Goal: Answer question/provide support: Share knowledge or assist other users

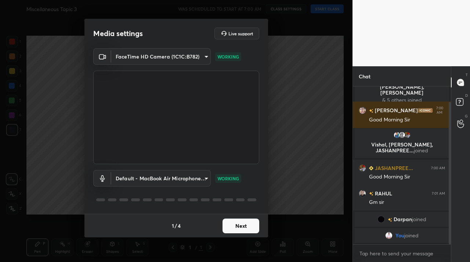
scroll to position [43, 0]
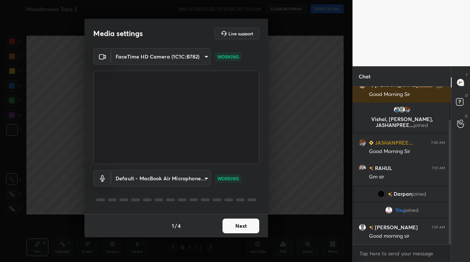
click at [250, 223] on button "Next" at bounding box center [241, 225] width 37 height 15
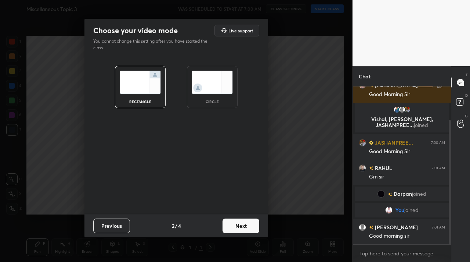
click at [250, 223] on button "Next" at bounding box center [241, 225] width 37 height 15
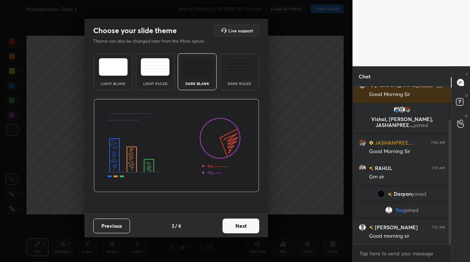
click at [250, 223] on button "Next" at bounding box center [241, 225] width 37 height 15
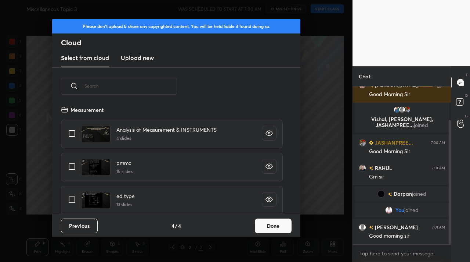
click at [267, 224] on button "Done" at bounding box center [273, 225] width 37 height 15
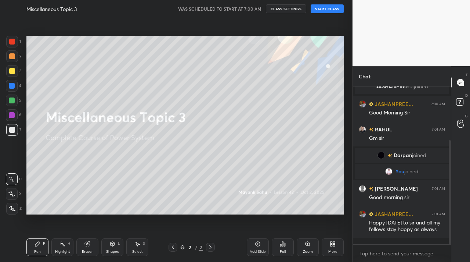
scroll to position [99, 0]
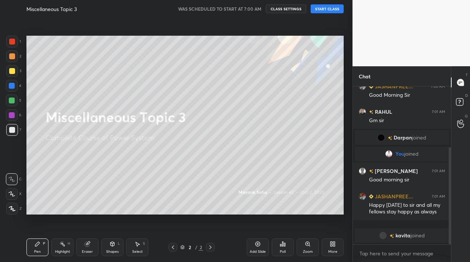
click at [336, 7] on button "START CLASS" at bounding box center [327, 8] width 33 height 9
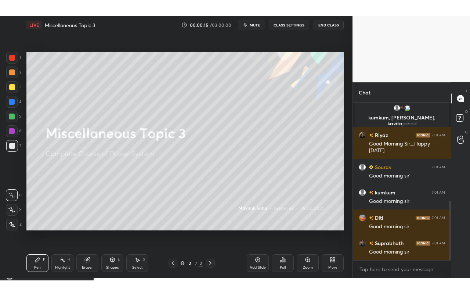
scroll to position [259, 0]
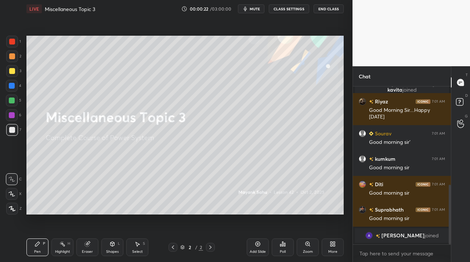
click at [330, 247] on div "More" at bounding box center [333, 247] width 22 height 18
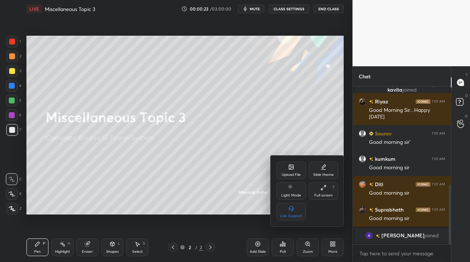
click at [320, 193] on div "Full screen" at bounding box center [324, 195] width 18 height 4
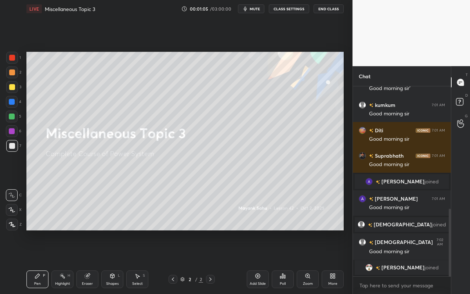
scroll to position [345, 0]
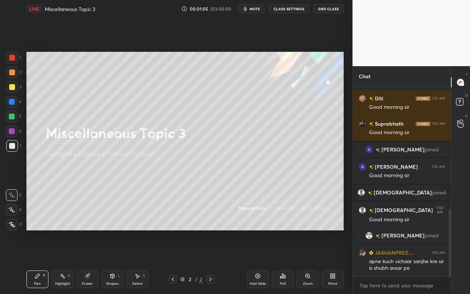
click at [43, 261] on div "Pen P" at bounding box center [37, 280] width 22 height 18
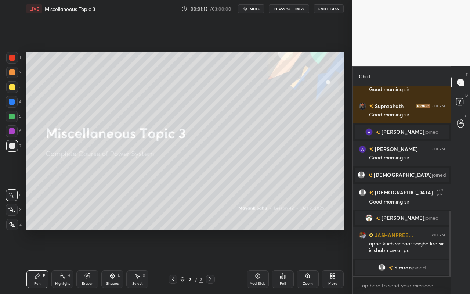
drag, startPoint x: 137, startPoint y: 279, endPoint x: 139, endPoint y: 275, distance: 4.3
click at [137, 261] on icon at bounding box center [138, 276] width 4 height 4
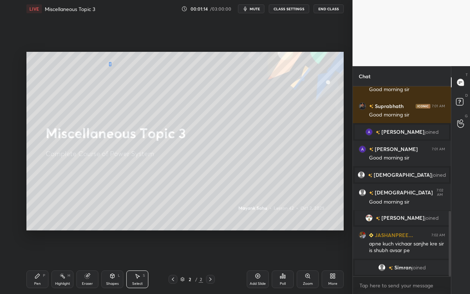
drag, startPoint x: 109, startPoint y: 62, endPoint x: 160, endPoint y: 99, distance: 63.4
click at [163, 99] on div "0 ° Undo Copy Duplicate Duplicate to new slide Delete" at bounding box center [185, 141] width 318 height 179
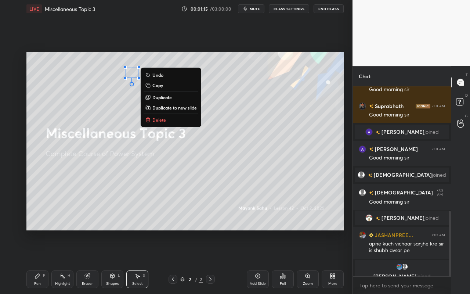
scroll to position [372, 0]
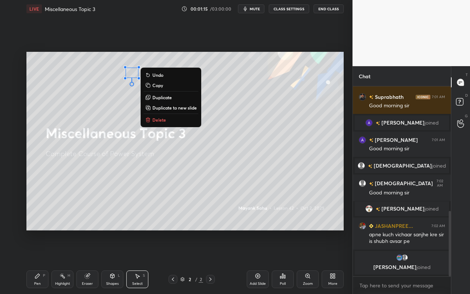
drag, startPoint x: 173, startPoint y: 122, endPoint x: 169, endPoint y: 125, distance: 5.2
click at [173, 122] on button "Delete" at bounding box center [171, 119] width 55 height 9
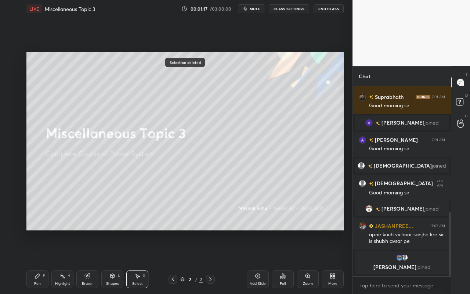
click at [36, 261] on div "Pen" at bounding box center [37, 284] width 7 height 4
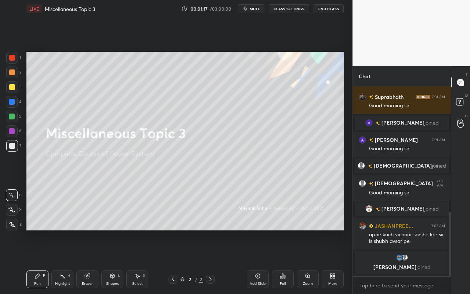
click at [14, 227] on div at bounding box center [12, 225] width 12 height 12
click at [11, 74] on div at bounding box center [12, 72] width 6 height 6
click at [12, 90] on div at bounding box center [12, 87] width 12 height 12
click at [14, 72] on div at bounding box center [12, 72] width 6 height 6
click at [11, 89] on div at bounding box center [12, 87] width 6 height 6
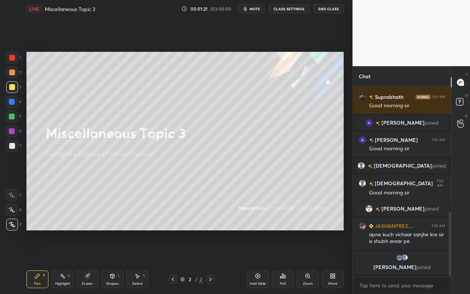
click at [136, 261] on div "Select" at bounding box center [137, 284] width 11 height 4
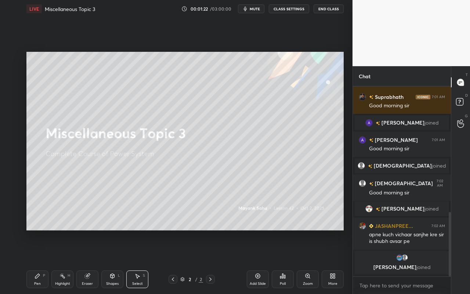
click at [138, 261] on div "Select" at bounding box center [137, 284] width 11 height 4
drag, startPoint x: 35, startPoint y: 276, endPoint x: 49, endPoint y: 264, distance: 18.2
click at [35, 261] on icon at bounding box center [38, 276] width 6 height 6
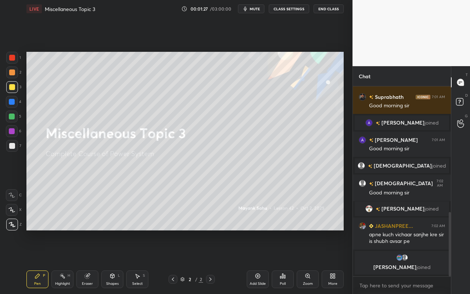
scroll to position [383, 0]
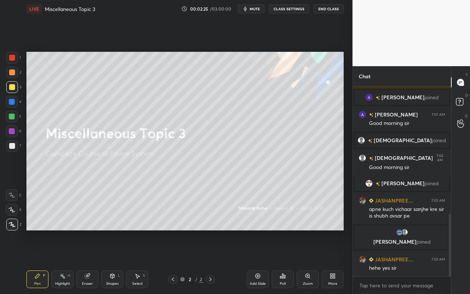
click at [136, 261] on div "Select S" at bounding box center [137, 280] width 22 height 18
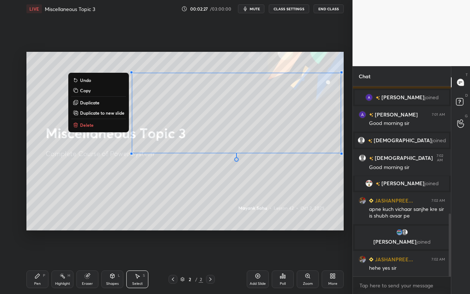
drag, startPoint x: 140, startPoint y: 85, endPoint x: 282, endPoint y: 147, distance: 154.7
click at [341, 168] on div "0 ° Undo Copy Duplicate Duplicate to new slide Delete" at bounding box center [185, 141] width 318 height 179
click at [116, 124] on button "Delete" at bounding box center [98, 125] width 55 height 9
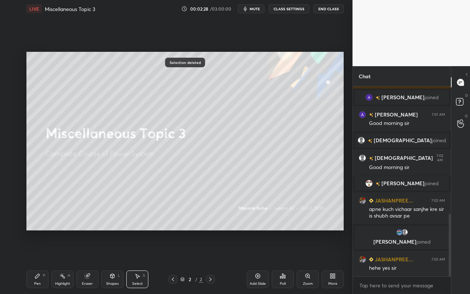
click at [34, 261] on div "Pen P" at bounding box center [37, 280] width 22 height 18
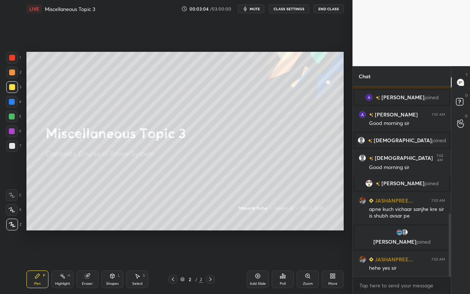
click at [138, 261] on div "Select" at bounding box center [137, 284] width 11 height 4
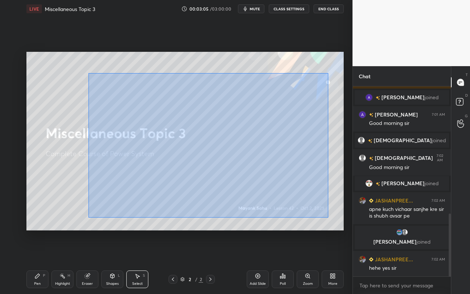
scroll to position [401, 0]
drag, startPoint x: 91, startPoint y: 79, endPoint x: 325, endPoint y: 217, distance: 271.2
click at [329, 219] on div "0 ° Undo Copy Duplicate Duplicate to new slide Delete" at bounding box center [185, 141] width 318 height 179
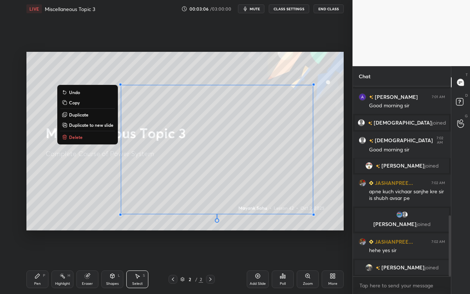
drag, startPoint x: 98, startPoint y: 139, endPoint x: 102, endPoint y: 139, distance: 3.7
click at [98, 139] on button "Delete" at bounding box center [87, 137] width 55 height 9
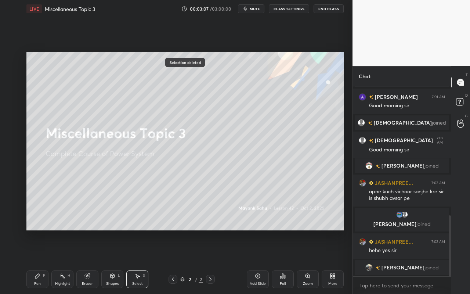
click at [44, 261] on div "P" at bounding box center [44, 276] width 2 height 4
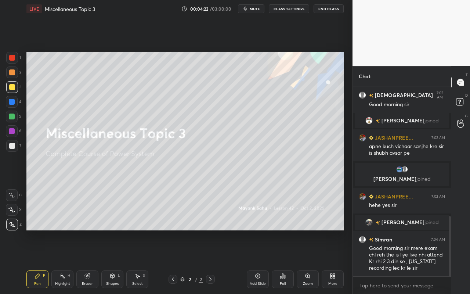
click at [142, 261] on div "Select S" at bounding box center [137, 280] width 22 height 18
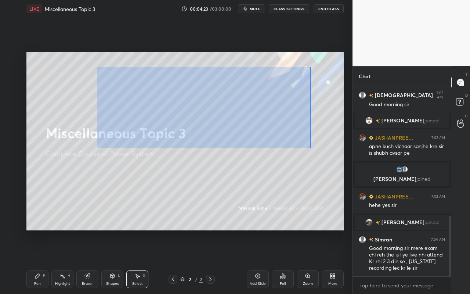
drag, startPoint x: 143, startPoint y: 90, endPoint x: 313, endPoint y: 145, distance: 178.3
click at [314, 145] on div "0 ° Undo Copy Duplicate Duplicate to new slide Delete" at bounding box center [185, 141] width 318 height 179
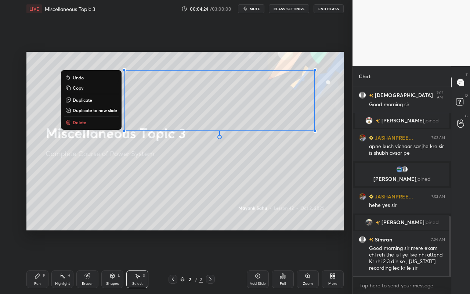
click at [100, 123] on button "Delete" at bounding box center [91, 122] width 55 height 9
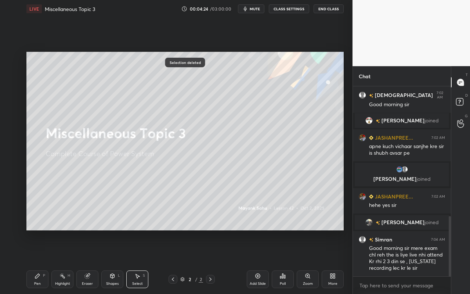
drag, startPoint x: 29, startPoint y: 279, endPoint x: 51, endPoint y: 237, distance: 47.2
click at [29, 261] on div "Pen P" at bounding box center [37, 280] width 22 height 18
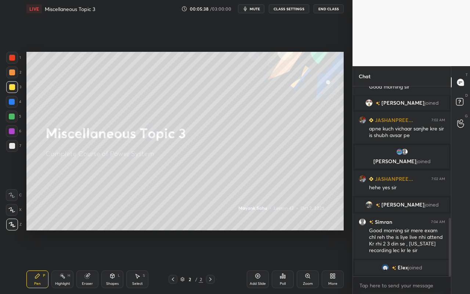
scroll to position [437, 0]
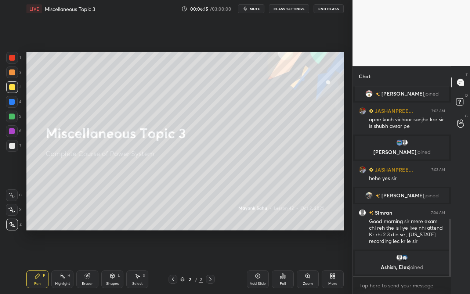
click at [345, 261] on div "LIVE Miscellaneous Topic 3 00:06:15 / 03:00:00 mute CLASS SETTINGS End Class Se…" at bounding box center [185, 147] width 323 height 294
click at [330, 261] on icon at bounding box center [333, 276] width 6 height 6
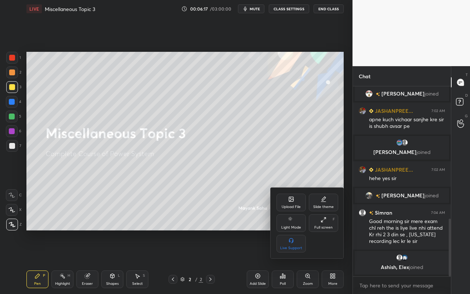
click at [290, 203] on div "Upload File" at bounding box center [291, 203] width 29 height 18
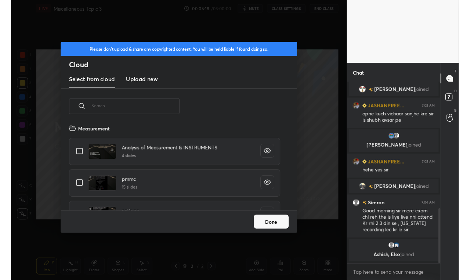
scroll to position [90, 236]
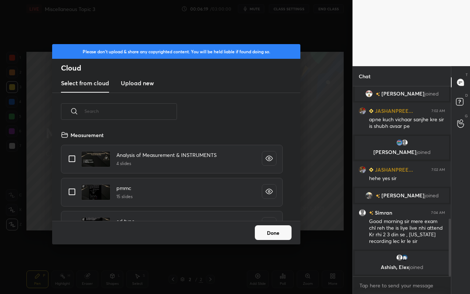
click at [132, 89] on new "Upload new" at bounding box center [137, 83] width 33 height 18
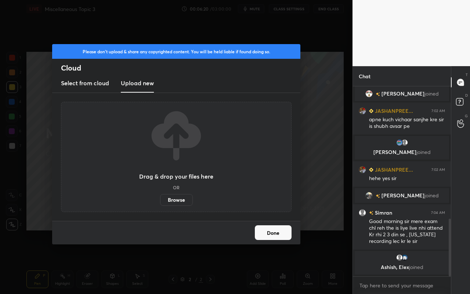
click at [178, 196] on label "Browse" at bounding box center [176, 200] width 33 height 12
click at [160, 196] on input "Browse" at bounding box center [160, 200] width 0 height 12
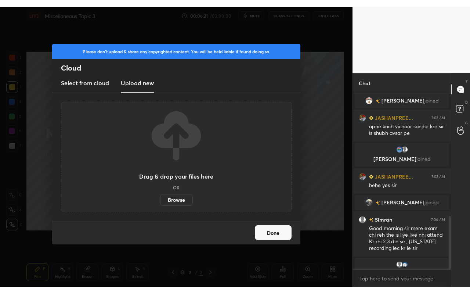
scroll to position [36538, 36429]
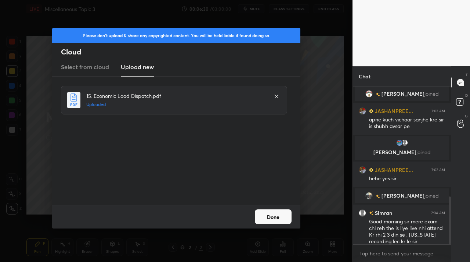
click at [281, 218] on button "Done" at bounding box center [273, 216] width 37 height 15
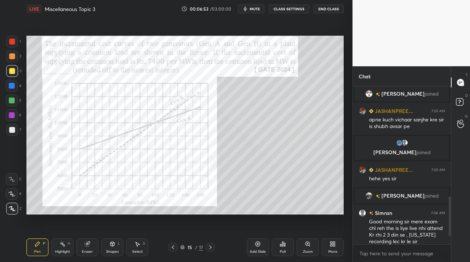
click at [333, 254] on div "More" at bounding box center [333, 247] width 22 height 18
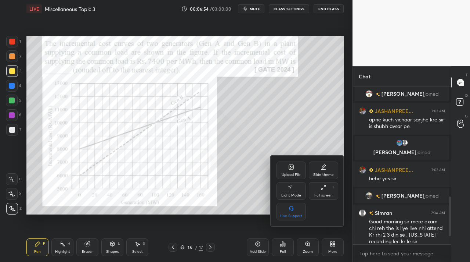
drag, startPoint x: 327, startPoint y: 190, endPoint x: 329, endPoint y: 227, distance: 36.8
click at [327, 190] on div "Full screen F" at bounding box center [323, 191] width 29 height 18
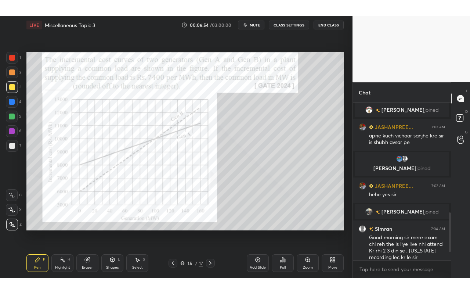
scroll to position [126, 96]
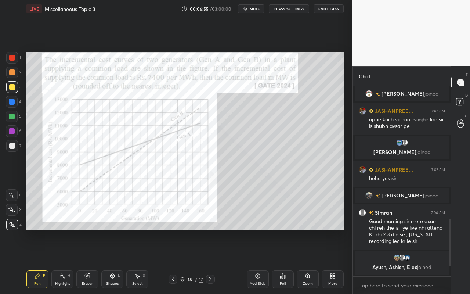
click at [38, 261] on div "Pen" at bounding box center [37, 284] width 7 height 4
drag, startPoint x: 12, startPoint y: 88, endPoint x: 18, endPoint y: 79, distance: 11.3
click at [12, 88] on div at bounding box center [12, 87] width 6 height 6
click at [63, 261] on div "Highlight H" at bounding box center [62, 280] width 22 height 18
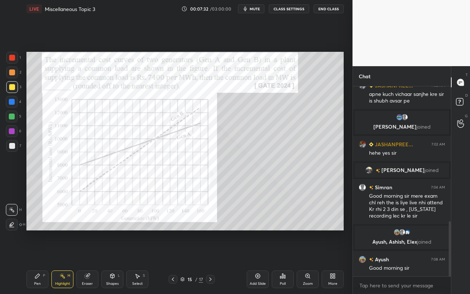
drag, startPoint x: 36, startPoint y: 283, endPoint x: 50, endPoint y: 258, distance: 28.8
click at [36, 261] on div "Pen" at bounding box center [37, 284] width 7 height 4
drag, startPoint x: 13, startPoint y: 227, endPoint x: 22, endPoint y: 221, distance: 11.0
click at [14, 227] on div at bounding box center [12, 225] width 12 height 12
click at [39, 261] on div "Pen P" at bounding box center [37, 280] width 22 height 18
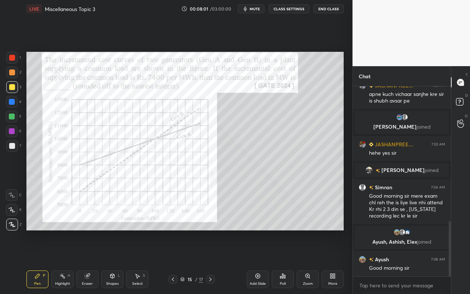
click at [283, 261] on div "Poll" at bounding box center [283, 280] width 22 height 18
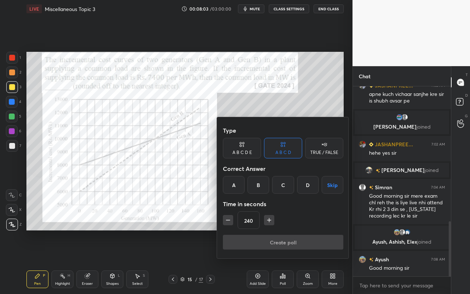
drag, startPoint x: 328, startPoint y: 99, endPoint x: 323, endPoint y: 103, distance: 6.0
click at [327, 99] on div at bounding box center [235, 147] width 470 height 294
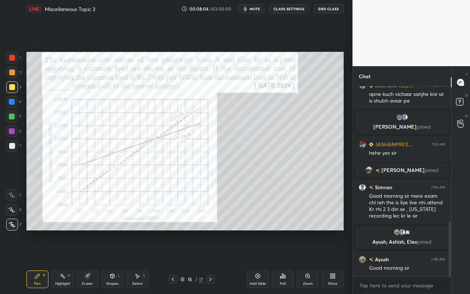
click at [283, 261] on div "Poll" at bounding box center [283, 280] width 22 height 18
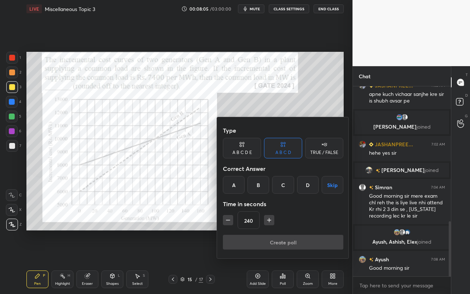
click at [286, 189] on div "C" at bounding box center [283, 185] width 22 height 18
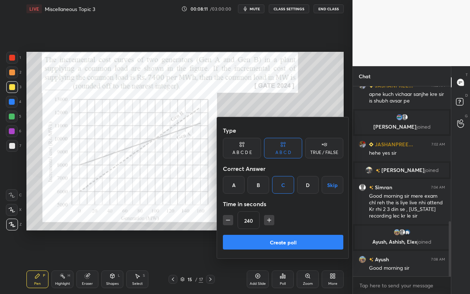
click at [271, 243] on button "Create poll" at bounding box center [283, 242] width 121 height 15
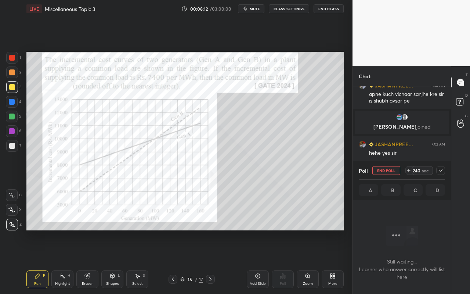
scroll to position [88, 96]
click at [440, 170] on icon at bounding box center [441, 171] width 6 height 6
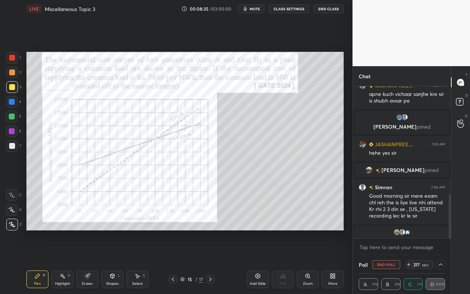
click at [438, 261] on div at bounding box center [441, 264] width 9 height 9
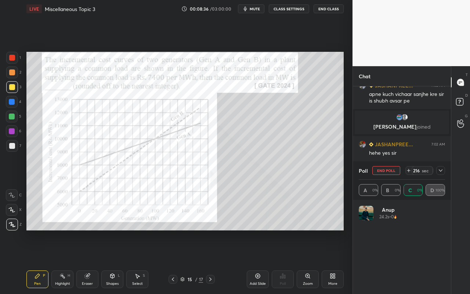
scroll to position [86, 84]
click at [441, 172] on icon at bounding box center [441, 171] width 6 height 6
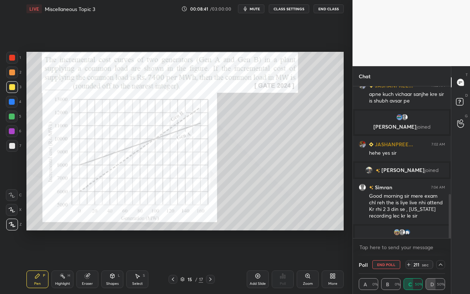
scroll to position [502, 0]
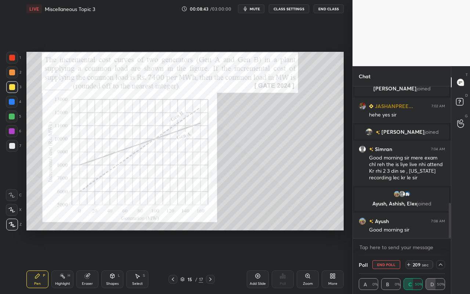
click at [441, 261] on icon at bounding box center [441, 265] width 6 height 6
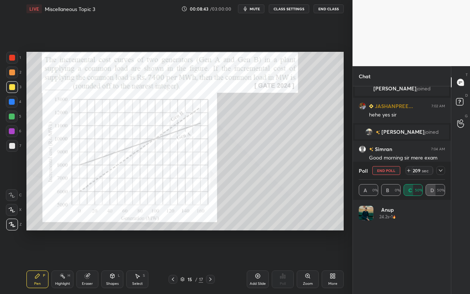
scroll to position [86, 84]
click at [439, 169] on icon at bounding box center [441, 171] width 6 height 6
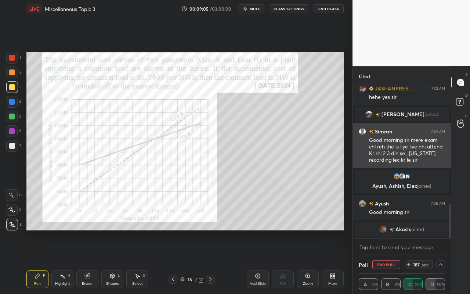
scroll to position [529, 0]
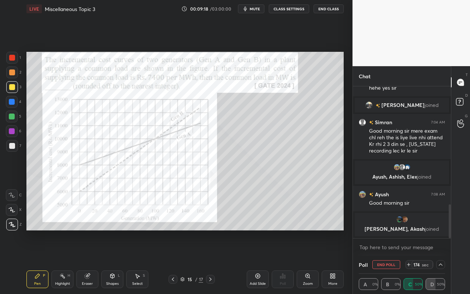
click at [439, 261] on icon at bounding box center [441, 265] width 6 height 6
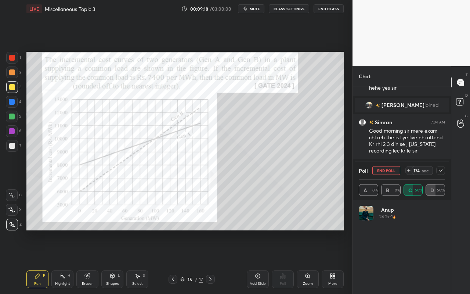
scroll to position [86, 84]
click at [439, 169] on icon at bounding box center [441, 171] width 6 height 6
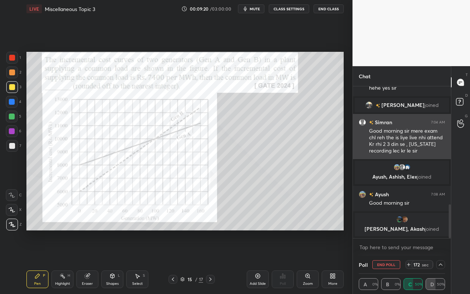
scroll to position [0, 3]
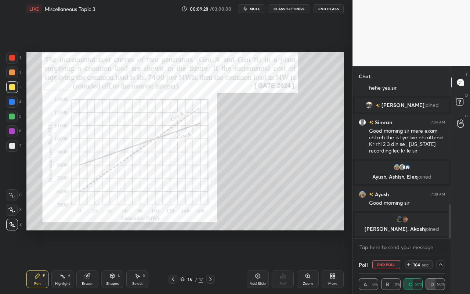
click at [144, 261] on div "Select S" at bounding box center [137, 280] width 22 height 18
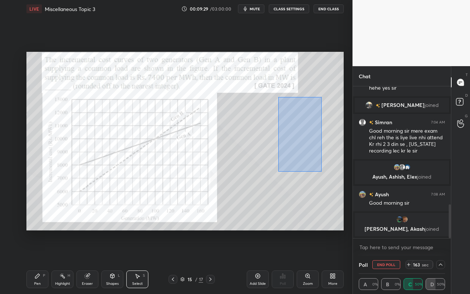
drag, startPoint x: 278, startPoint y: 97, endPoint x: 307, endPoint y: 155, distance: 65.3
click at [321, 170] on div "0 ° Undo Copy Duplicate Duplicate to new slide Delete" at bounding box center [185, 141] width 318 height 179
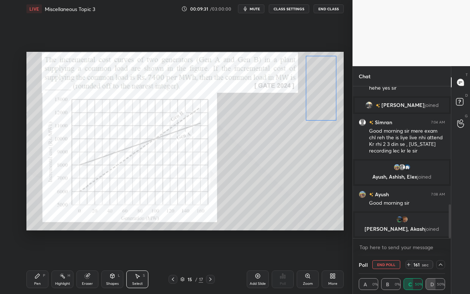
drag, startPoint x: 309, startPoint y: 137, endPoint x: 320, endPoint y: 106, distance: 32.7
click at [321, 103] on div "0 ° Undo Copy Duplicate Duplicate to new slide Delete" at bounding box center [185, 141] width 318 height 179
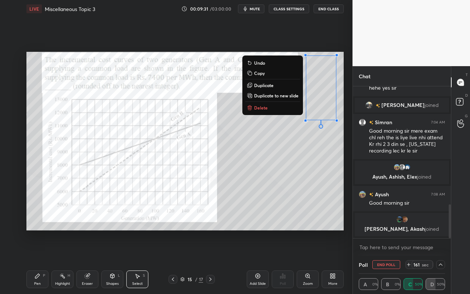
click at [277, 184] on div "0 ° Undo Copy Duplicate Duplicate to new slide Delete" at bounding box center [185, 141] width 318 height 179
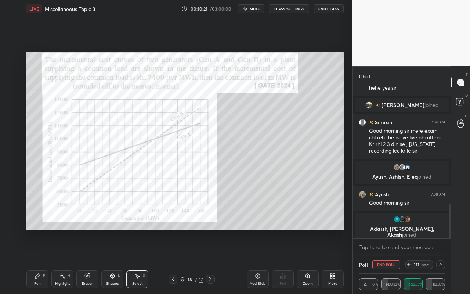
click at [440, 261] on icon at bounding box center [441, 265] width 6 height 6
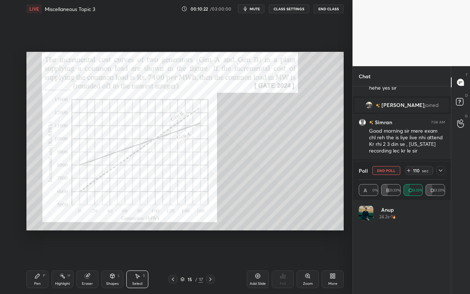
scroll to position [86, 84]
click at [442, 173] on icon at bounding box center [441, 171] width 6 height 6
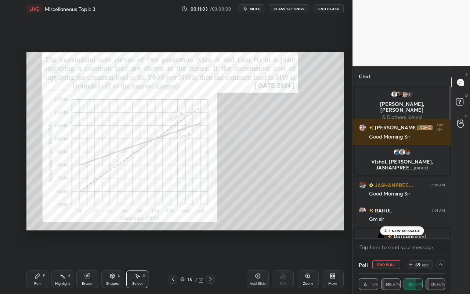
scroll to position [577, 0]
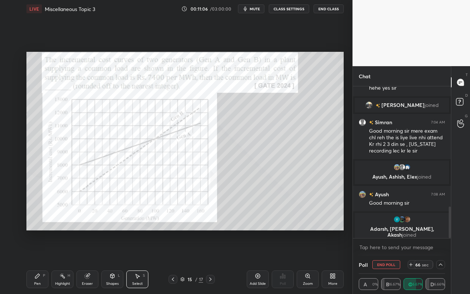
click at [444, 261] on div "Poll End Poll 66 sec" at bounding box center [402, 265] width 86 height 18
click at [443, 261] on icon at bounding box center [441, 265] width 6 height 6
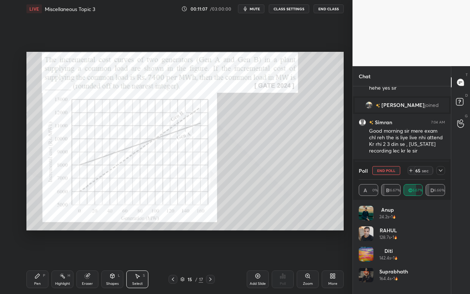
scroll to position [86, 84]
click at [443, 169] on icon at bounding box center [441, 171] width 6 height 6
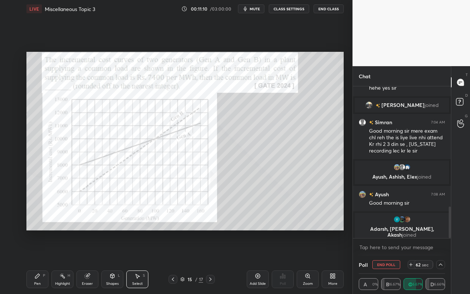
scroll to position [0, 3]
click at [444, 261] on div at bounding box center [441, 264] width 9 height 9
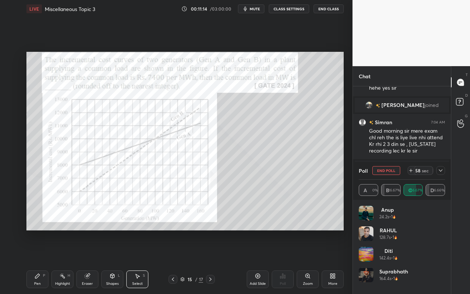
scroll to position [86, 84]
click at [440, 172] on icon at bounding box center [441, 171] width 6 height 6
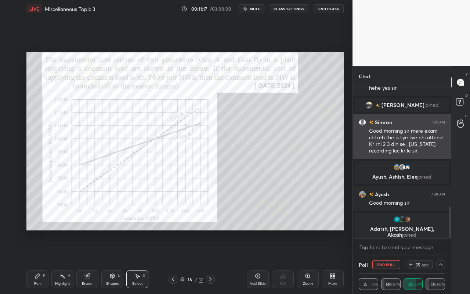
scroll to position [0, 3]
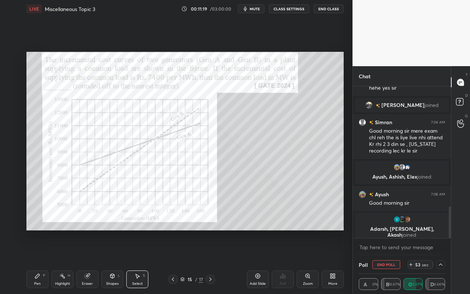
click at [441, 261] on div at bounding box center [441, 264] width 9 height 9
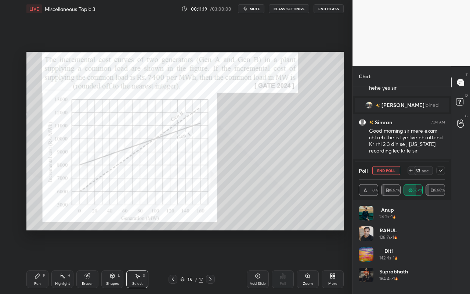
scroll to position [86, 84]
click at [438, 172] on icon at bounding box center [441, 171] width 6 height 6
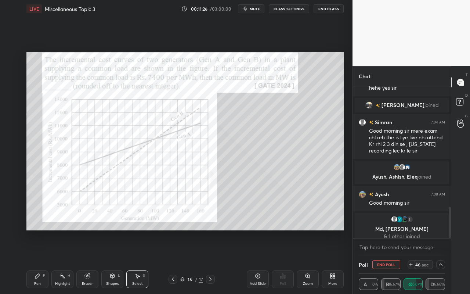
scroll to position [583, 0]
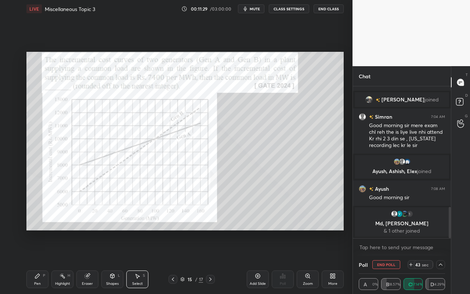
click at [443, 261] on icon at bounding box center [441, 265] width 6 height 6
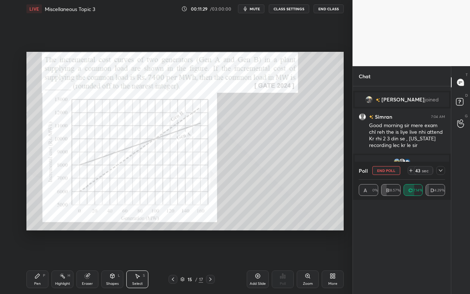
scroll to position [86, 84]
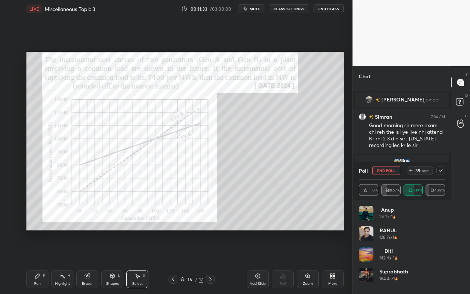
click at [440, 169] on icon at bounding box center [441, 171] width 6 height 6
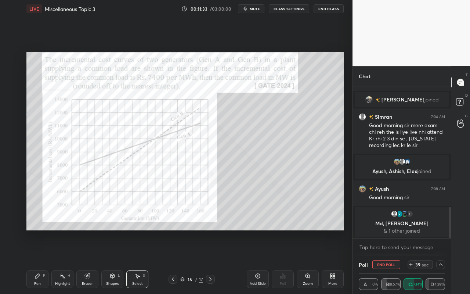
scroll to position [0, 3]
click at [441, 261] on icon at bounding box center [441, 265] width 6 height 6
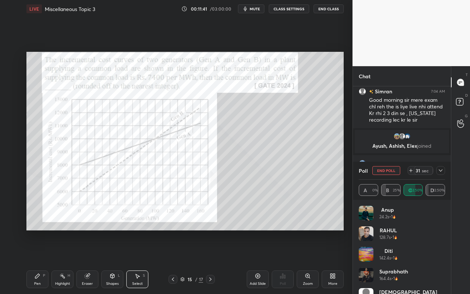
click at [444, 169] on icon at bounding box center [441, 171] width 6 height 6
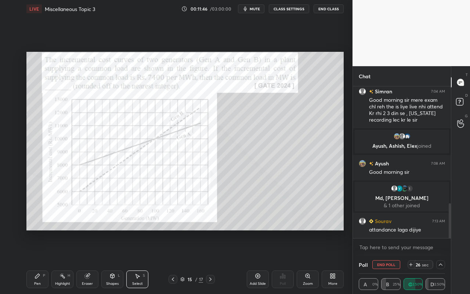
click at [439, 261] on icon at bounding box center [441, 265] width 6 height 6
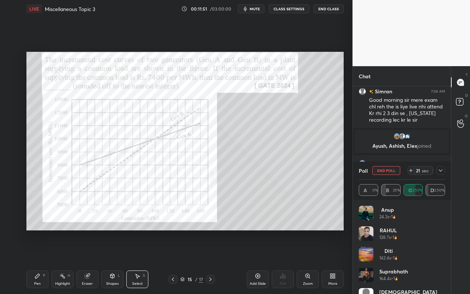
drag, startPoint x: 438, startPoint y: 171, endPoint x: 339, endPoint y: 179, distance: 98.8
click at [339, 179] on div "1 2 3 4 5 6 7 C X Z C X Z E E Erase all H H LIVE Miscellaneous Topic 3 00:11:51…" at bounding box center [235, 147] width 470 height 294
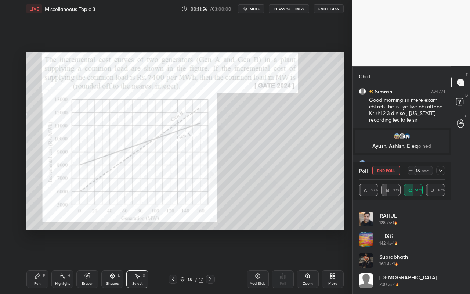
click at [443, 171] on icon at bounding box center [441, 171] width 6 height 6
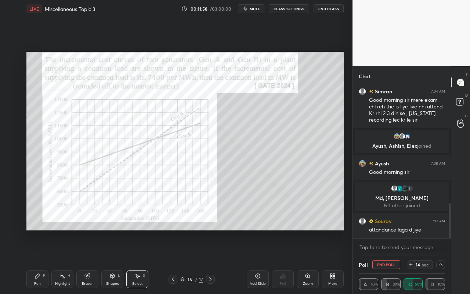
drag, startPoint x: 57, startPoint y: 281, endPoint x: 75, endPoint y: 244, distance: 41.6
click at [58, 261] on div "Highlight H" at bounding box center [62, 280] width 22 height 18
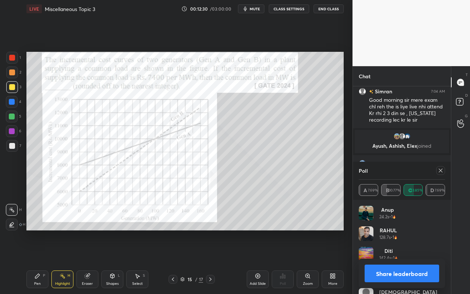
scroll to position [523, 0]
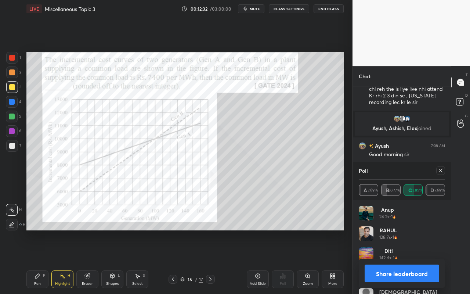
drag, startPoint x: 441, startPoint y: 172, endPoint x: 400, endPoint y: 174, distance: 41.2
click at [440, 172] on icon at bounding box center [441, 171] width 6 height 6
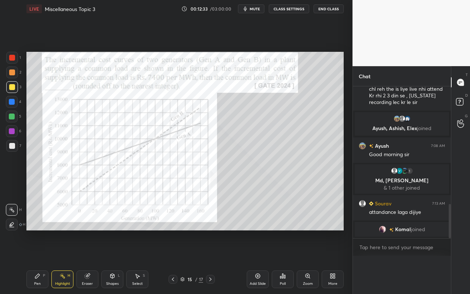
scroll to position [162, 96]
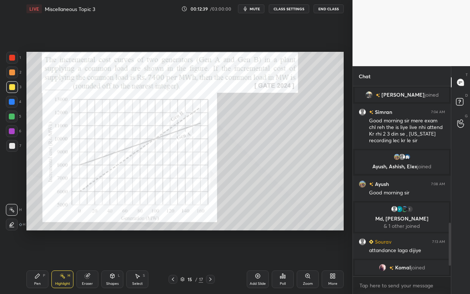
click at [39, 261] on div "Pen" at bounding box center [37, 284] width 7 height 4
click at [12, 72] on div at bounding box center [12, 72] width 6 height 6
click at [37, 261] on div "Pen" at bounding box center [37, 284] width 7 height 4
click at [64, 261] on div "Highlight" at bounding box center [62, 284] width 15 height 4
click at [42, 261] on div "Pen P" at bounding box center [37, 280] width 22 height 18
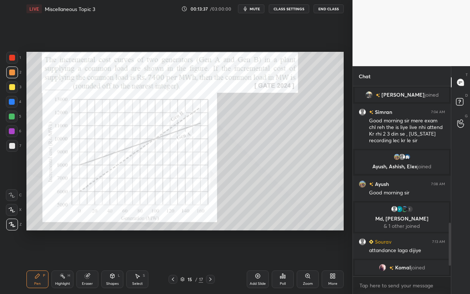
click at [139, 261] on icon at bounding box center [138, 276] width 6 height 6
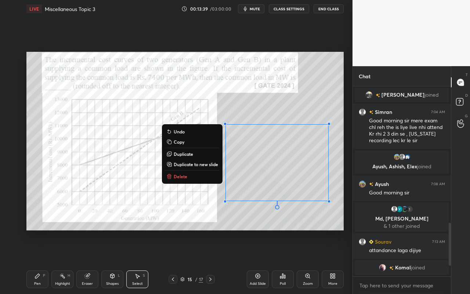
drag, startPoint x: 225, startPoint y: 140, endPoint x: 348, endPoint y: 215, distance: 144.2
click at [348, 215] on div "1 2 3 4 5 6 7 C X Z C X Z E E Erase all H H LIVE Miscellaneous Topic 3 00:13:39…" at bounding box center [176, 147] width 353 height 294
click at [201, 166] on p "Duplicate to new slide" at bounding box center [196, 164] width 44 height 6
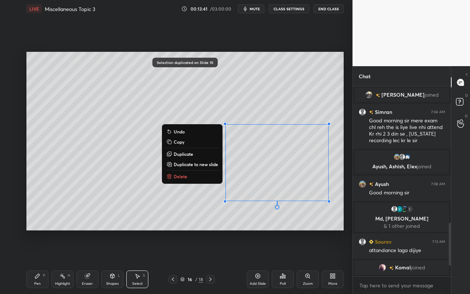
drag, startPoint x: 217, startPoint y: 132, endPoint x: 354, endPoint y: 207, distance: 155.8
click at [363, 217] on div "1 2 3 4 5 6 7 C X Z C X Z E E Erase all H H LIVE Miscellaneous Topic 3 00:13:41…" at bounding box center [235, 147] width 470 height 294
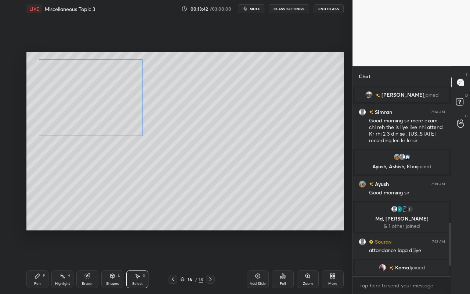
drag, startPoint x: 301, startPoint y: 180, endPoint x: 115, endPoint y: 138, distance: 191.3
click at [115, 115] on div "0 ° Undo Copy Duplicate Duplicate to new slide Delete" at bounding box center [185, 141] width 318 height 179
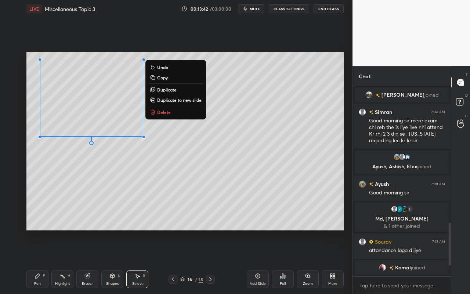
click at [121, 187] on div "0 ° Undo Copy Duplicate Duplicate to new slide Delete" at bounding box center [185, 141] width 318 height 179
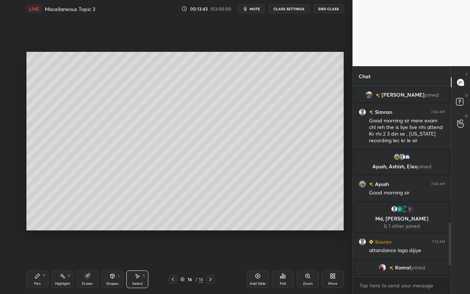
drag, startPoint x: 37, startPoint y: 284, endPoint x: 69, endPoint y: 249, distance: 47.6
click at [37, 261] on div "Pen" at bounding box center [37, 284] width 7 height 4
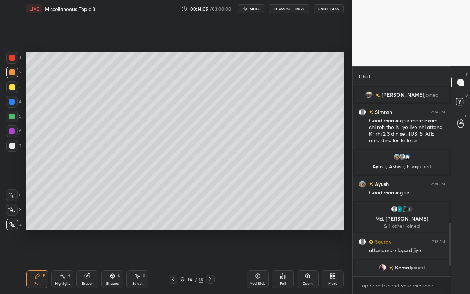
click at [116, 261] on div "Shapes" at bounding box center [112, 284] width 12 height 4
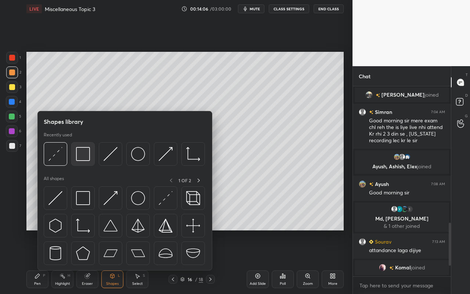
click at [85, 164] on div at bounding box center [83, 154] width 24 height 24
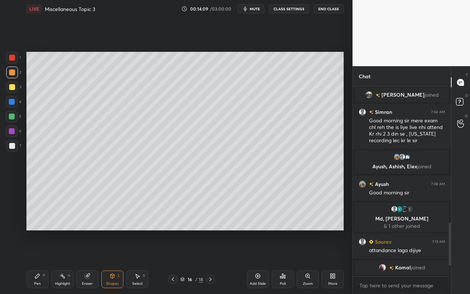
drag, startPoint x: 43, startPoint y: 281, endPoint x: 63, endPoint y: 272, distance: 21.7
click at [43, 261] on div "Pen P" at bounding box center [37, 280] width 22 height 18
click at [140, 261] on div "Select S" at bounding box center [137, 280] width 22 height 18
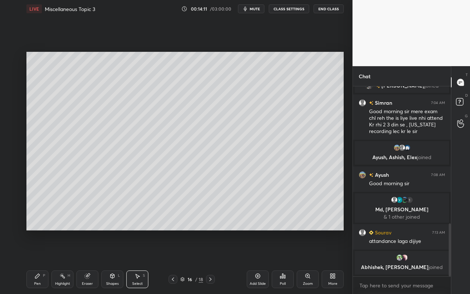
click at [139, 261] on div "Select S" at bounding box center [137, 280] width 22 height 18
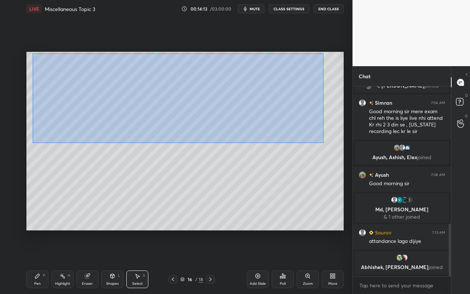
drag, startPoint x: 50, startPoint y: 79, endPoint x: 316, endPoint y: 140, distance: 273.1
click at [320, 143] on div "0 ° Undo Copy Duplicate Duplicate to new slide Delete" at bounding box center [185, 141] width 318 height 179
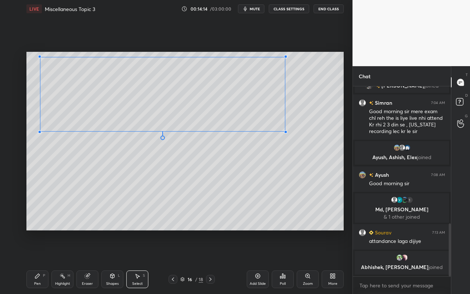
drag, startPoint x: 309, startPoint y: 137, endPoint x: 282, endPoint y: 130, distance: 28.5
click at [284, 130] on div at bounding box center [285, 131] width 3 height 3
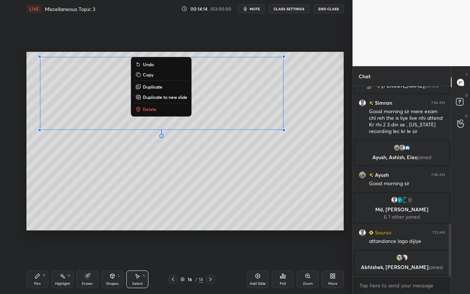
click at [249, 152] on div "0 ° Undo Copy Duplicate Duplicate to new slide Delete" at bounding box center [185, 141] width 318 height 179
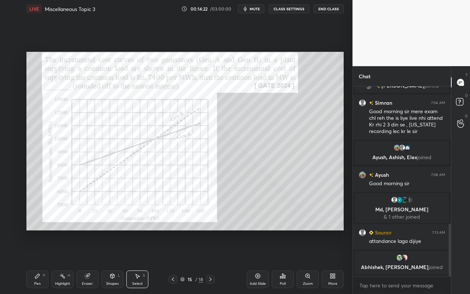
click at [64, 261] on div "Highlight H" at bounding box center [62, 280] width 22 height 18
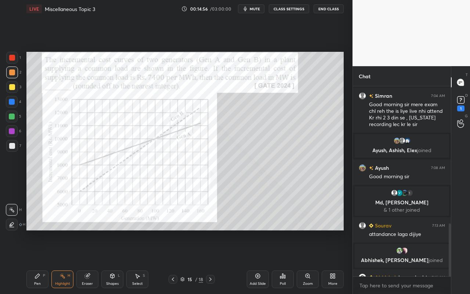
scroll to position [519, 0]
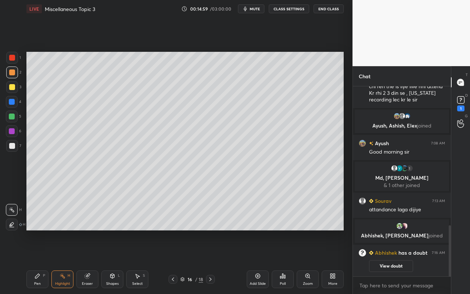
drag, startPoint x: 128, startPoint y: 278, endPoint x: 166, endPoint y: 255, distance: 44.6
click at [128, 261] on div "Select S" at bounding box center [137, 280] width 22 height 18
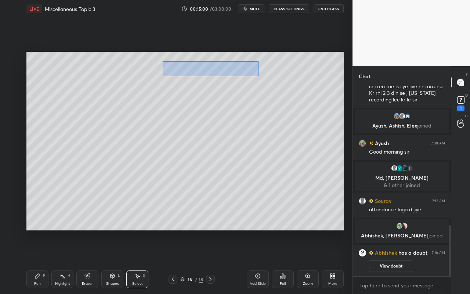
drag, startPoint x: 164, startPoint y: 62, endPoint x: 259, endPoint y: 78, distance: 96.9
click at [261, 78] on div "0 ° Undo Copy Duplicate Duplicate to new slide Delete" at bounding box center [185, 141] width 318 height 179
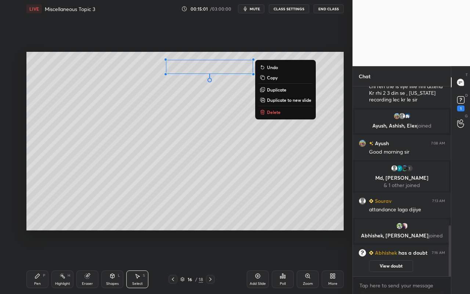
click at [275, 91] on p "Duplicate" at bounding box center [276, 90] width 19 height 6
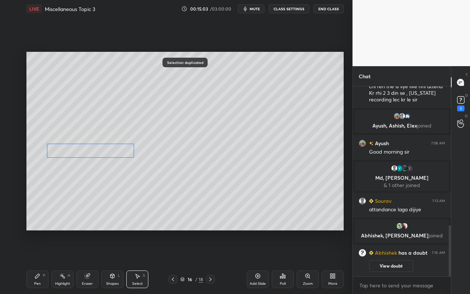
drag, startPoint x: 223, startPoint y: 76, endPoint x: 98, endPoint y: 152, distance: 146.8
click at [97, 152] on div "0 ° Undo Copy Duplicate Duplicate to new slide Delete" at bounding box center [185, 141] width 318 height 179
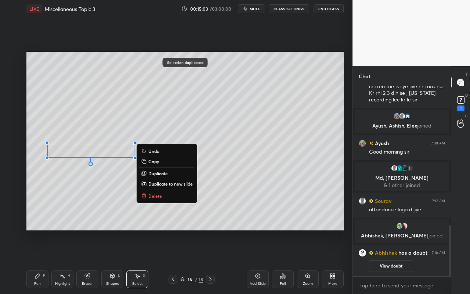
click at [36, 261] on div "Pen" at bounding box center [37, 284] width 7 height 4
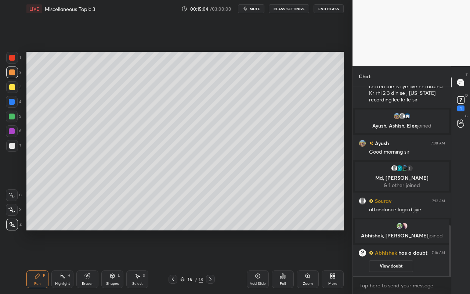
click at [12, 117] on div at bounding box center [12, 117] width 6 height 6
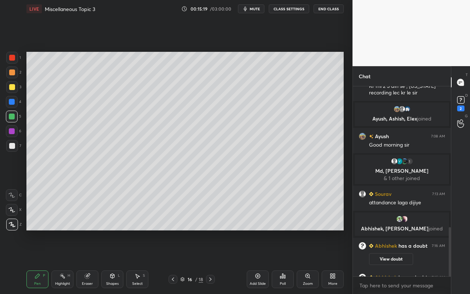
scroll to position [543, 0]
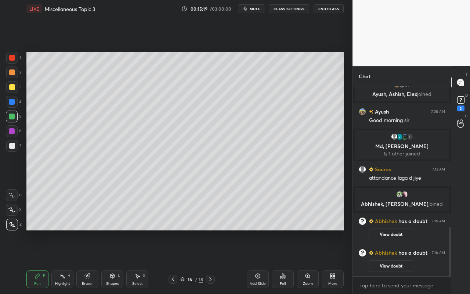
drag, startPoint x: 38, startPoint y: 280, endPoint x: 58, endPoint y: 234, distance: 50.7
click at [38, 261] on div "Pen P" at bounding box center [37, 280] width 22 height 18
click at [16, 74] on div at bounding box center [12, 73] width 12 height 12
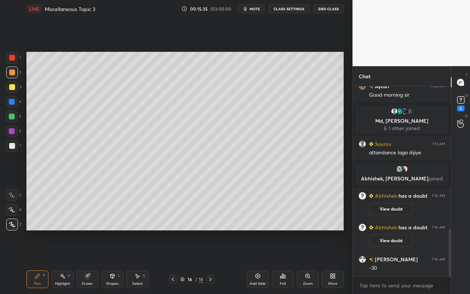
scroll to position [594, 0]
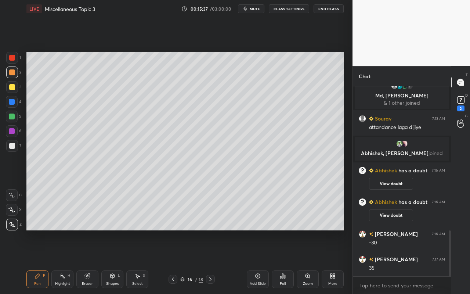
click at [65, 261] on div "Highlight H" at bounding box center [62, 280] width 22 height 18
drag, startPoint x: 112, startPoint y: 278, endPoint x: 115, endPoint y: 272, distance: 6.9
click at [112, 261] on icon at bounding box center [113, 276] width 4 height 4
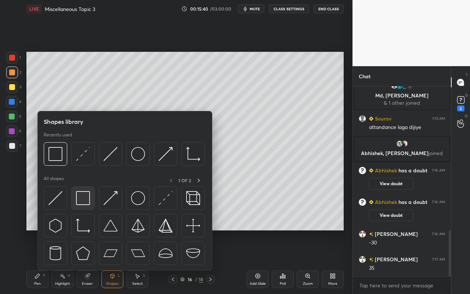
click at [84, 201] on img at bounding box center [83, 198] width 14 height 14
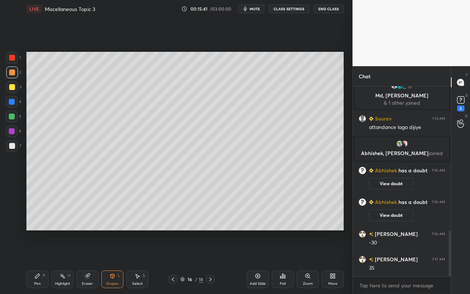
click at [33, 261] on div "Pen P" at bounding box center [37, 280] width 22 height 18
click at [66, 261] on div "Highlight H" at bounding box center [62, 280] width 22 height 18
drag, startPoint x: 39, startPoint y: 280, endPoint x: 67, endPoint y: 258, distance: 34.8
click at [42, 261] on div "Pen P" at bounding box center [37, 280] width 22 height 18
click at [461, 101] on icon at bounding box center [461, 99] width 11 height 11
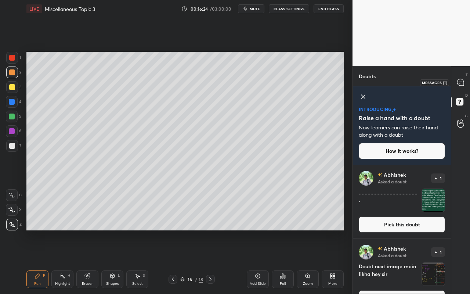
click at [458, 84] on icon at bounding box center [461, 82] width 7 height 7
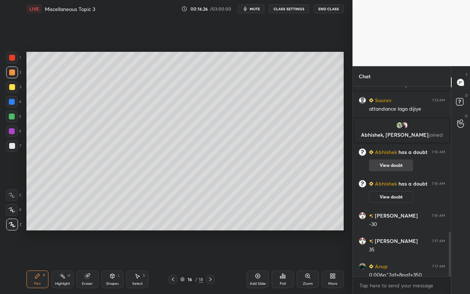
scroll to position [814, 0]
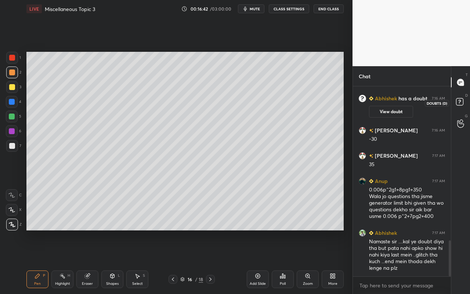
click at [459, 104] on rect at bounding box center [459, 101] width 7 height 7
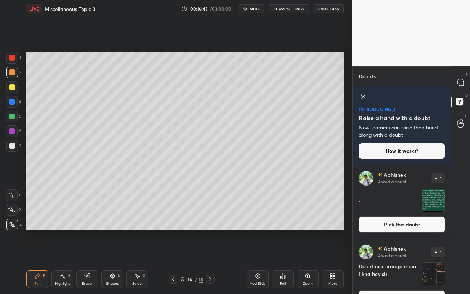
scroll to position [19, 0]
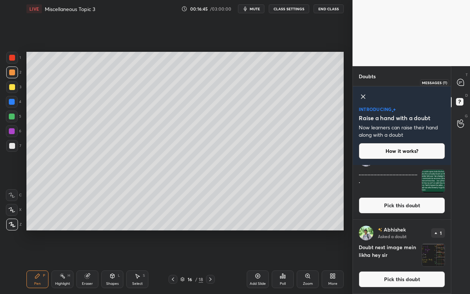
click at [456, 84] on div at bounding box center [461, 82] width 15 height 13
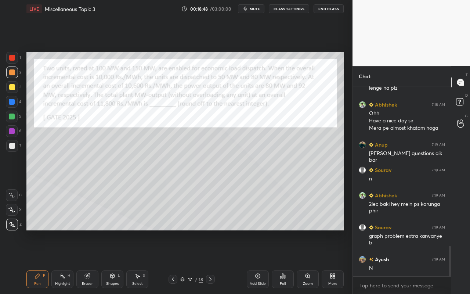
scroll to position [1020, 0]
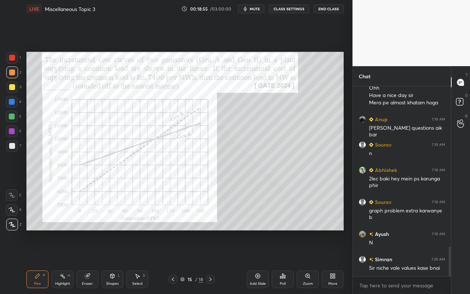
drag, startPoint x: 63, startPoint y: 282, endPoint x: 89, endPoint y: 251, distance: 39.6
click at [66, 261] on div "Highlight" at bounding box center [62, 284] width 15 height 4
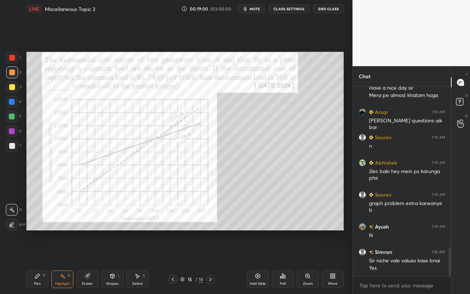
scroll to position [1052, 0]
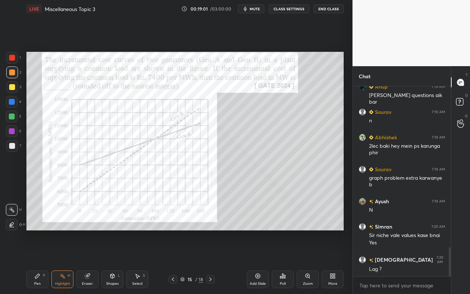
click at [40, 261] on icon at bounding box center [38, 276] width 6 height 6
click at [14, 74] on div at bounding box center [12, 72] width 6 height 6
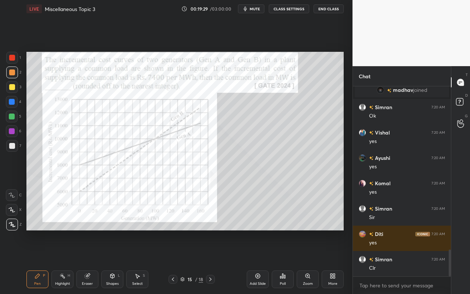
scroll to position [1158, 0]
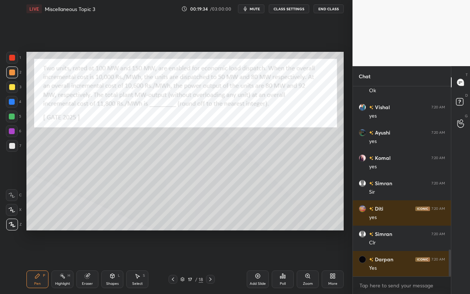
drag, startPoint x: 39, startPoint y: 279, endPoint x: 46, endPoint y: 237, distance: 42.8
click at [40, 261] on div "Pen P" at bounding box center [37, 280] width 22 height 18
drag, startPoint x: 10, startPoint y: 75, endPoint x: 24, endPoint y: 69, distance: 15.5
click at [10, 75] on div at bounding box center [12, 72] width 6 height 6
drag, startPoint x: 31, startPoint y: 283, endPoint x: 99, endPoint y: 238, distance: 80.9
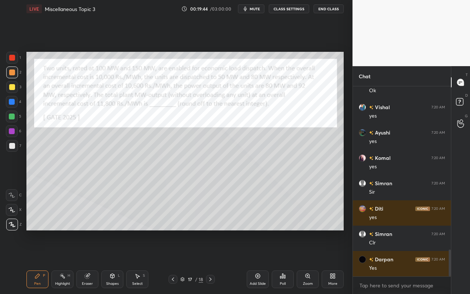
click at [35, 261] on div "Pen P" at bounding box center [37, 280] width 22 height 18
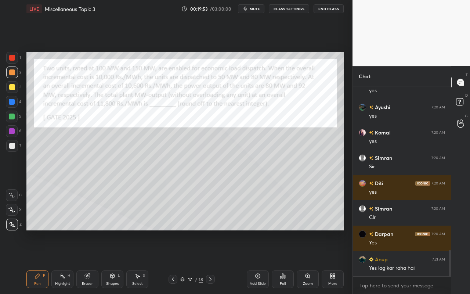
click at [38, 261] on div "Pen P" at bounding box center [37, 280] width 22 height 18
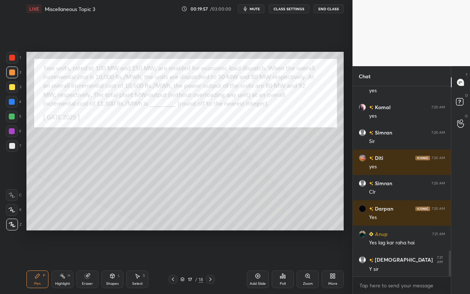
scroll to position [1235, 0]
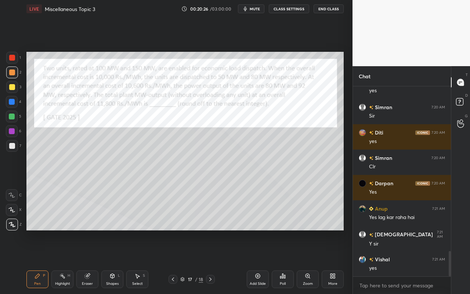
click at [282, 261] on div "Poll" at bounding box center [283, 280] width 22 height 18
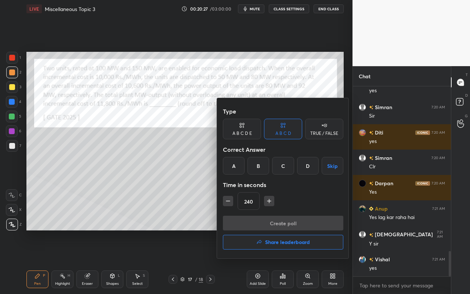
click at [260, 167] on div "B" at bounding box center [259, 166] width 22 height 18
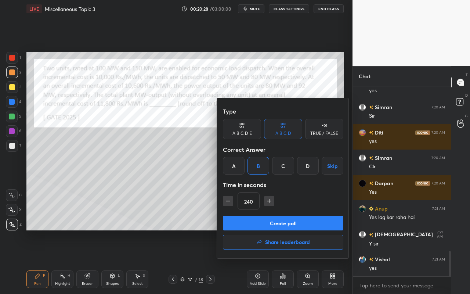
click at [268, 223] on button "Create poll" at bounding box center [283, 223] width 121 height 15
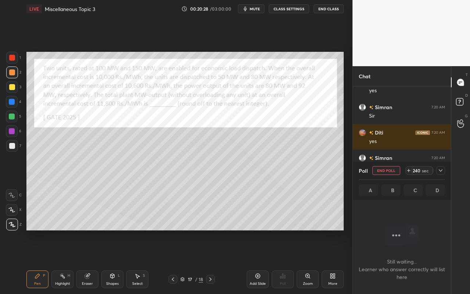
scroll to position [3, 3]
click at [446, 172] on div "Poll End Poll 240 sec A B C D" at bounding box center [402, 181] width 98 height 38
click at [441, 171] on icon at bounding box center [441, 170] width 4 height 2
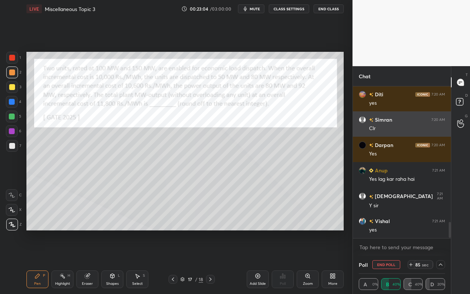
scroll to position [1298, 0]
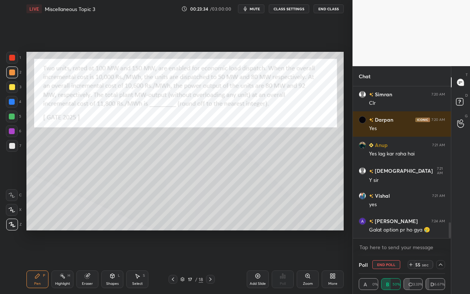
click at [443, 261] on div at bounding box center [441, 264] width 9 height 9
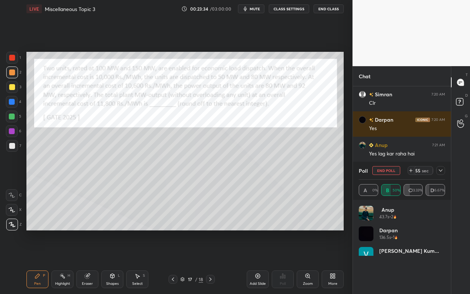
scroll to position [86, 84]
click at [440, 169] on icon at bounding box center [441, 171] width 6 height 6
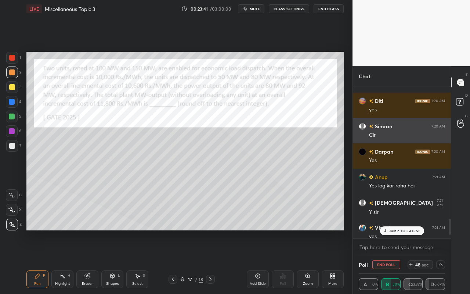
scroll to position [1298, 0]
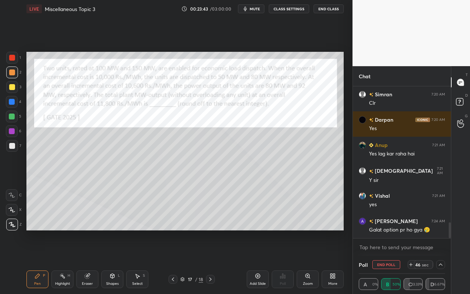
click at [444, 261] on div at bounding box center [441, 264] width 9 height 9
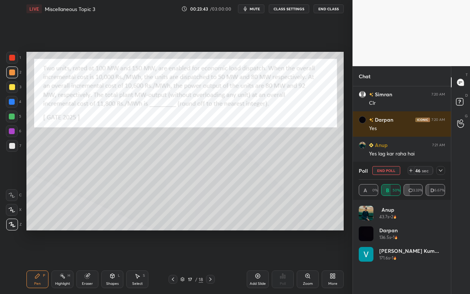
scroll to position [86, 84]
click at [441, 172] on icon at bounding box center [441, 171] width 6 height 6
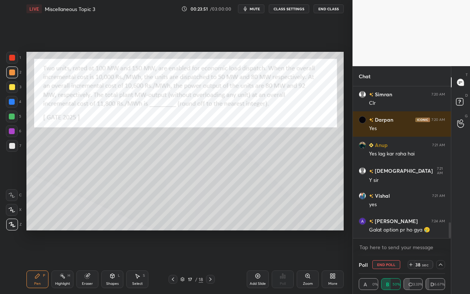
scroll to position [0, 3]
click at [441, 261] on icon at bounding box center [441, 265] width 6 height 6
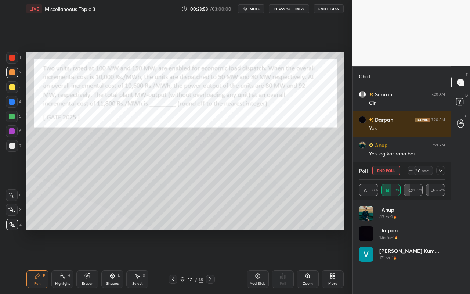
scroll to position [86, 84]
click at [443, 167] on div at bounding box center [441, 170] width 9 height 9
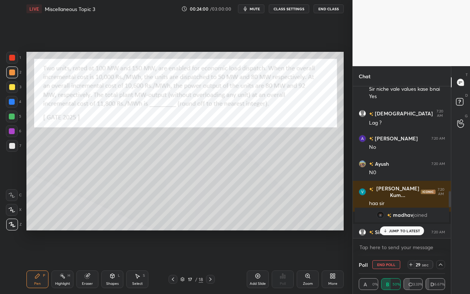
scroll to position [1298, 0]
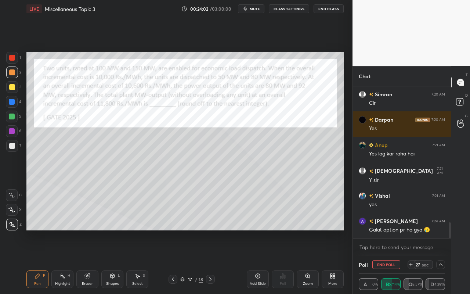
click at [445, 261] on div at bounding box center [441, 264] width 9 height 9
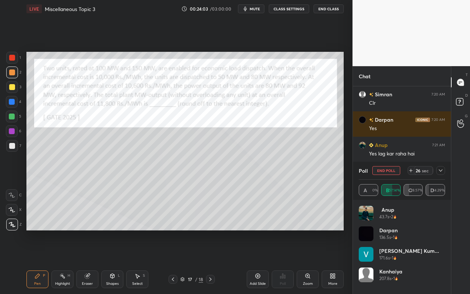
scroll to position [3, 3]
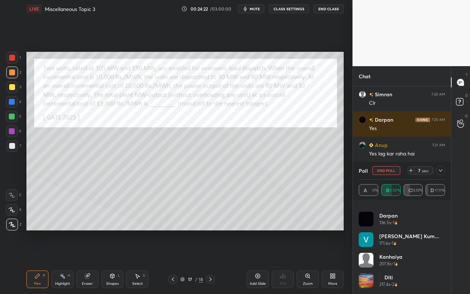
click at [441, 174] on div at bounding box center [441, 170] width 9 height 9
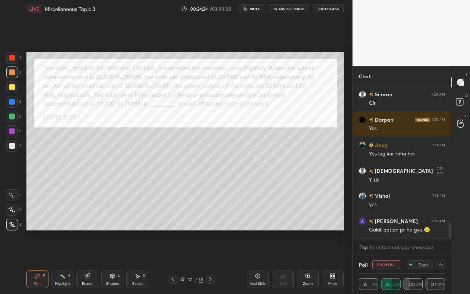
click at [440, 261] on icon at bounding box center [441, 265] width 6 height 6
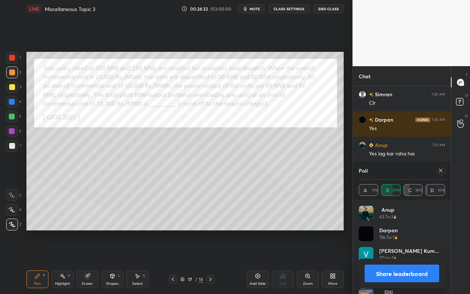
drag, startPoint x: 62, startPoint y: 278, endPoint x: 71, endPoint y: 259, distance: 20.6
click at [64, 261] on icon at bounding box center [63, 276] width 6 height 6
drag, startPoint x: 40, startPoint y: 284, endPoint x: 55, endPoint y: 263, distance: 25.5
click at [41, 261] on div "Pen P" at bounding box center [37, 280] width 22 height 18
drag, startPoint x: 60, startPoint y: 280, endPoint x: 64, endPoint y: 273, distance: 8.1
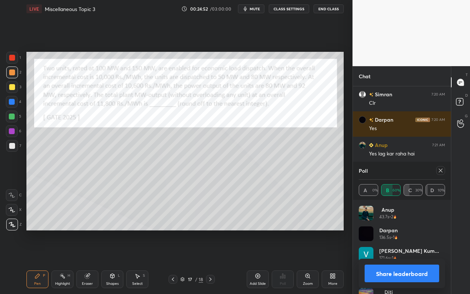
click at [63, 261] on div "Highlight H" at bounding box center [62, 280] width 22 height 18
click at [39, 261] on div "Pen" at bounding box center [37, 284] width 7 height 4
click at [58, 261] on div "Highlight H" at bounding box center [62, 280] width 22 height 18
click at [36, 261] on div "Pen" at bounding box center [37, 284] width 7 height 4
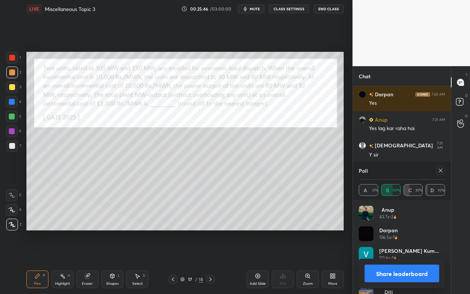
scroll to position [1349, 0]
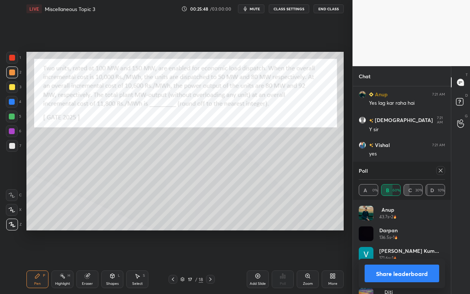
drag, startPoint x: 441, startPoint y: 169, endPoint x: 397, endPoint y: 177, distance: 45.6
click at [441, 169] on icon at bounding box center [441, 171] width 6 height 6
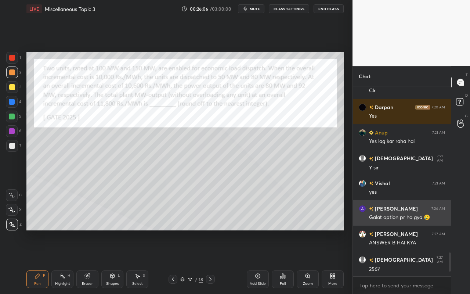
scroll to position [1328, 0]
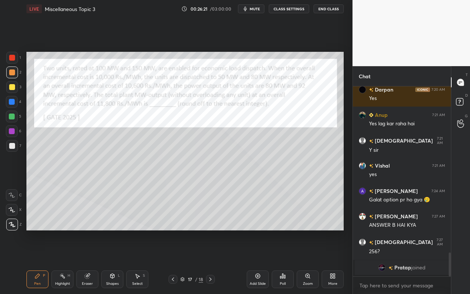
drag, startPoint x: 138, startPoint y: 279, endPoint x: 148, endPoint y: 267, distance: 15.4
click at [138, 261] on div "Select S" at bounding box center [137, 280] width 22 height 18
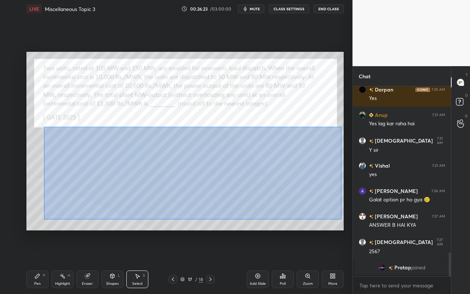
drag, startPoint x: 44, startPoint y: 127, endPoint x: 337, endPoint y: 214, distance: 305.5
click at [341, 218] on div "0 ° Undo Copy Duplicate Duplicate to new slide Delete" at bounding box center [185, 141] width 318 height 179
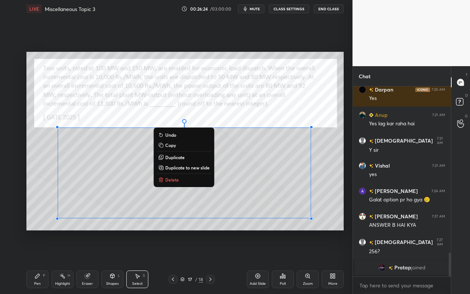
click at [198, 169] on p "Duplicate to new slide" at bounding box center [187, 168] width 44 height 6
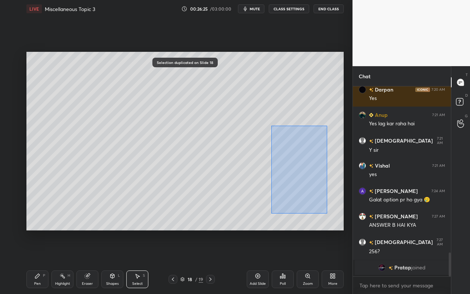
drag, startPoint x: 271, startPoint y: 128, endPoint x: 327, endPoint y: 211, distance: 100.6
click at [327, 211] on div "0 ° Undo Copy Duplicate Duplicate to new slide Delete" at bounding box center [185, 141] width 318 height 179
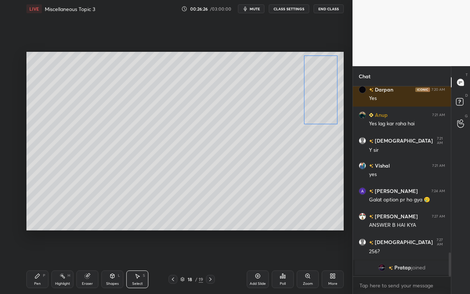
drag, startPoint x: 305, startPoint y: 157, endPoint x: 320, endPoint y: 97, distance: 61.2
click at [321, 97] on div "0 ° Undo Copy Duplicate Duplicate to new slide Delete" at bounding box center [185, 141] width 318 height 179
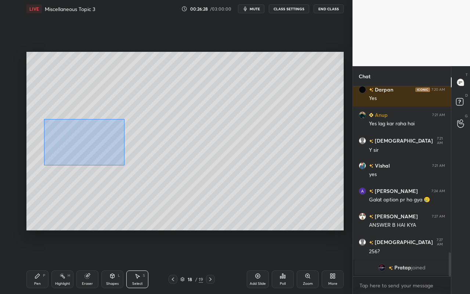
drag, startPoint x: 44, startPoint y: 119, endPoint x: 113, endPoint y: 160, distance: 80.1
click at [123, 165] on div "0 ° Undo Copy Duplicate Duplicate to new slide Delete" at bounding box center [185, 141] width 318 height 179
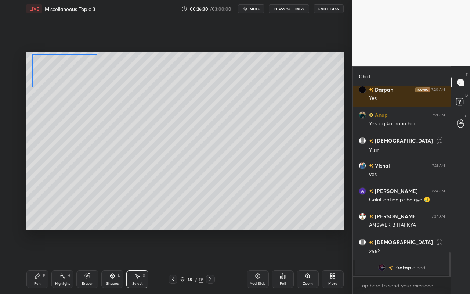
drag, startPoint x: 106, startPoint y: 153, endPoint x: 82, endPoint y: 102, distance: 56.1
click at [80, 79] on div "0 ° Undo Copy Duplicate Duplicate to new slide Delete" at bounding box center [185, 141] width 318 height 179
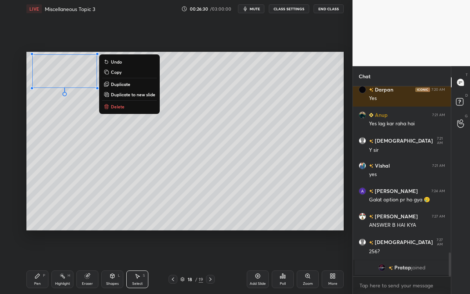
drag, startPoint x: 97, startPoint y: 144, endPoint x: 135, endPoint y: 157, distance: 40.1
click at [97, 144] on div "0 ° Undo Copy Duplicate Duplicate to new slide Delete" at bounding box center [185, 141] width 318 height 179
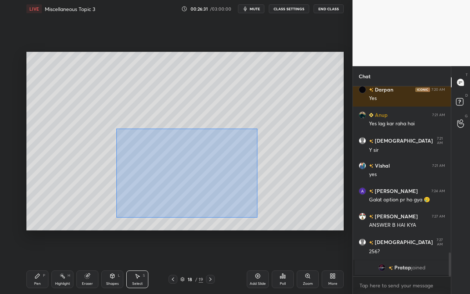
drag, startPoint x: 120, startPoint y: 142, endPoint x: 256, endPoint y: 218, distance: 155.6
click at [257, 218] on div "0 ° Undo Copy Duplicate Duplicate to new slide Delete" at bounding box center [185, 141] width 318 height 179
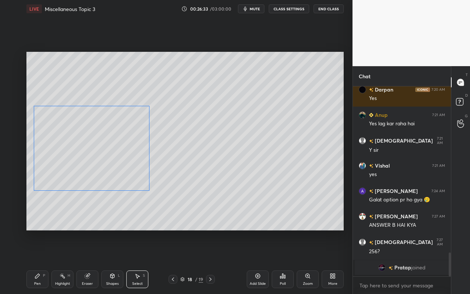
drag, startPoint x: 219, startPoint y: 198, endPoint x: 136, endPoint y: 172, distance: 87.1
click at [127, 172] on div "0 ° Undo Copy Duplicate Duplicate to new slide Delete" at bounding box center [185, 141] width 318 height 179
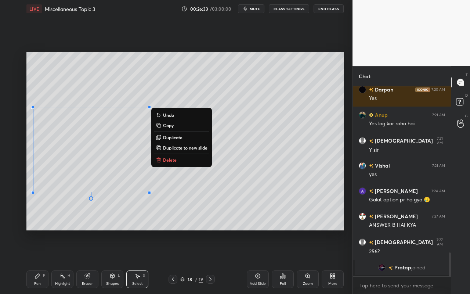
click at [242, 174] on div "0 ° Undo Copy Duplicate Duplicate to new slide Delete" at bounding box center [185, 141] width 318 height 179
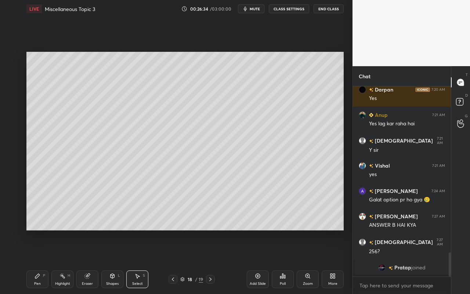
click at [39, 261] on div "Pen" at bounding box center [37, 284] width 7 height 4
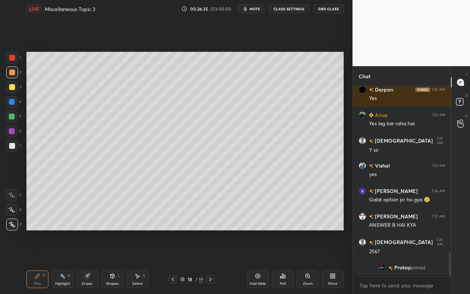
click at [12, 89] on div at bounding box center [12, 87] width 6 height 6
click at [63, 261] on div "Highlight H" at bounding box center [62, 280] width 22 height 18
drag, startPoint x: 42, startPoint y: 277, endPoint x: 60, endPoint y: 246, distance: 36.1
click at [42, 261] on div "Pen P" at bounding box center [37, 280] width 22 height 18
drag, startPoint x: 39, startPoint y: 277, endPoint x: 64, endPoint y: 241, distance: 44.1
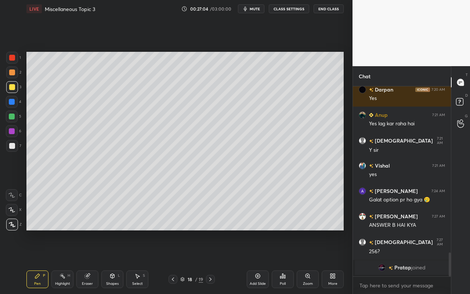
click at [40, 261] on icon at bounding box center [38, 276] width 6 height 6
click at [66, 261] on div "Highlight H" at bounding box center [62, 280] width 22 height 18
click at [39, 261] on div "Pen P" at bounding box center [37, 280] width 22 height 18
drag, startPoint x: 11, startPoint y: 116, endPoint x: 21, endPoint y: 114, distance: 10.5
click at [12, 117] on div at bounding box center [12, 117] width 6 height 6
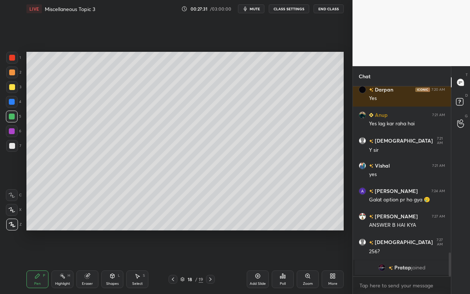
scroll to position [1110, 0]
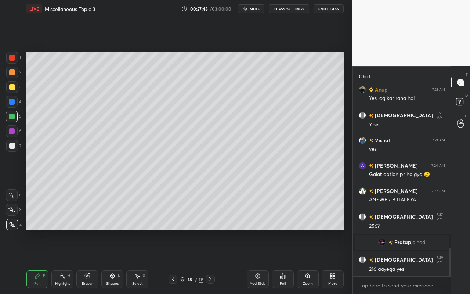
drag, startPoint x: 10, startPoint y: 132, endPoint x: 14, endPoint y: 129, distance: 4.3
click at [12, 130] on div at bounding box center [12, 131] width 6 height 6
click at [28, 261] on div "Pen P" at bounding box center [37, 280] width 22 height 18
click at [12, 146] on div at bounding box center [12, 146] width 6 height 6
click at [37, 261] on div "Pen P" at bounding box center [37, 280] width 22 height 18
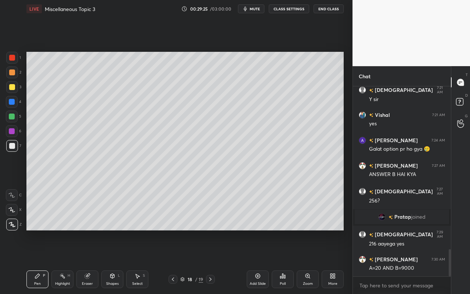
scroll to position [1168, 0]
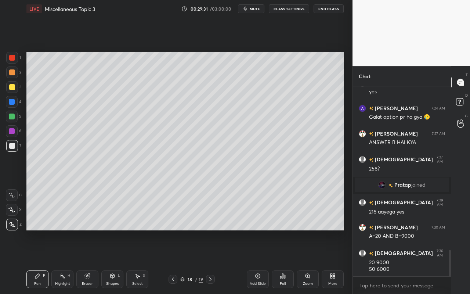
click at [141, 261] on div "Select S" at bounding box center [137, 280] width 22 height 18
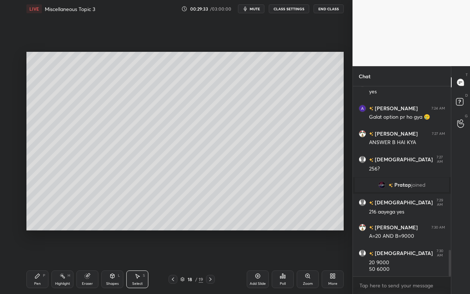
scroll to position [1193, 0]
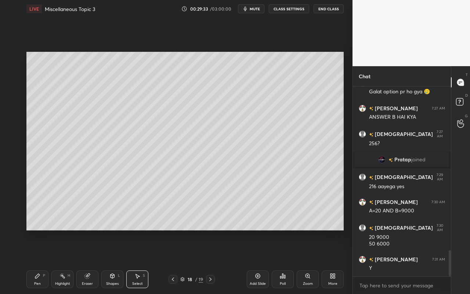
drag, startPoint x: 25, startPoint y: 54, endPoint x: 179, endPoint y: 159, distance: 186.0
click at [257, 205] on div "0 ° Undo Copy Duplicate Duplicate to new slide Delete Setting up your live clas…" at bounding box center [185, 141] width 323 height 247
drag, startPoint x: 27, startPoint y: 53, endPoint x: 102, endPoint y: 125, distance: 104.0
click at [118, 140] on div "0 ° Undo Copy Duplicate Duplicate to new slide Delete Setting up your live clas…" at bounding box center [185, 141] width 323 height 247
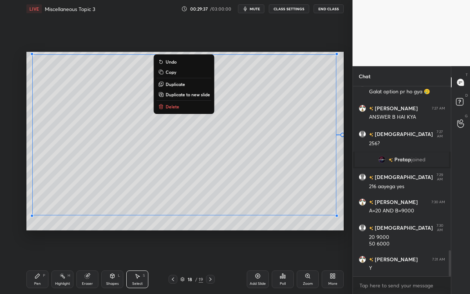
drag, startPoint x: 29, startPoint y: 53, endPoint x: 343, endPoint y: 220, distance: 355.3
click at [343, 221] on div "0 ° Undo Copy Duplicate Duplicate to new slide Delete" at bounding box center [185, 141] width 318 height 179
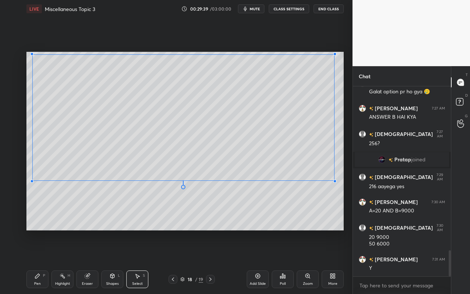
drag, startPoint x: 337, startPoint y: 216, endPoint x: 329, endPoint y: 180, distance: 36.2
click at [334, 180] on div at bounding box center [335, 181] width 3 height 3
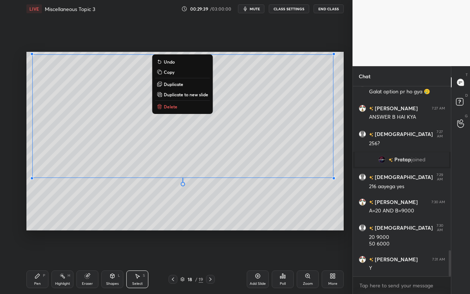
click at [269, 204] on div "0 ° Undo Copy Duplicate Duplicate to new slide Delete" at bounding box center [185, 141] width 318 height 179
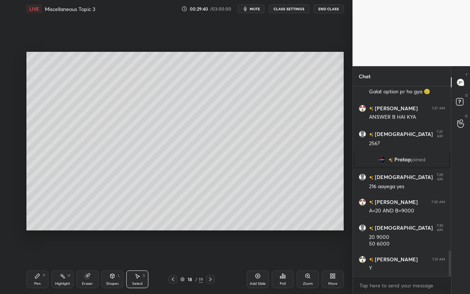
drag, startPoint x: 42, startPoint y: 280, endPoint x: 46, endPoint y: 263, distance: 17.5
click at [42, 261] on div "Pen P" at bounding box center [37, 280] width 22 height 18
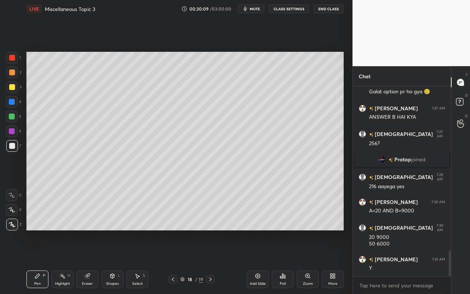
click at [39, 261] on icon at bounding box center [38, 276] width 6 height 6
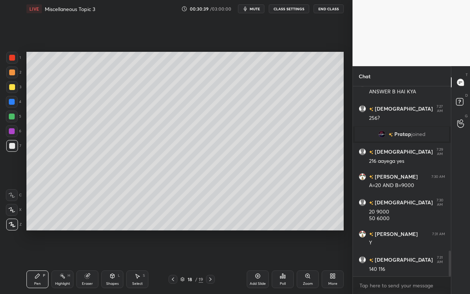
drag, startPoint x: 111, startPoint y: 279, endPoint x: 111, endPoint y: 271, distance: 8.5
click at [110, 261] on div "Shapes L" at bounding box center [112, 280] width 22 height 18
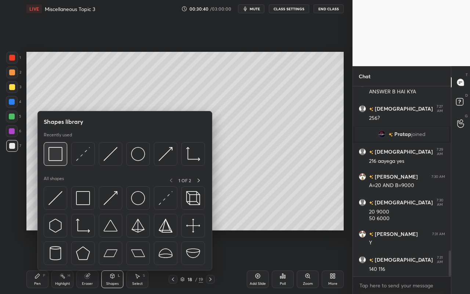
click at [60, 161] on img at bounding box center [56, 154] width 14 height 14
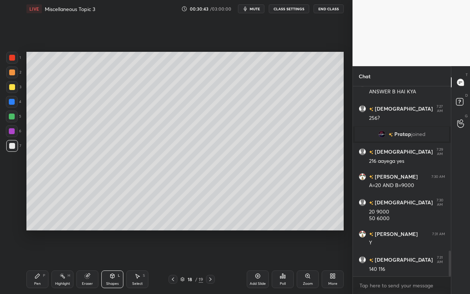
click at [59, 261] on div "Highlight H" at bounding box center [62, 280] width 22 height 18
drag, startPoint x: 36, startPoint y: 280, endPoint x: 128, endPoint y: 234, distance: 102.9
click at [39, 261] on div "Pen P" at bounding box center [37, 280] width 22 height 18
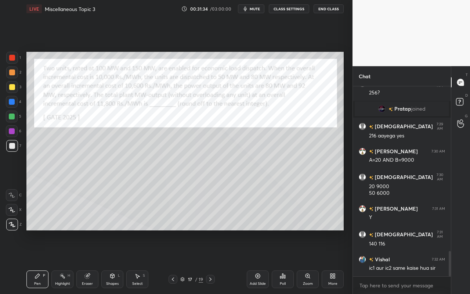
drag, startPoint x: 56, startPoint y: 281, endPoint x: 87, endPoint y: 243, distance: 48.9
click at [59, 261] on div "Highlight H" at bounding box center [62, 280] width 22 height 18
click at [5, 71] on div "1 2 3 4 5 6 7 C X Z C X Z E E Erase all H H" at bounding box center [12, 141] width 24 height 179
drag, startPoint x: 12, startPoint y: 71, endPoint x: 26, endPoint y: 69, distance: 13.4
click at [12, 71] on div at bounding box center [12, 72] width 6 height 6
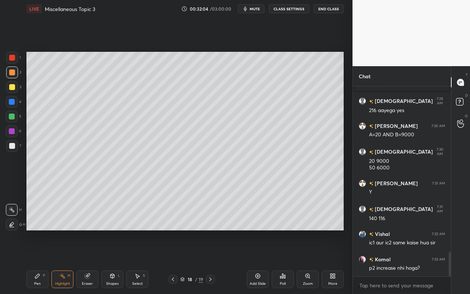
scroll to position [1294, 0]
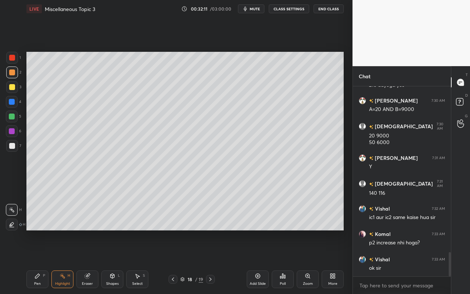
drag, startPoint x: 68, startPoint y: 283, endPoint x: 71, endPoint y: 279, distance: 5.2
click at [70, 261] on div "Highlight" at bounding box center [62, 284] width 15 height 4
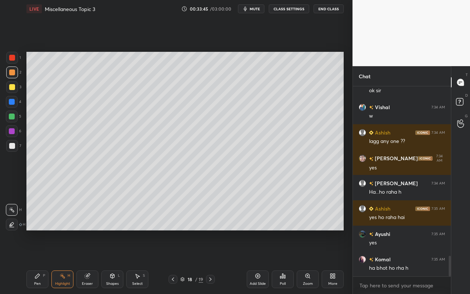
scroll to position [1555, 0]
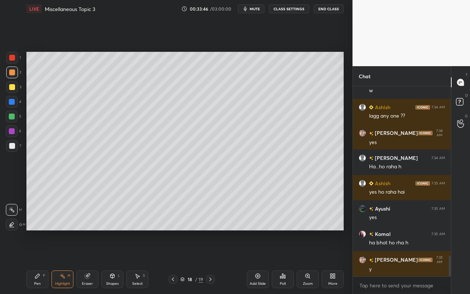
click at [339, 261] on div "More" at bounding box center [333, 280] width 22 height 18
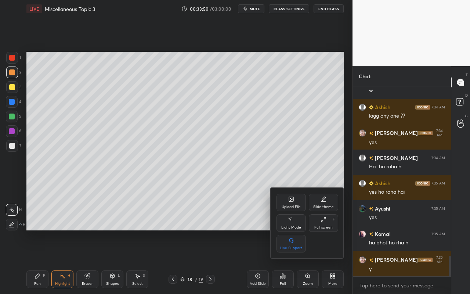
scroll to position [1580, 0]
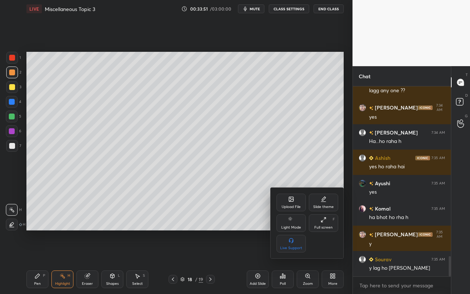
click at [329, 261] on div at bounding box center [235, 147] width 470 height 294
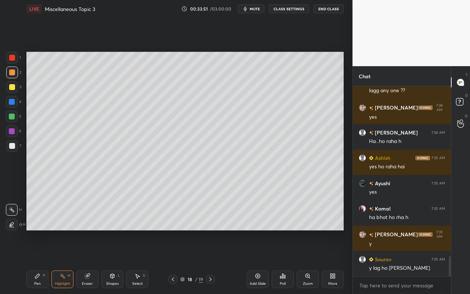
click at [329, 261] on div "More" at bounding box center [333, 280] width 22 height 18
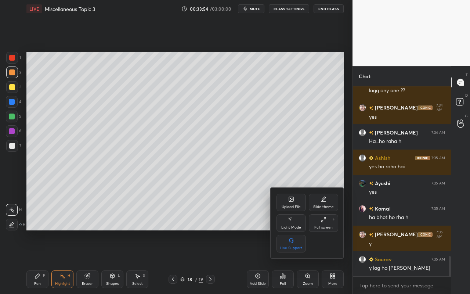
click at [297, 241] on div "Live Support" at bounding box center [291, 244] width 29 height 18
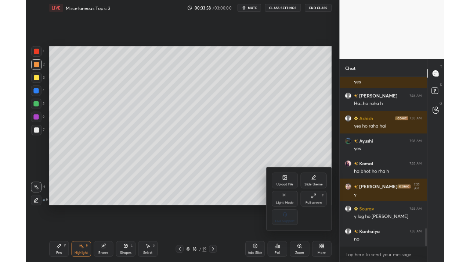
scroll to position [1631, 0]
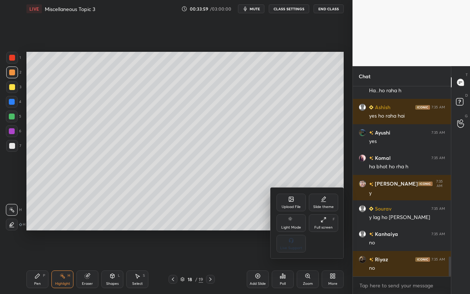
click at [320, 141] on div at bounding box center [235, 147] width 470 height 294
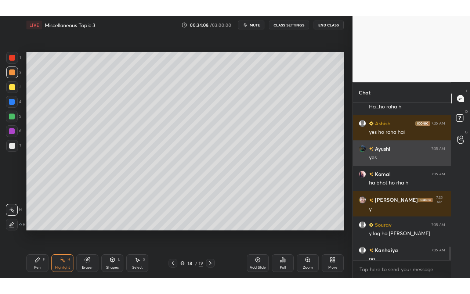
scroll to position [1663, 0]
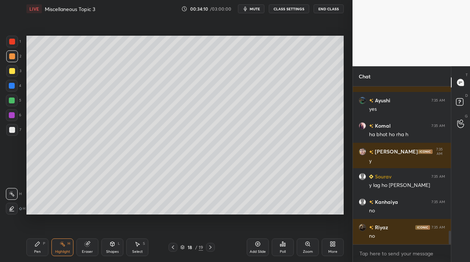
click at [326, 251] on div "More" at bounding box center [333, 247] width 22 height 18
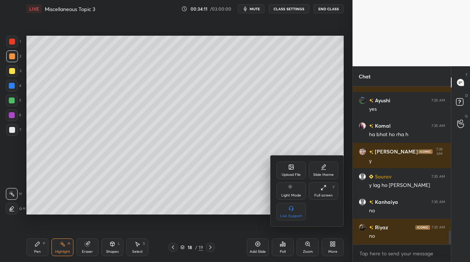
click at [332, 190] on div "Full screen F" at bounding box center [323, 191] width 29 height 18
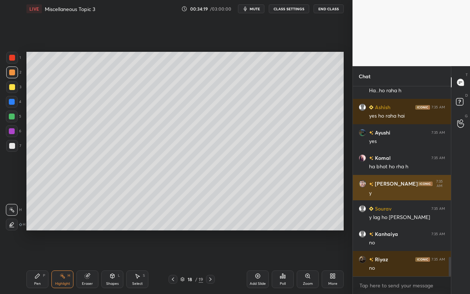
scroll to position [1656, 0]
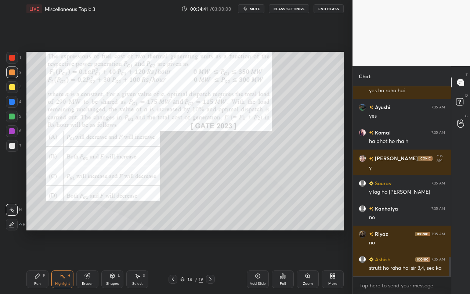
drag, startPoint x: 40, startPoint y: 281, endPoint x: 48, endPoint y: 251, distance: 30.4
click at [40, 261] on div "Pen P" at bounding box center [37, 280] width 22 height 18
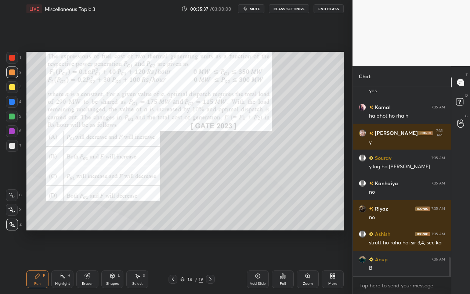
click at [286, 261] on div "Poll" at bounding box center [283, 280] width 22 height 18
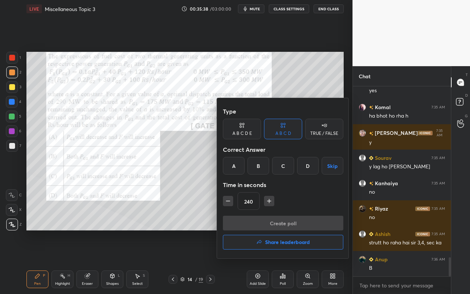
click at [231, 166] on div "A" at bounding box center [234, 166] width 22 height 18
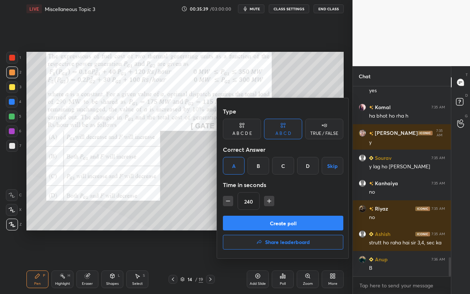
click at [267, 224] on button "Create poll" at bounding box center [283, 223] width 121 height 15
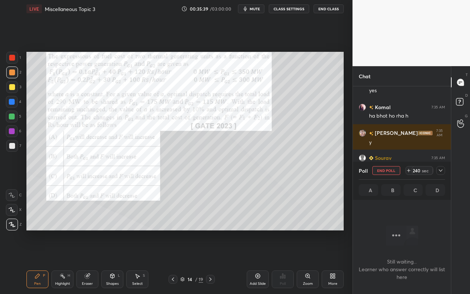
scroll to position [3, 3]
click at [438, 168] on icon at bounding box center [441, 171] width 6 height 6
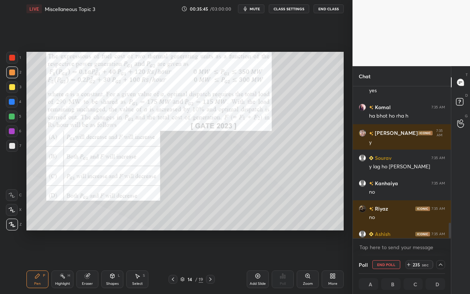
scroll to position [0, 3]
click at [443, 261] on icon at bounding box center [441, 265] width 6 height 6
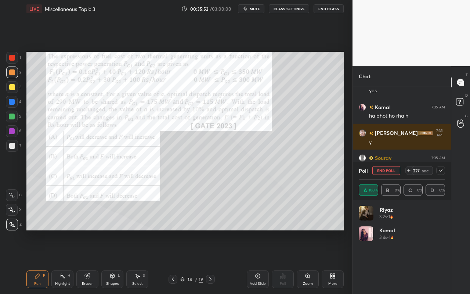
scroll to position [86, 84]
click at [440, 167] on div at bounding box center [441, 170] width 9 height 9
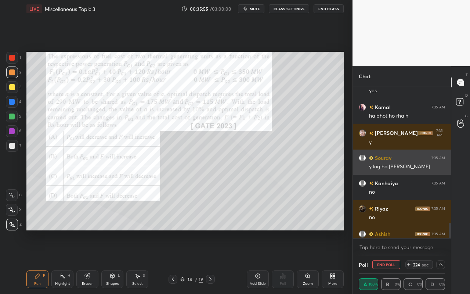
scroll to position [1720, 0]
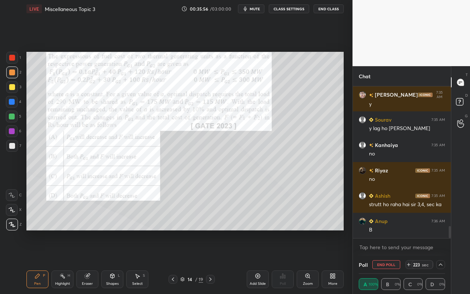
click at [440, 261] on icon at bounding box center [441, 265] width 4 height 2
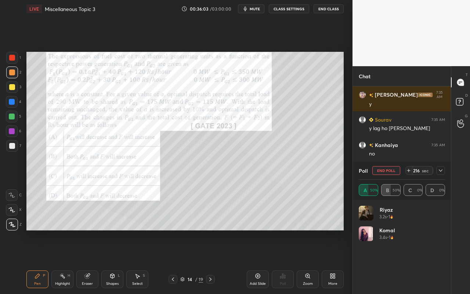
scroll to position [1745, 0]
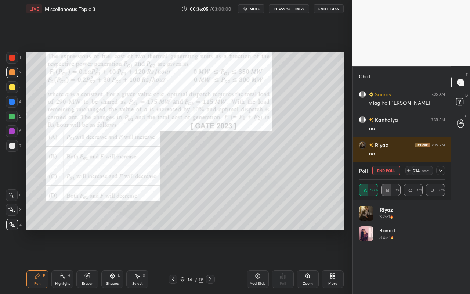
click at [439, 172] on icon at bounding box center [441, 171] width 6 height 6
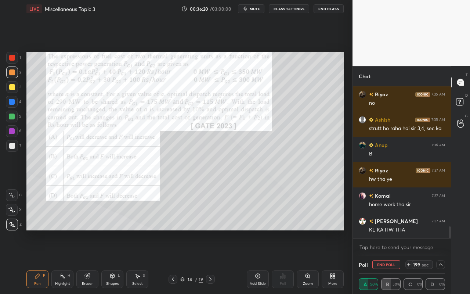
click at [440, 261] on icon at bounding box center [441, 265] width 6 height 6
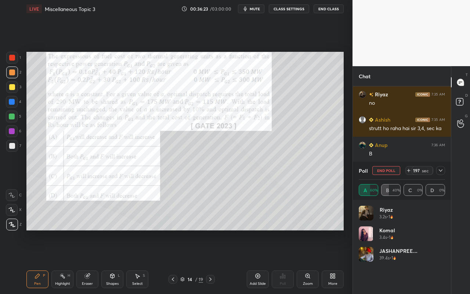
click at [441, 172] on icon at bounding box center [441, 171] width 6 height 6
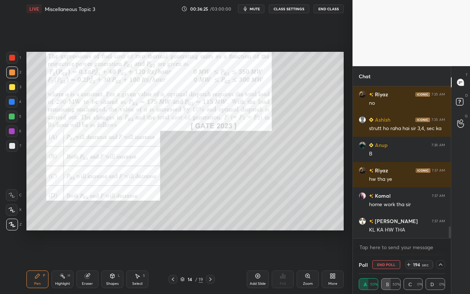
click at [441, 261] on div at bounding box center [441, 264] width 9 height 9
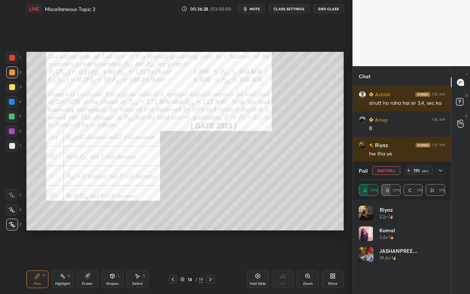
drag, startPoint x: 439, startPoint y: 168, endPoint x: 445, endPoint y: 171, distance: 6.2
click at [445, 171] on div at bounding box center [441, 170] width 9 height 9
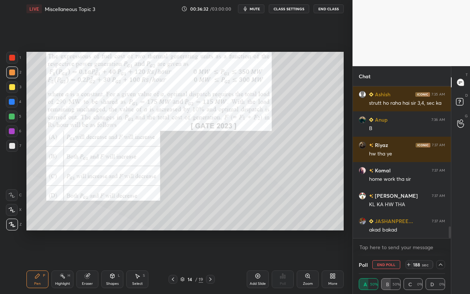
click at [441, 261] on icon at bounding box center [441, 265] width 6 height 6
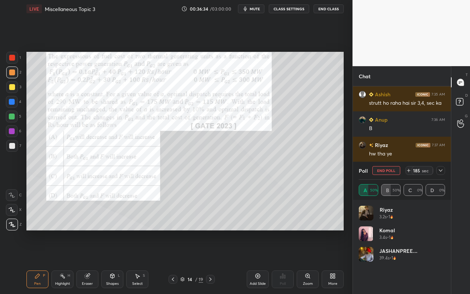
click at [443, 172] on icon at bounding box center [441, 171] width 6 height 6
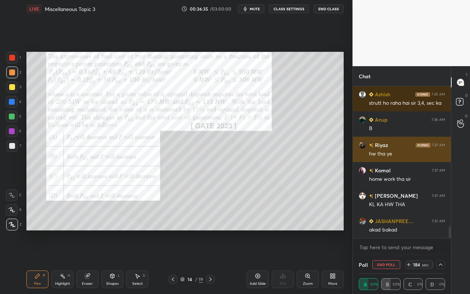
click at [401, 137] on div "Riyaz 7:37 AM hw tha ye" at bounding box center [402, 149] width 98 height 25
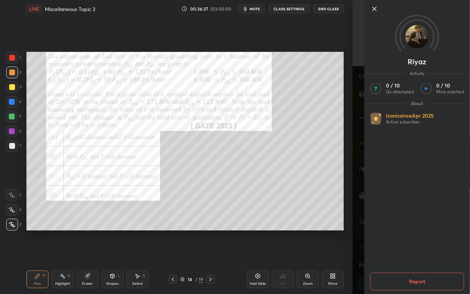
click at [371, 11] on icon at bounding box center [374, 8] width 9 height 9
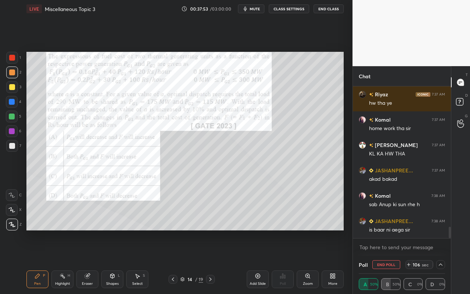
click at [442, 261] on icon at bounding box center [441, 265] width 6 height 6
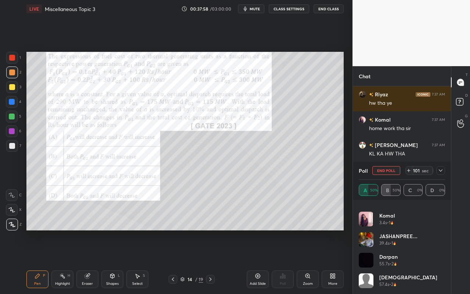
scroll to position [1897, 0]
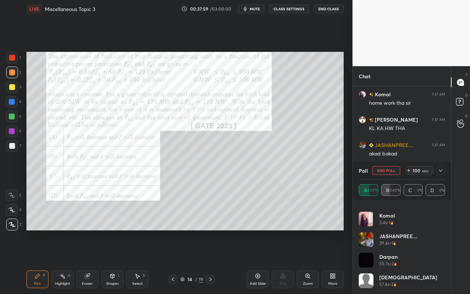
click at [442, 168] on icon at bounding box center [441, 171] width 6 height 6
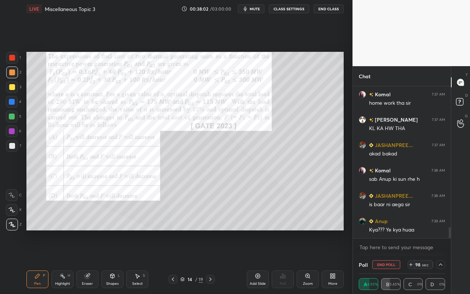
scroll to position [1936, 0]
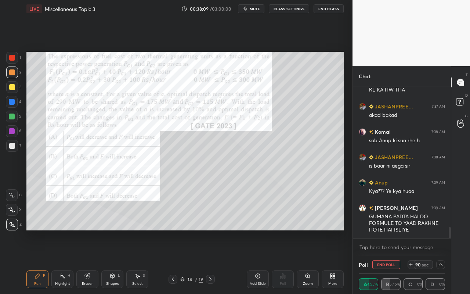
click at [444, 261] on icon at bounding box center [441, 265] width 6 height 6
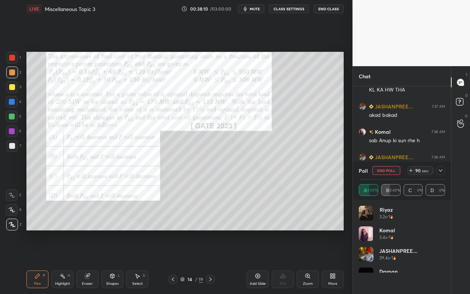
scroll to position [86, 84]
click at [443, 168] on icon at bounding box center [441, 171] width 6 height 6
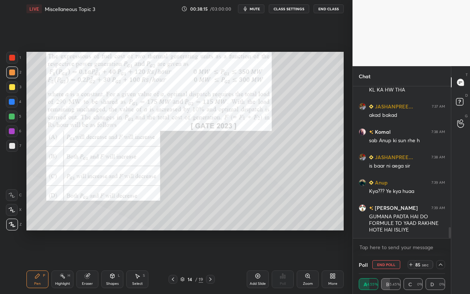
scroll to position [1961, 0]
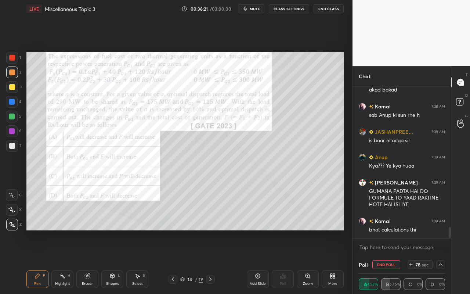
click at [441, 261] on icon at bounding box center [441, 265] width 6 height 6
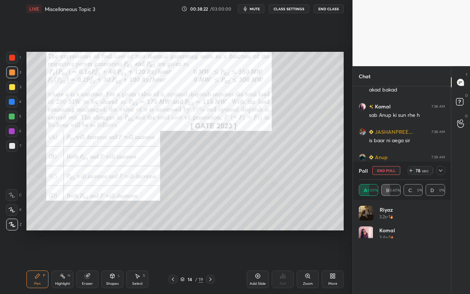
scroll to position [2, 3]
click at [444, 166] on div at bounding box center [441, 170] width 9 height 9
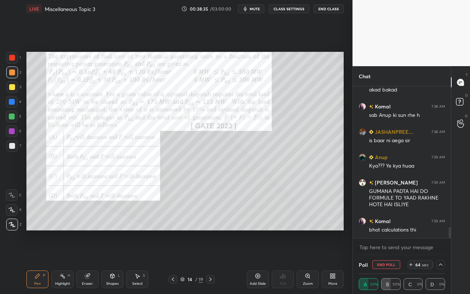
click at [440, 261] on icon at bounding box center [441, 265] width 6 height 6
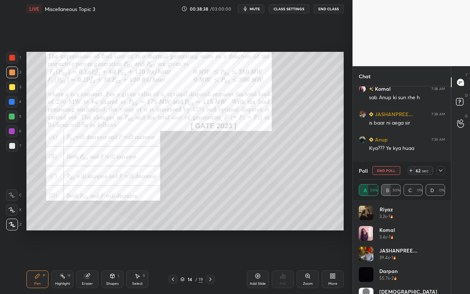
click at [439, 168] on icon at bounding box center [441, 171] width 6 height 6
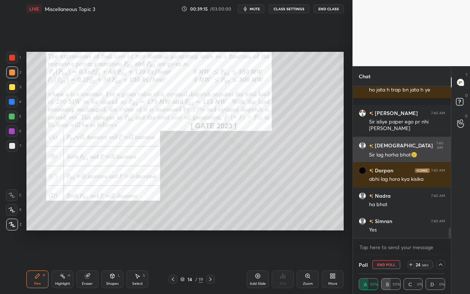
click at [425, 174] on div "abhi lag hora kya kisika" at bounding box center [407, 178] width 76 height 9
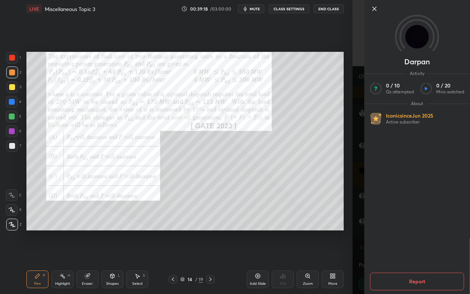
click at [376, 9] on icon at bounding box center [374, 8] width 9 height 9
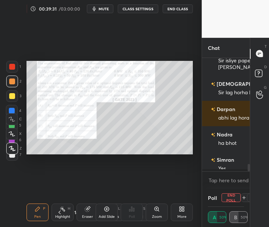
scroll to position [36572, 36580]
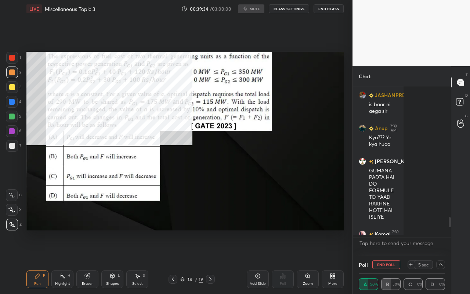
type textarea "x"
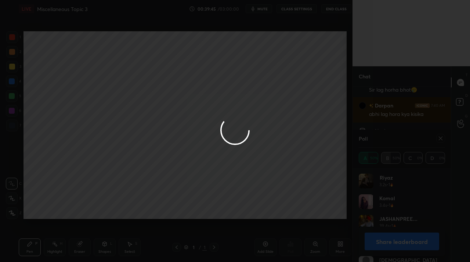
scroll to position [36538, 36427]
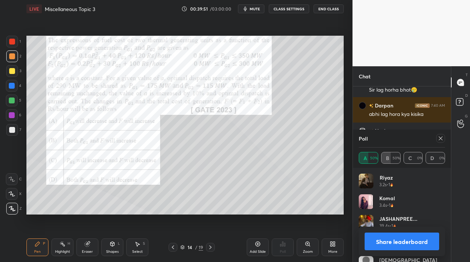
click at [442, 139] on icon at bounding box center [441, 138] width 6 height 6
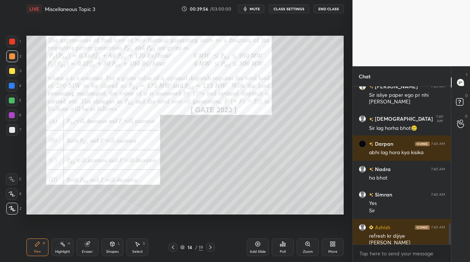
drag, startPoint x: 62, startPoint y: 250, endPoint x: 78, endPoint y: 218, distance: 36.2
click at [63, 250] on div "Highlight" at bounding box center [62, 252] width 15 height 4
click at [328, 249] on div "More" at bounding box center [333, 247] width 22 height 18
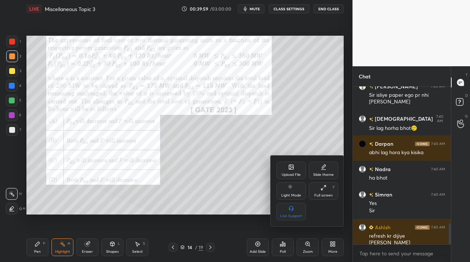
click at [325, 191] on div "Full screen F" at bounding box center [323, 191] width 29 height 18
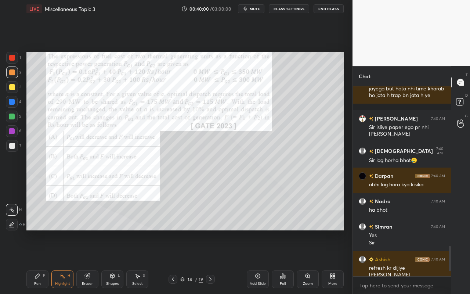
click at [62, 261] on div "Highlight H" at bounding box center [62, 280] width 22 height 18
drag, startPoint x: 35, startPoint y: 282, endPoint x: 38, endPoint y: 277, distance: 6.2
click at [36, 261] on div "Pen" at bounding box center [37, 284] width 7 height 4
drag, startPoint x: 64, startPoint y: 280, endPoint x: 68, endPoint y: 273, distance: 7.2
click at [65, 261] on div "Highlight H" at bounding box center [62, 280] width 22 height 18
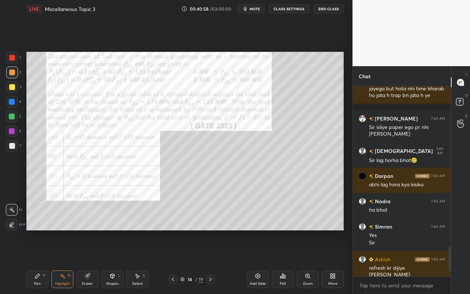
drag, startPoint x: 35, startPoint y: 287, endPoint x: 60, endPoint y: 259, distance: 37.7
click at [38, 261] on div "Pen P" at bounding box center [37, 280] width 22 height 18
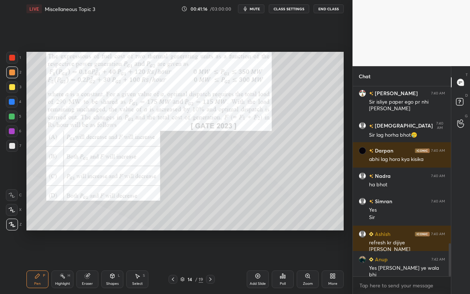
scroll to position [926, 0]
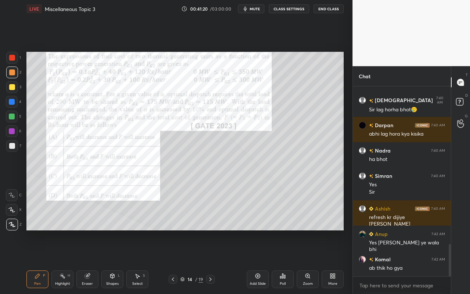
click at [142, 261] on div "Select S" at bounding box center [137, 280] width 22 height 18
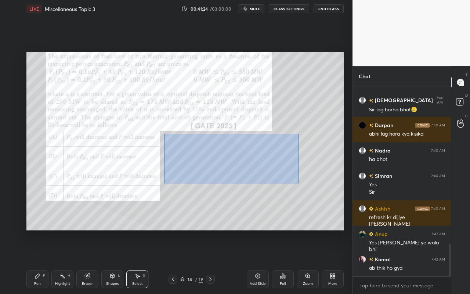
drag, startPoint x: 167, startPoint y: 140, endPoint x: 292, endPoint y: 184, distance: 132.6
click at [297, 183] on div "0 ° Undo Copy Duplicate Duplicate to new slide Delete" at bounding box center [185, 141] width 318 height 179
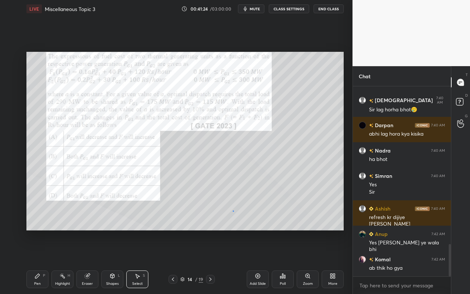
click at [234, 210] on div "0 ° Undo Copy Duplicate Duplicate to new slide Delete" at bounding box center [185, 141] width 318 height 179
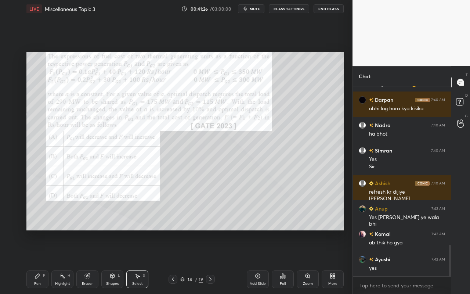
click at [58, 261] on div "Highlight H" at bounding box center [62, 280] width 22 height 18
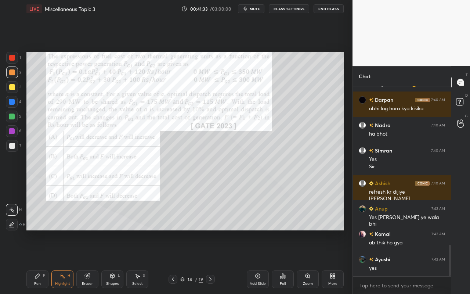
scroll to position [983, 0]
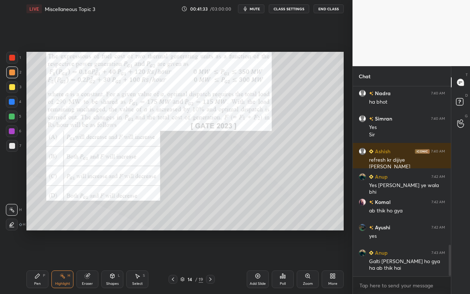
click at [42, 261] on div "Pen P" at bounding box center [37, 280] width 22 height 18
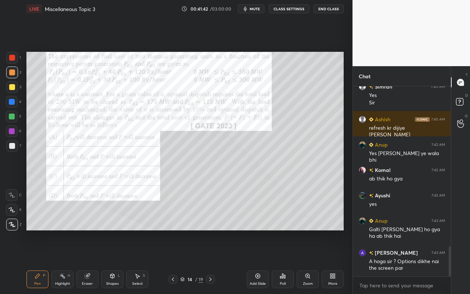
scroll to position [1040, 0]
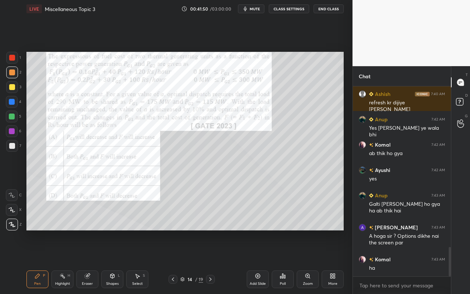
drag, startPoint x: 63, startPoint y: 280, endPoint x: 68, endPoint y: 271, distance: 10.9
click at [64, 261] on div "Highlight H" at bounding box center [62, 280] width 22 height 18
click at [35, 261] on div "Pen" at bounding box center [37, 284] width 7 height 4
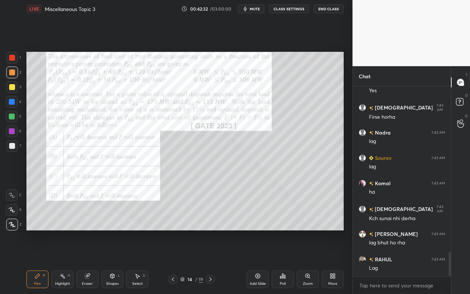
scroll to position [1294, 0]
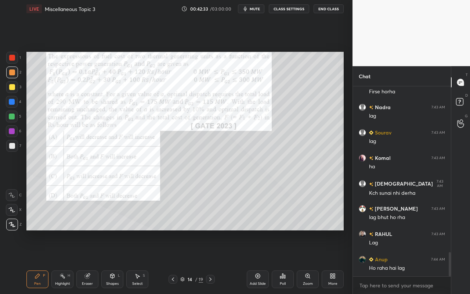
click at [141, 261] on div "Select" at bounding box center [137, 284] width 11 height 4
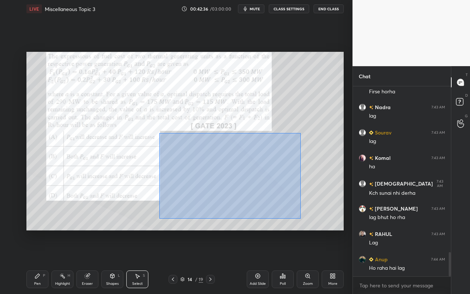
drag, startPoint x: 160, startPoint y: 133, endPoint x: 301, endPoint y: 214, distance: 163.1
click at [302, 216] on div "0 ° Undo Copy Duplicate Duplicate to new slide Delete" at bounding box center [185, 141] width 318 height 179
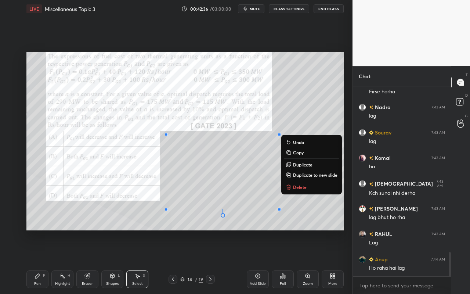
click at [330, 186] on button "Delete" at bounding box center [311, 187] width 55 height 9
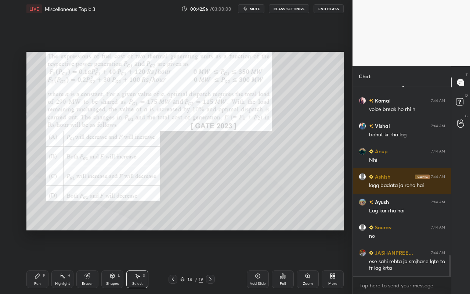
scroll to position [1504, 0]
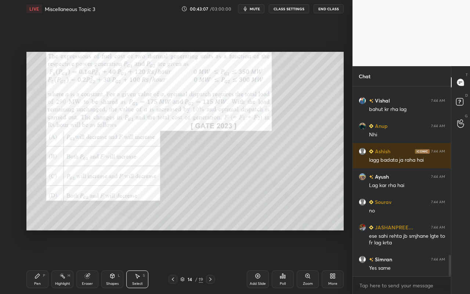
click at [373, 261] on body "1 2 3 4 5 6 7 C X Z C X Z E E Erase all H H LIVE Miscellaneous Topic 3 00:43:07…" at bounding box center [235, 147] width 470 height 294
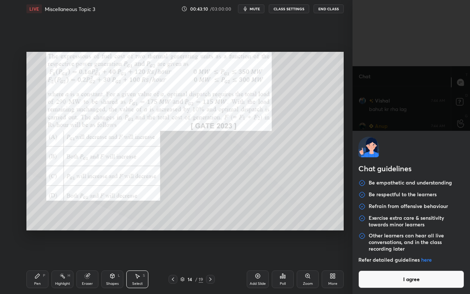
click at [431, 261] on button "I agree" at bounding box center [412, 280] width 106 height 18
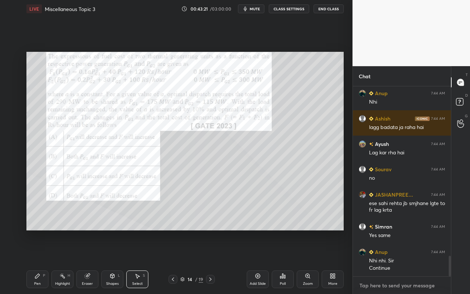
scroll to position [1562, 0]
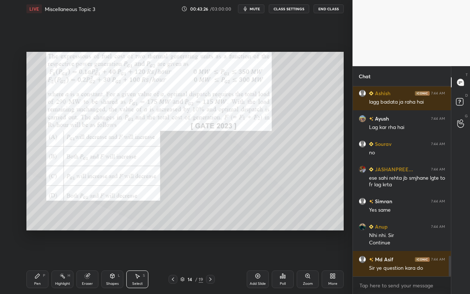
click at [58, 261] on div "Highlight H" at bounding box center [62, 280] width 22 height 18
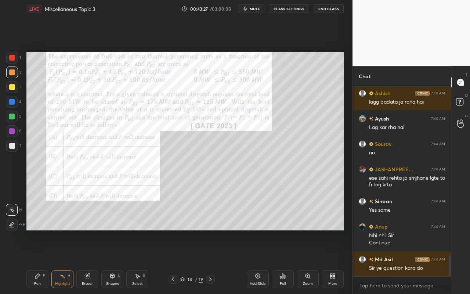
click at [38, 261] on div "Pen P" at bounding box center [37, 280] width 22 height 18
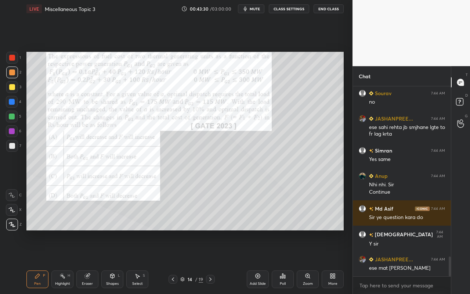
scroll to position [1638, 0]
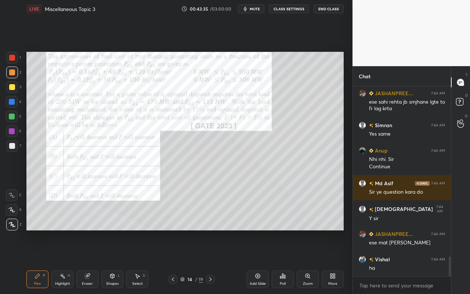
drag, startPoint x: 41, startPoint y: 283, endPoint x: 50, endPoint y: 265, distance: 19.6
click at [41, 261] on div "Pen P" at bounding box center [37, 280] width 22 height 18
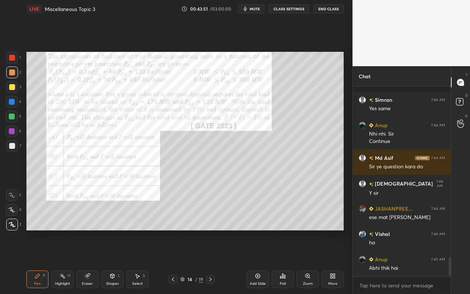
scroll to position [1695, 0]
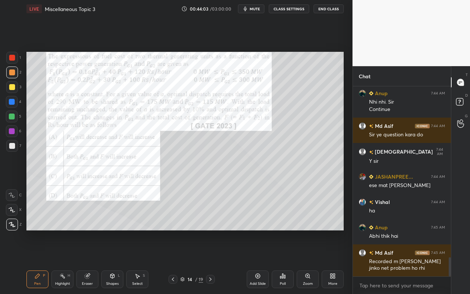
drag, startPoint x: 142, startPoint y: 283, endPoint x: 160, endPoint y: 259, distance: 29.6
click at [144, 261] on div "Select S" at bounding box center [137, 280] width 22 height 18
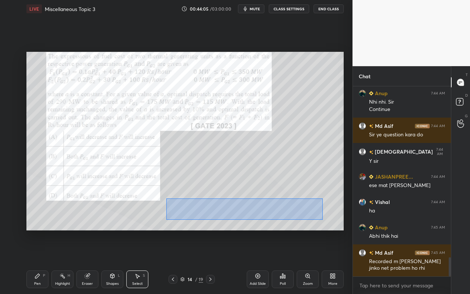
drag, startPoint x: 166, startPoint y: 198, endPoint x: 319, endPoint y: 219, distance: 153.9
click at [320, 219] on div "0 ° Undo Copy Duplicate Duplicate to new slide Delete" at bounding box center [185, 141] width 318 height 179
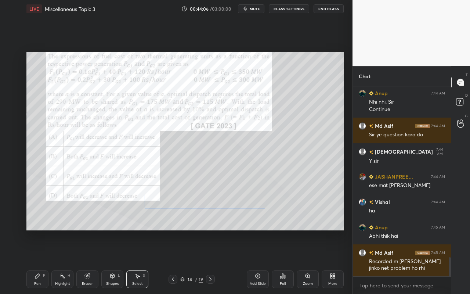
drag, startPoint x: 259, startPoint y: 204, endPoint x: 230, endPoint y: 208, distance: 30.0
click at [237, 202] on div "0 ° Undo Copy Duplicate Duplicate to new slide Delete" at bounding box center [185, 141] width 318 height 179
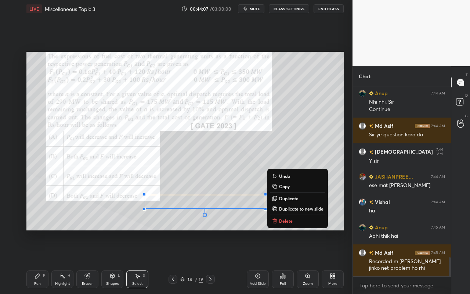
drag, startPoint x: 34, startPoint y: 280, endPoint x: 38, endPoint y: 277, distance: 5.0
click at [34, 261] on div "Pen P" at bounding box center [37, 280] width 22 height 18
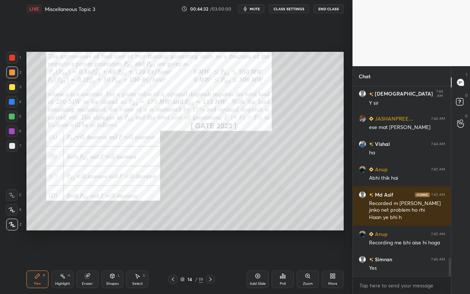
scroll to position [1778, 0]
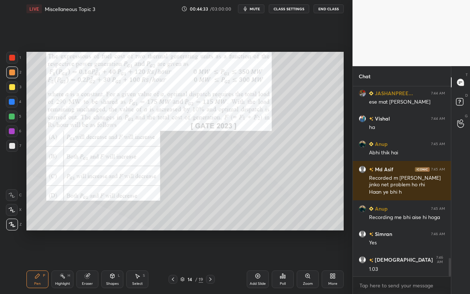
click at [38, 261] on div "Pen P" at bounding box center [37, 280] width 22 height 18
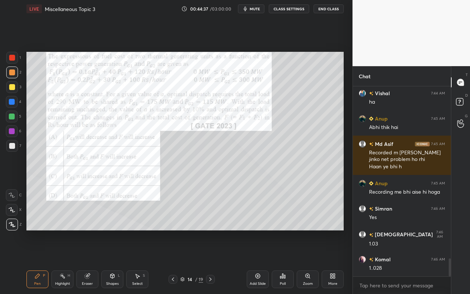
click at [137, 261] on icon at bounding box center [138, 276] width 6 height 6
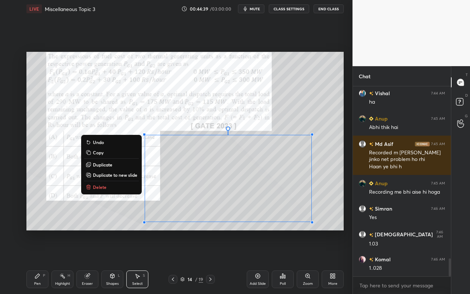
drag, startPoint x: 130, startPoint y: 137, endPoint x: 335, endPoint y: 227, distance: 224.3
click at [338, 232] on div "0 ° Undo Copy Duplicate Duplicate to new slide Delete Setting up your live clas…" at bounding box center [185, 141] width 323 height 247
click at [123, 176] on p "Duplicate to new slide" at bounding box center [115, 175] width 44 height 6
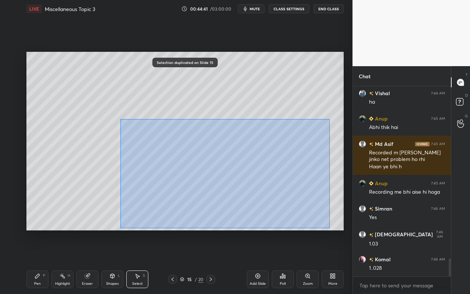
drag, startPoint x: 129, startPoint y: 133, endPoint x: 323, endPoint y: 226, distance: 215.0
click at [330, 231] on div "0 ° Undo Copy Duplicate Duplicate to new slide Delete Selection duplicated on S…" at bounding box center [185, 141] width 323 height 247
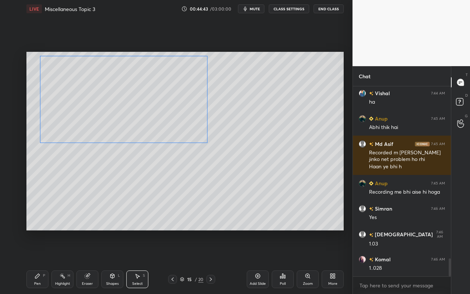
drag, startPoint x: 243, startPoint y: 191, endPoint x: 141, endPoint y: 115, distance: 126.8
click at [141, 114] on div "0 ° Undo Copy Duplicate Duplicate to new slide Delete" at bounding box center [185, 141] width 318 height 179
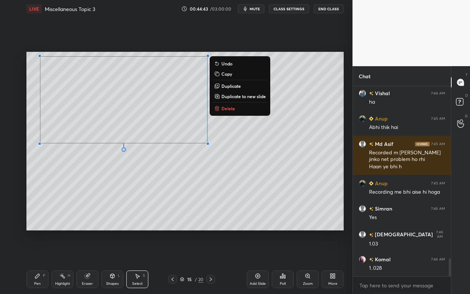
click at [151, 194] on div "0 ° Undo Copy Duplicate Duplicate to new slide Delete" at bounding box center [185, 141] width 318 height 179
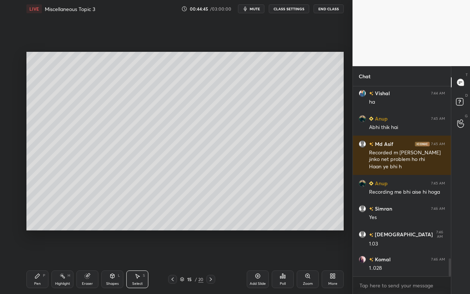
drag, startPoint x: 87, startPoint y: 276, endPoint x: 89, endPoint y: 269, distance: 7.4
click at [88, 261] on g at bounding box center [88, 276] width 6 height 6
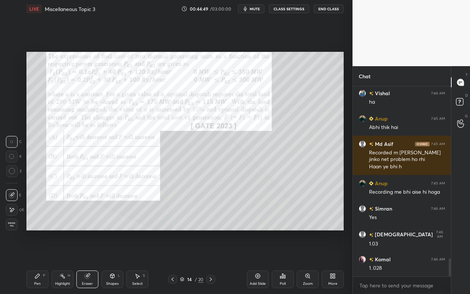
scroll to position [1836, 0]
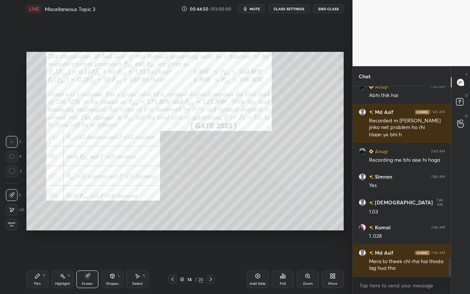
click at [62, 261] on div "Highlight H" at bounding box center [62, 280] width 22 height 18
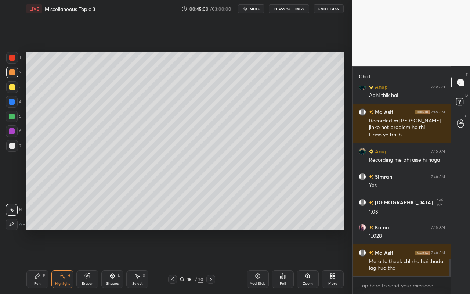
drag, startPoint x: 36, startPoint y: 280, endPoint x: 38, endPoint y: 243, distance: 37.2
click at [37, 261] on div "Pen P" at bounding box center [37, 280] width 22 height 18
drag, startPoint x: 12, startPoint y: 116, endPoint x: 21, endPoint y: 121, distance: 10.2
click at [13, 117] on div at bounding box center [12, 117] width 6 height 6
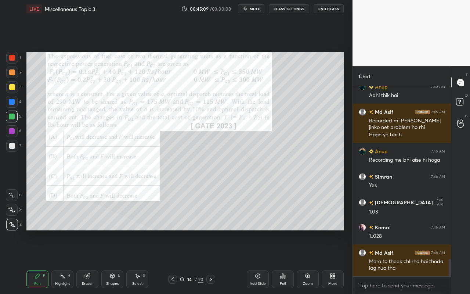
click at [64, 261] on div "Highlight H" at bounding box center [62, 280] width 22 height 18
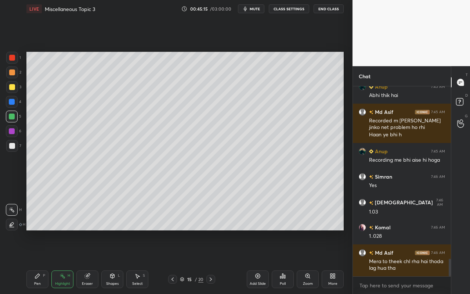
drag, startPoint x: 43, startPoint y: 282, endPoint x: 60, endPoint y: 240, distance: 44.4
click at [43, 261] on div "Pen P" at bounding box center [37, 280] width 22 height 18
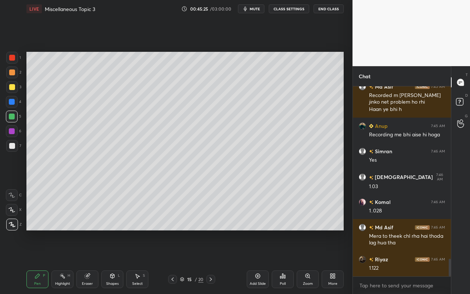
click at [40, 261] on div "Pen P" at bounding box center [37, 280] width 22 height 18
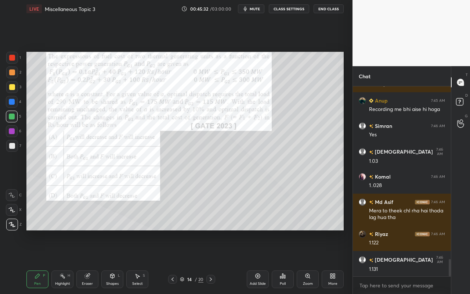
drag, startPoint x: 65, startPoint y: 279, endPoint x: 92, endPoint y: 243, distance: 45.2
click at [69, 261] on div "Highlight H" at bounding box center [62, 280] width 22 height 18
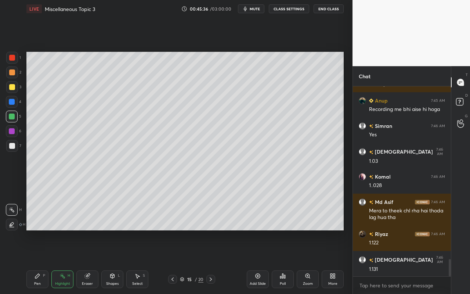
click at [38, 261] on div "Pen" at bounding box center [37, 284] width 7 height 4
click at [136, 261] on div "Select S" at bounding box center [137, 280] width 22 height 18
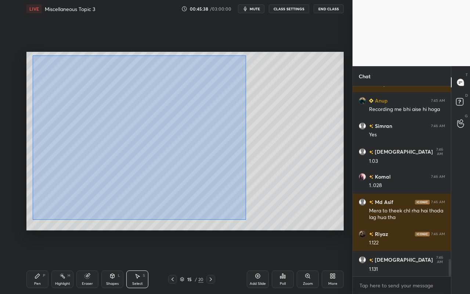
drag, startPoint x: 40, startPoint y: 69, endPoint x: 235, endPoint y: 207, distance: 239.4
click at [243, 215] on div "0 ° Undo Copy Duplicate Duplicate to new slide Delete" at bounding box center [185, 141] width 318 height 179
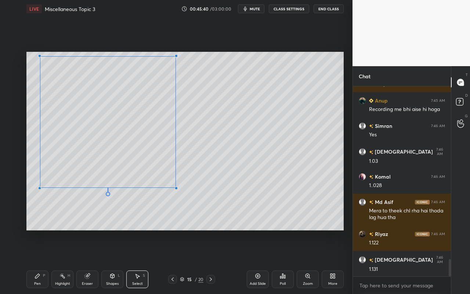
drag, startPoint x: 208, startPoint y: 192, endPoint x: 175, endPoint y: 186, distance: 32.8
click at [177, 187] on div at bounding box center [176, 188] width 3 height 3
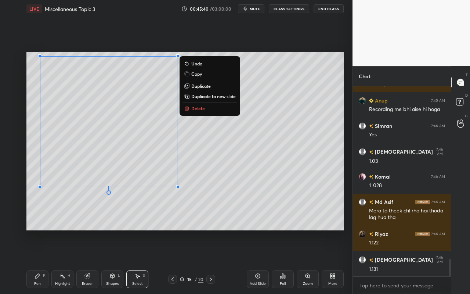
click at [169, 204] on div "0 ° Undo Copy Duplicate Duplicate to new slide Delete" at bounding box center [185, 141] width 318 height 179
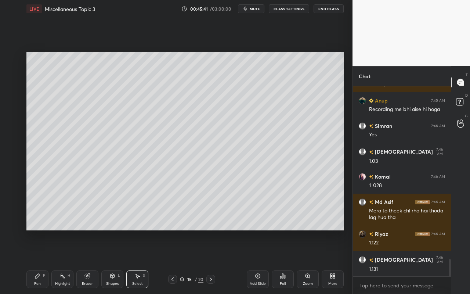
click at [35, 261] on div "Pen P" at bounding box center [37, 280] width 22 height 18
click at [33, 261] on div "Pen P" at bounding box center [37, 280] width 22 height 18
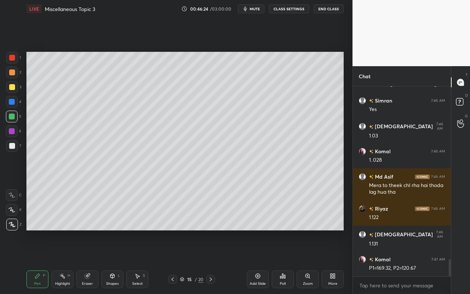
scroll to position [1937, 0]
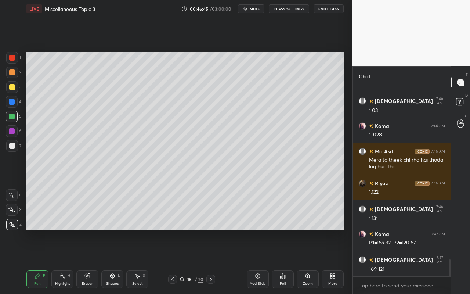
click at [36, 261] on div "Pen P" at bounding box center [37, 280] width 22 height 18
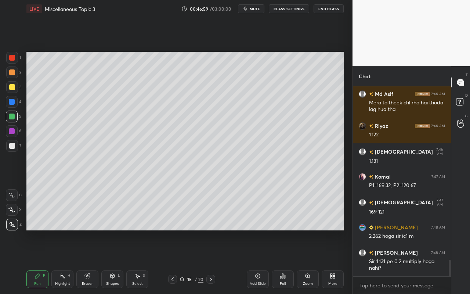
scroll to position [2020, 0]
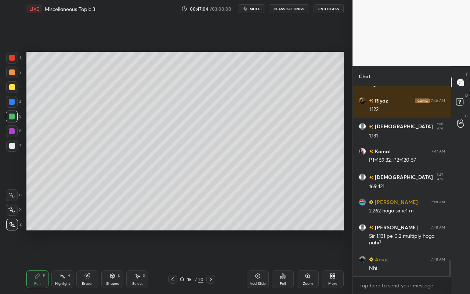
click at [67, 261] on div "Highlight H" at bounding box center [62, 280] width 22 height 18
click at [92, 261] on div "Eraser" at bounding box center [87, 284] width 11 height 4
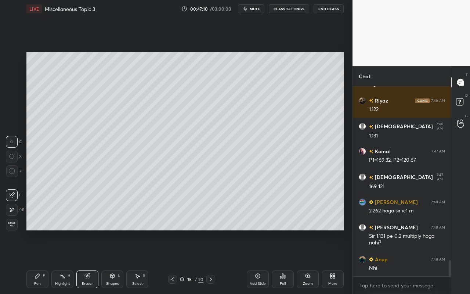
click at [41, 261] on div "Pen P" at bounding box center [37, 280] width 22 height 18
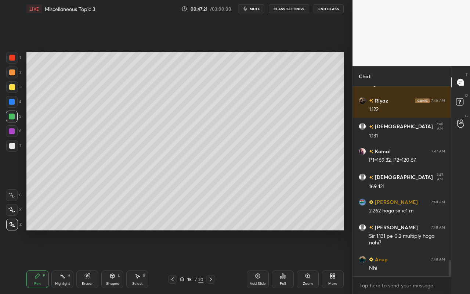
click at [38, 261] on div "Pen" at bounding box center [37, 284] width 7 height 4
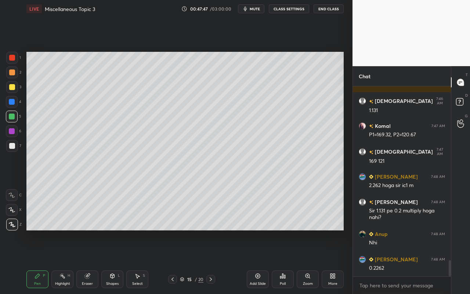
click at [39, 261] on div "Pen P" at bounding box center [37, 280] width 22 height 18
type textarea "x"
click at [422, 261] on textarea at bounding box center [402, 286] width 86 height 12
type textarea "m"
type textarea "x"
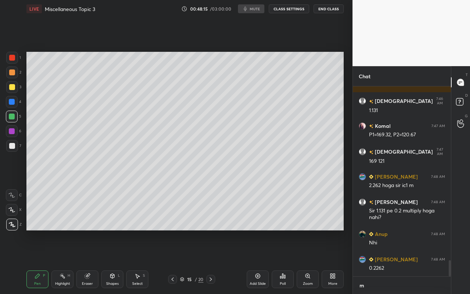
scroll to position [124, 96]
type textarea "me"
type textarea "x"
type textarea "mei"
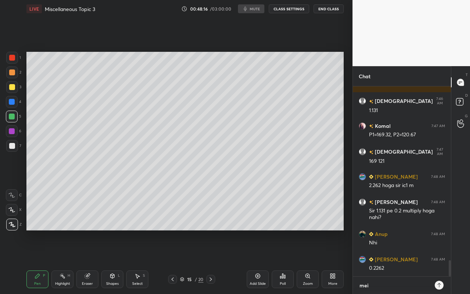
type textarea "x"
type textarea "mein"
type textarea "x"
type textarea "mein"
type textarea "x"
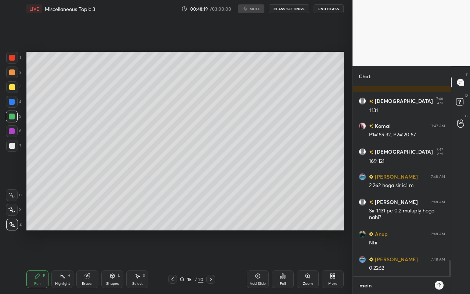
type textarea "mein"
type textarea "x"
type textarea "mei"
type textarea "x"
type textarea "me"
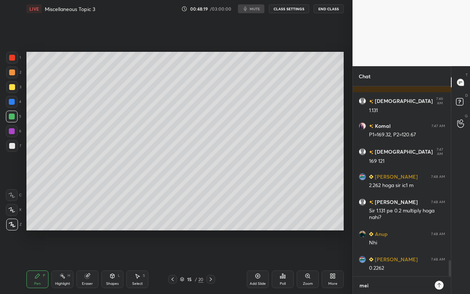
type textarea "x"
type textarea "m"
type textarea "x"
type textarea "a"
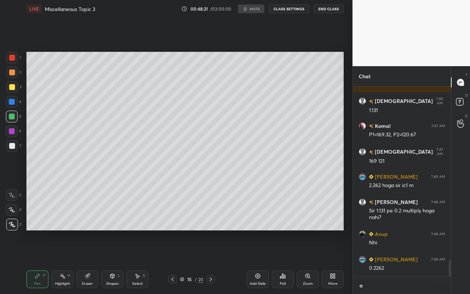
type textarea "x"
type textarea "am"
type textarea "x"
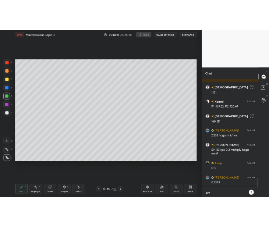
scroll to position [126, 96]
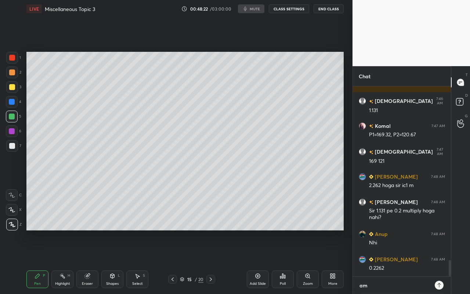
type textarea "am"
type textarea "x"
type textarea "am"
type textarea "x"
type textarea "a"
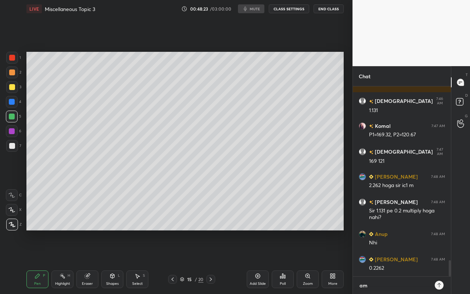
type textarea "x"
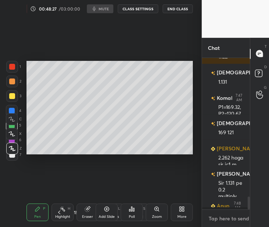
scroll to position [3, 3]
type textarea "x"
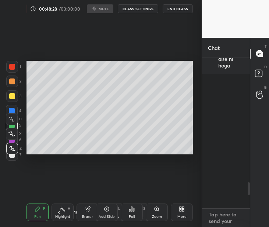
scroll to position [1577, 0]
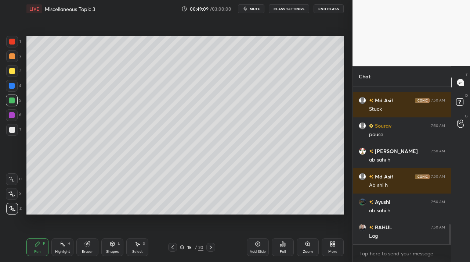
scroll to position [1098, 0]
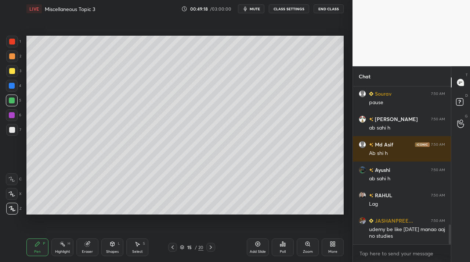
drag, startPoint x: 40, startPoint y: 246, endPoint x: 44, endPoint y: 244, distance: 4.2
click at [39, 245] on icon at bounding box center [38, 244] width 6 height 6
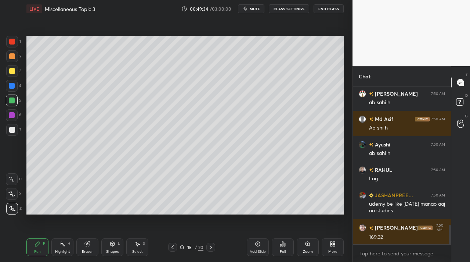
click at [40, 248] on div "Pen P" at bounding box center [37, 247] width 22 height 18
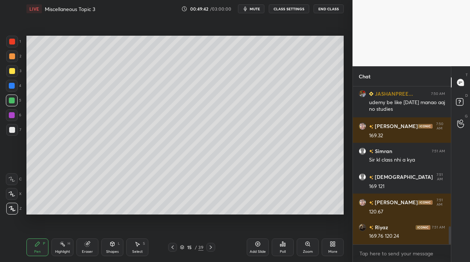
scroll to position [1250, 0]
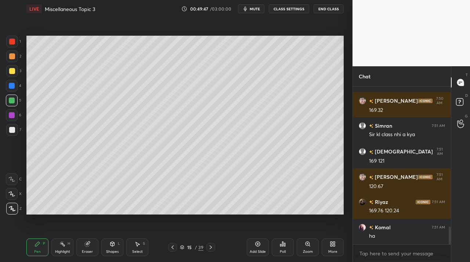
drag, startPoint x: 142, startPoint y: 249, endPoint x: 157, endPoint y: 235, distance: 20.3
click at [142, 250] on div "Select" at bounding box center [137, 252] width 11 height 4
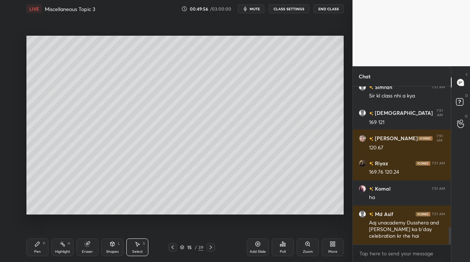
click at [329, 242] on div "More" at bounding box center [333, 247] width 22 height 18
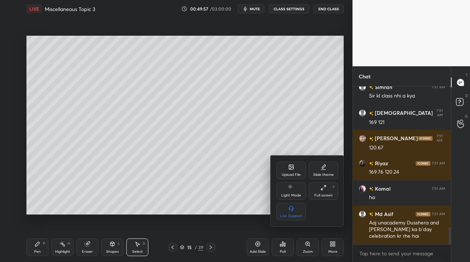
click at [237, 187] on div at bounding box center [235, 131] width 470 height 262
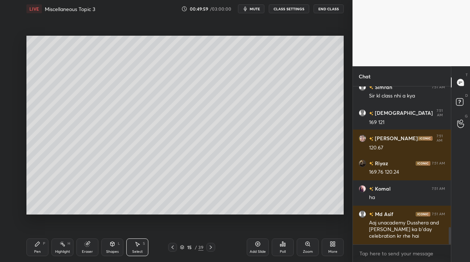
click at [39, 250] on div "Pen" at bounding box center [37, 252] width 7 height 4
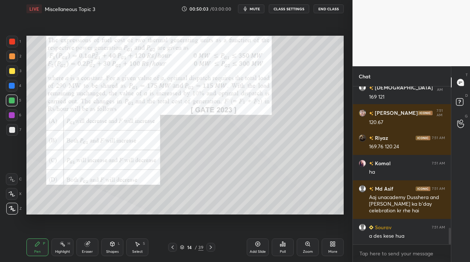
scroll to position [1339, 0]
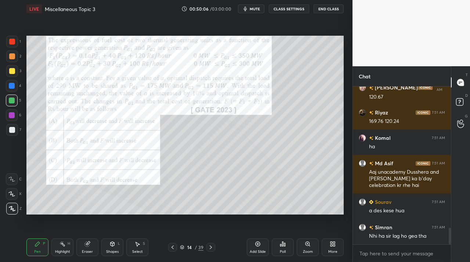
click at [68, 250] on div "Highlight" at bounding box center [62, 252] width 15 height 4
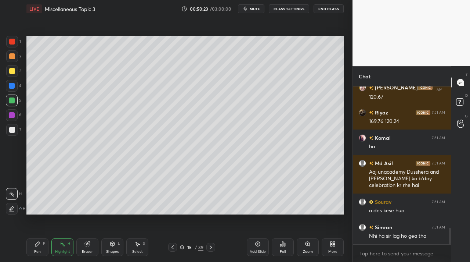
drag, startPoint x: 68, startPoint y: 245, endPoint x: 76, endPoint y: 221, distance: 25.1
click at [69, 243] on div "H" at bounding box center [69, 243] width 3 height 4
drag, startPoint x: 139, startPoint y: 246, endPoint x: 156, endPoint y: 221, distance: 30.5
click at [141, 244] on div "Select S" at bounding box center [137, 247] width 22 height 18
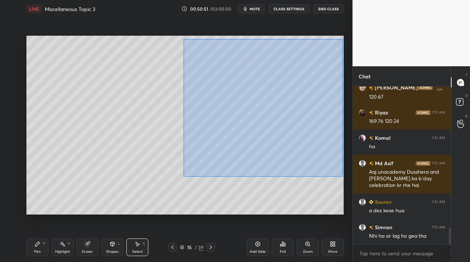
drag, startPoint x: 183, startPoint y: 39, endPoint x: 337, endPoint y: 168, distance: 200.6
click at [343, 176] on div "0 ° Undo Copy Duplicate Duplicate to new slide Delete" at bounding box center [185, 125] width 318 height 179
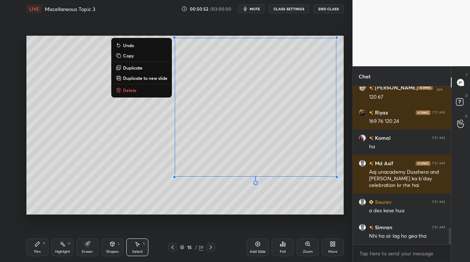
drag, startPoint x: 148, startPoint y: 79, endPoint x: 144, endPoint y: 88, distance: 9.9
click at [146, 79] on p "Duplicate to new slide" at bounding box center [145, 78] width 44 height 6
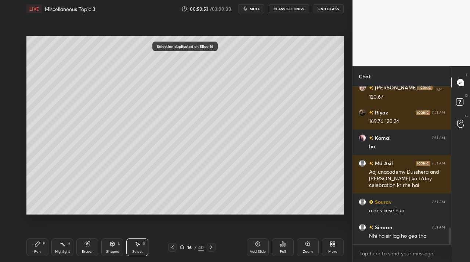
scroll to position [1365, 0]
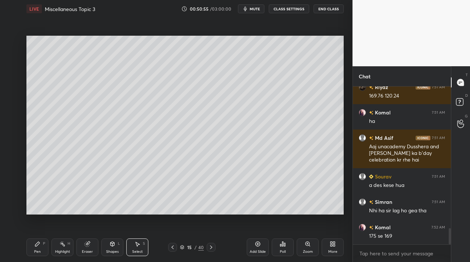
click at [140, 247] on div "Select S" at bounding box center [137, 247] width 22 height 18
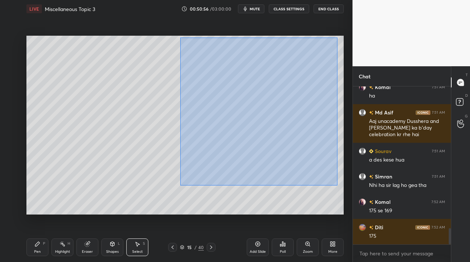
drag, startPoint x: 180, startPoint y: 37, endPoint x: 329, endPoint y: 179, distance: 205.1
click at [338, 183] on div "0 ° Undo Copy Duplicate Duplicate to new slide Delete" at bounding box center [185, 125] width 318 height 179
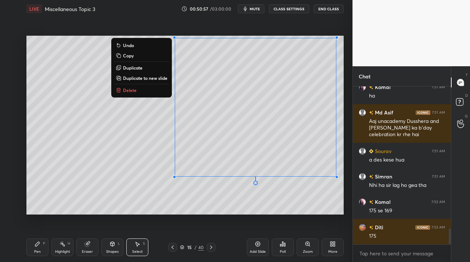
scroll to position [1415, 0]
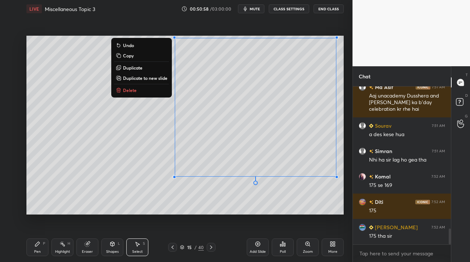
click at [152, 90] on button "Delete" at bounding box center [141, 90] width 55 height 9
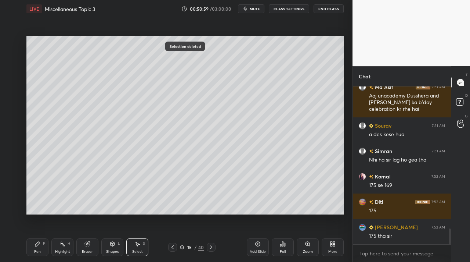
click at [42, 247] on div "Pen P" at bounding box center [37, 247] width 22 height 18
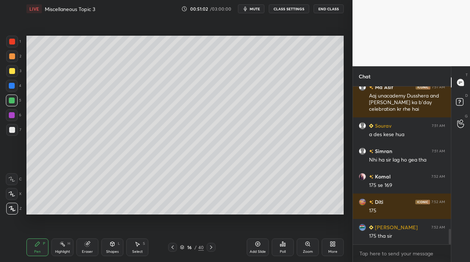
scroll to position [1441, 0]
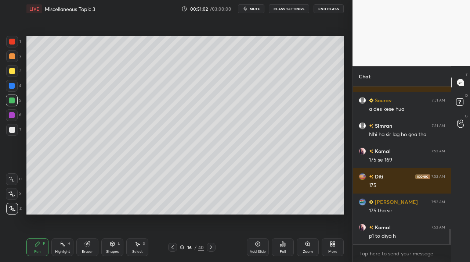
click at [138, 250] on div "Select" at bounding box center [137, 252] width 11 height 4
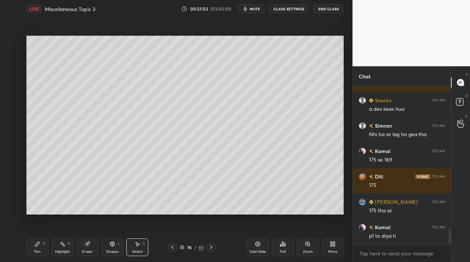
drag, startPoint x: 181, startPoint y: 56, endPoint x: 331, endPoint y: 167, distance: 186.9
click at [331, 167] on div "0 ° Undo Copy Duplicate Duplicate to new slide Delete Setting up your live clas…" at bounding box center [185, 125] width 323 height 215
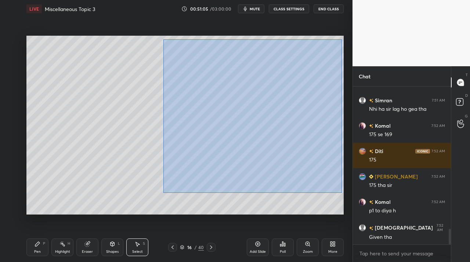
drag, startPoint x: 163, startPoint y: 39, endPoint x: 333, endPoint y: 181, distance: 221.3
click at [340, 190] on div "0 ° Undo Copy Duplicate Duplicate to new slide Delete" at bounding box center [185, 125] width 318 height 179
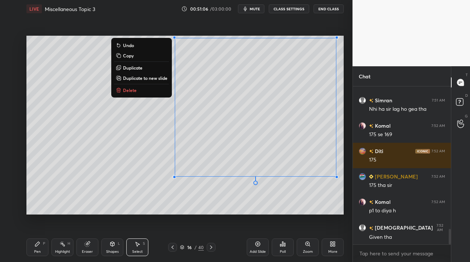
drag, startPoint x: 143, startPoint y: 57, endPoint x: 140, endPoint y: 53, distance: 4.8
click at [143, 57] on button "Copy" at bounding box center [141, 55] width 55 height 9
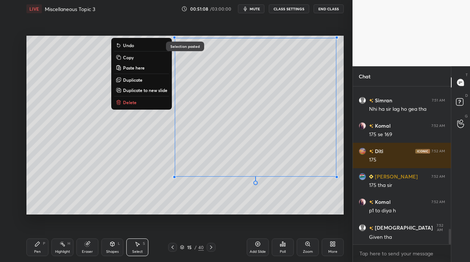
click at [146, 180] on div "0 ° Undo Copy Paste here Duplicate Duplicate to new slide Delete" at bounding box center [185, 125] width 318 height 179
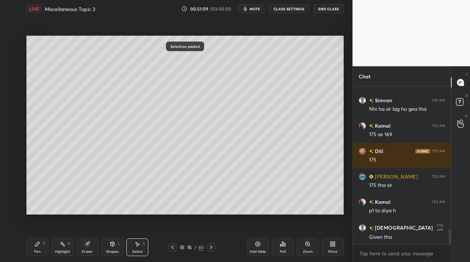
click at [67, 244] on div "Highlight H" at bounding box center [62, 247] width 22 height 18
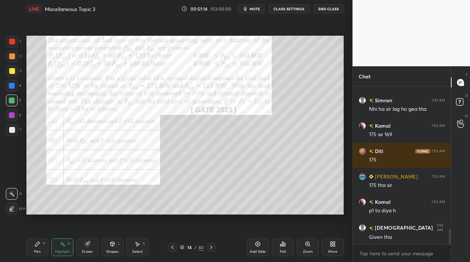
click at [38, 250] on div "Pen" at bounding box center [37, 252] width 7 height 4
click at [11, 58] on div at bounding box center [12, 56] width 6 height 6
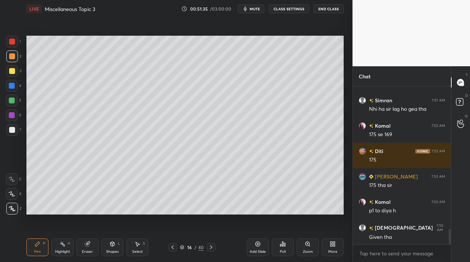
drag, startPoint x: 140, startPoint y: 245, endPoint x: 152, endPoint y: 217, distance: 30.6
click at [140, 245] on icon at bounding box center [138, 244] width 6 height 6
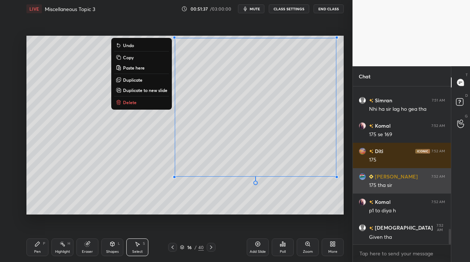
drag, startPoint x: 153, startPoint y: 39, endPoint x: 354, endPoint y: 188, distance: 250.4
click at [358, 193] on div "1 2 3 4 5 6 7 C X Z C X Z E E Erase all H H LIVE Miscellaneous Topic 3 00:51:37…" at bounding box center [235, 131] width 470 height 262
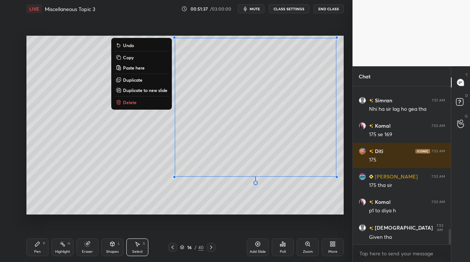
drag, startPoint x: 139, startPoint y: 105, endPoint x: 133, endPoint y: 118, distance: 14.1
click at [139, 105] on button "Delete" at bounding box center [141, 102] width 55 height 9
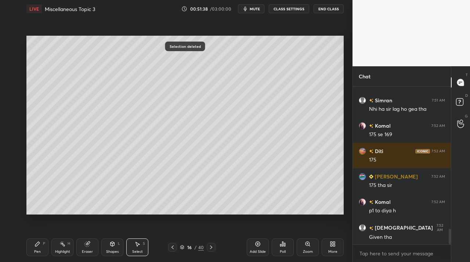
click at [36, 251] on div "Pen" at bounding box center [37, 252] width 7 height 4
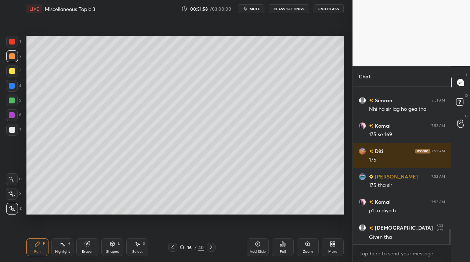
click at [39, 254] on div "Pen P" at bounding box center [37, 247] width 22 height 18
click at [115, 250] on div "Shapes" at bounding box center [112, 252] width 12 height 4
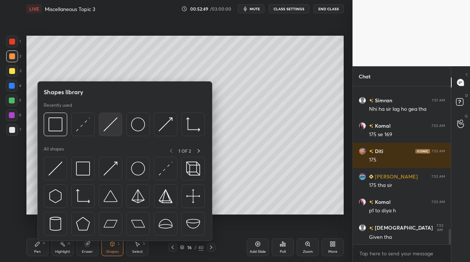
click at [108, 128] on img at bounding box center [111, 124] width 14 height 14
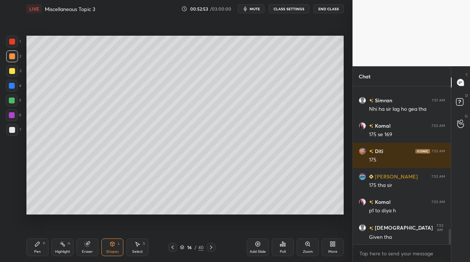
click at [39, 248] on div "Pen P" at bounding box center [37, 247] width 22 height 18
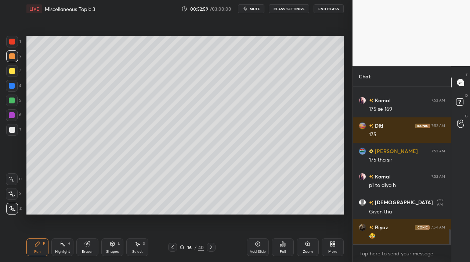
drag, startPoint x: 141, startPoint y: 248, endPoint x: 148, endPoint y: 240, distance: 10.1
click at [141, 248] on div "Select S" at bounding box center [137, 247] width 22 height 18
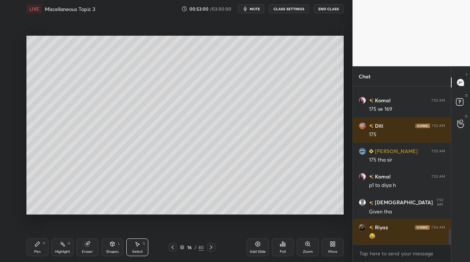
scroll to position [1517, 0]
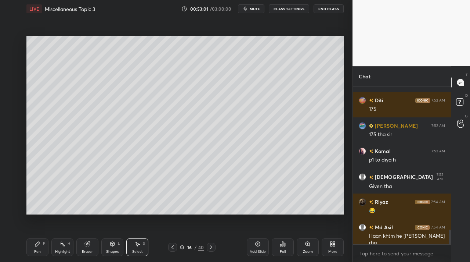
drag, startPoint x: 25, startPoint y: 39, endPoint x: 33, endPoint y: 39, distance: 7.7
click at [34, 50] on div "0 ° Undo Copy Paste here Duplicate Duplicate to new slide Delete Setting up you…" at bounding box center [185, 125] width 323 height 215
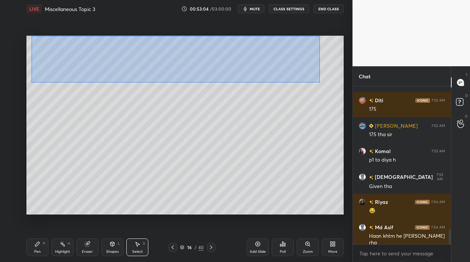
drag, startPoint x: 31, startPoint y: 38, endPoint x: 319, endPoint y: 82, distance: 291.2
click at [320, 82] on div "0 ° Undo Copy Paste here Duplicate Duplicate to new slide Delete" at bounding box center [185, 125] width 318 height 179
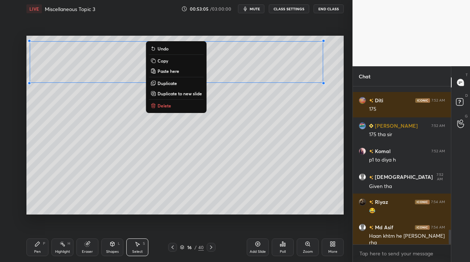
drag, startPoint x: 175, startPoint y: 85, endPoint x: 210, endPoint y: 75, distance: 36.1
click at [175, 85] on p "Duplicate" at bounding box center [167, 83] width 19 height 6
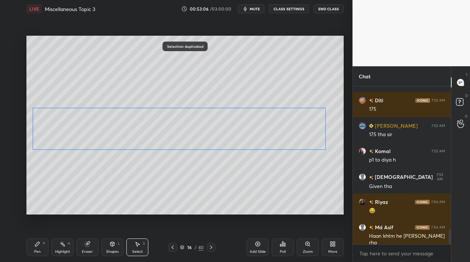
drag, startPoint x: 253, startPoint y: 79, endPoint x: 250, endPoint y: 132, distance: 52.7
click at [250, 131] on div "0 ° Undo Copy Paste here Duplicate Duplicate to new slide Delete" at bounding box center [185, 125] width 318 height 179
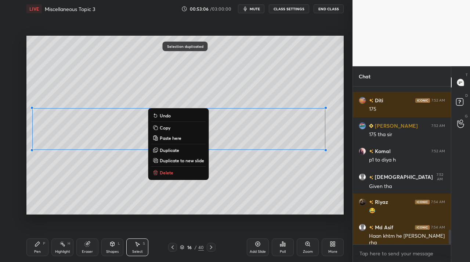
click at [207, 183] on div "0 ° Undo Copy Paste here Duplicate Duplicate to new slide Delete" at bounding box center [185, 125] width 318 height 179
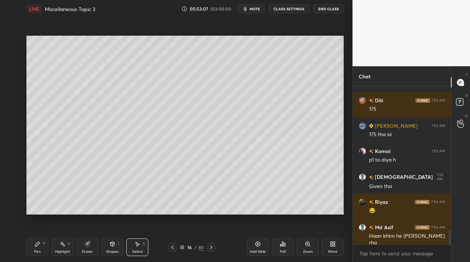
click at [61, 248] on div "Highlight H" at bounding box center [62, 247] width 22 height 18
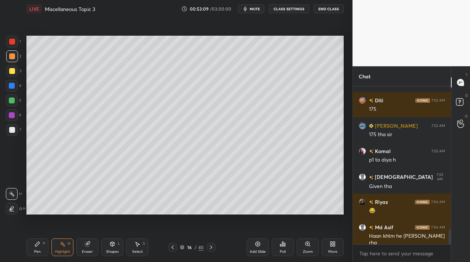
scroll to position [1555, 0]
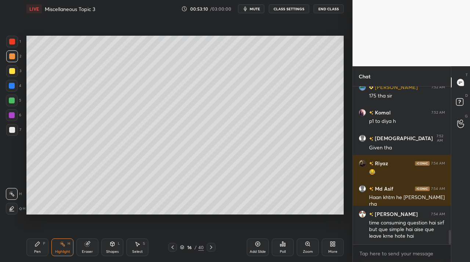
drag, startPoint x: 85, startPoint y: 242, endPoint x: 94, endPoint y: 216, distance: 27.1
click at [85, 242] on icon at bounding box center [87, 243] width 5 height 5
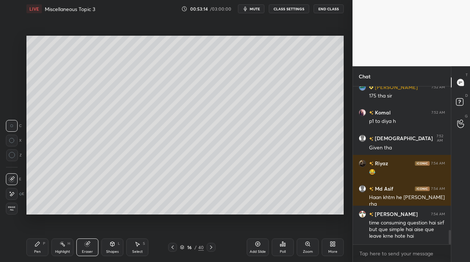
click at [34, 245] on div "Pen P" at bounding box center [37, 247] width 22 height 18
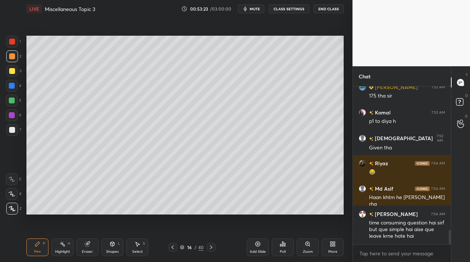
click at [86, 248] on div "Eraser" at bounding box center [87, 247] width 22 height 18
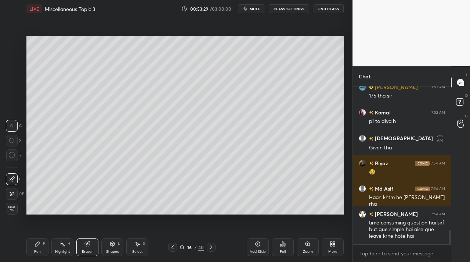
drag, startPoint x: 31, startPoint y: 247, endPoint x: 35, endPoint y: 242, distance: 7.3
click at [32, 247] on div "Pen P" at bounding box center [37, 247] width 22 height 18
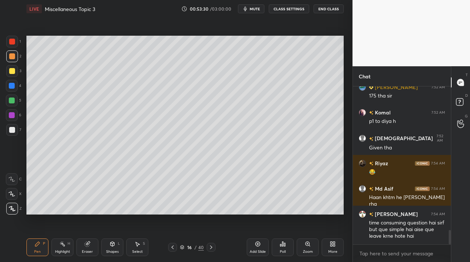
drag, startPoint x: 11, startPoint y: 57, endPoint x: 21, endPoint y: 62, distance: 12.0
click at [11, 58] on div at bounding box center [12, 56] width 6 height 6
click at [88, 245] on div "Eraser" at bounding box center [87, 247] width 22 height 18
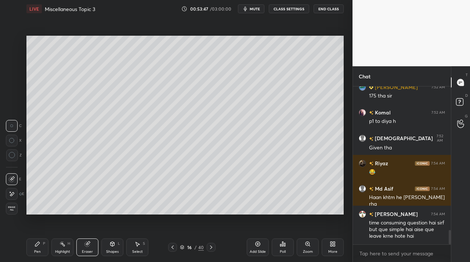
drag, startPoint x: 41, startPoint y: 248, endPoint x: 43, endPoint y: 241, distance: 6.9
click at [41, 246] on div "Pen P" at bounding box center [37, 247] width 22 height 18
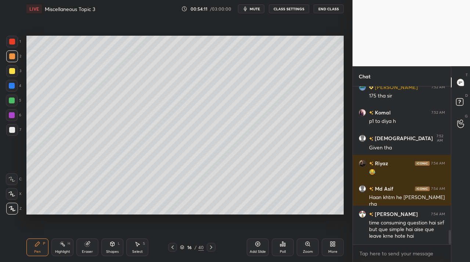
scroll to position [1587, 0]
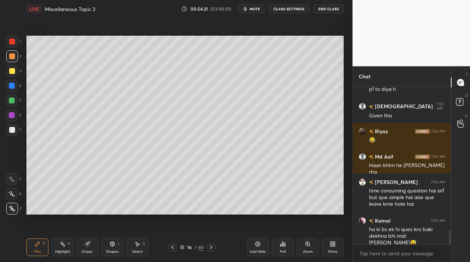
click at [37, 246] on div "Pen P" at bounding box center [37, 247] width 22 height 18
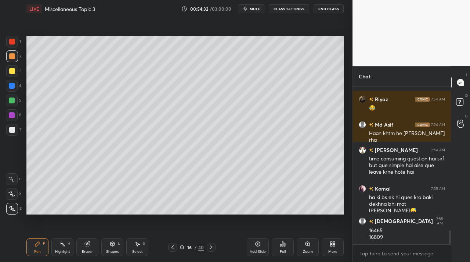
scroll to position [1645, 0]
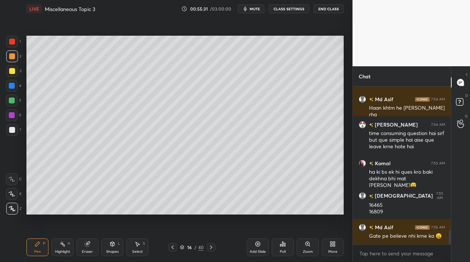
click at [137, 244] on icon at bounding box center [138, 244] width 4 height 4
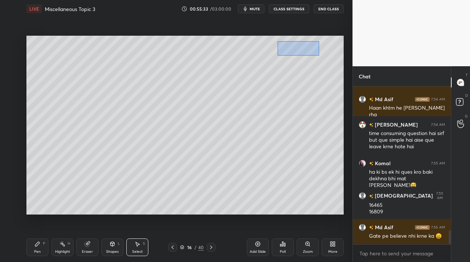
drag, startPoint x: 279, startPoint y: 41, endPoint x: 319, endPoint y: 56, distance: 42.1
click at [319, 56] on div "0 ° Undo Copy Paste here Duplicate Duplicate to new slide Delete" at bounding box center [185, 125] width 318 height 179
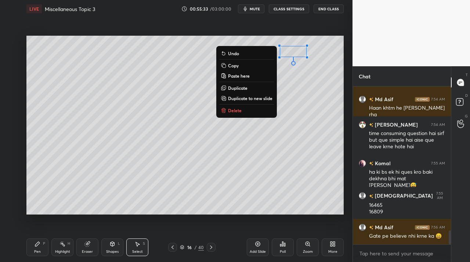
click at [246, 111] on button "Delete" at bounding box center [246, 110] width 55 height 9
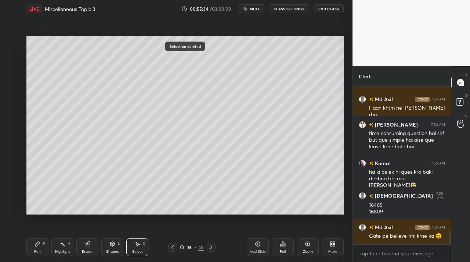
drag, startPoint x: 43, startPoint y: 247, endPoint x: 71, endPoint y: 215, distance: 42.0
click at [44, 245] on div "Pen P" at bounding box center [37, 247] width 22 height 18
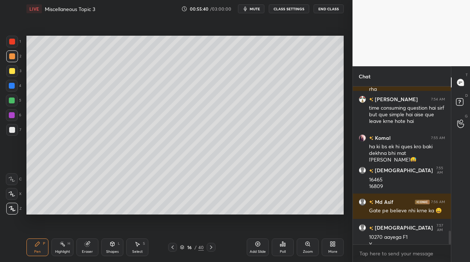
scroll to position [1677, 0]
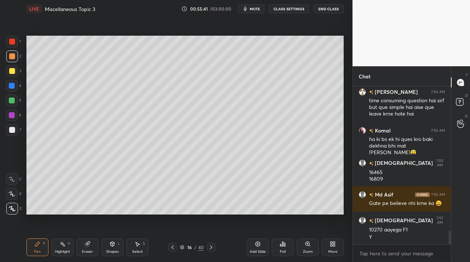
drag, startPoint x: 43, startPoint y: 247, endPoint x: 57, endPoint y: 224, distance: 26.8
click at [44, 245] on div "Pen P" at bounding box center [37, 247] width 22 height 18
click at [38, 248] on div "Pen P" at bounding box center [37, 247] width 22 height 18
drag, startPoint x: 38, startPoint y: 243, endPoint x: 53, endPoint y: 223, distance: 24.9
click at [39, 243] on icon at bounding box center [37, 243] width 4 height 4
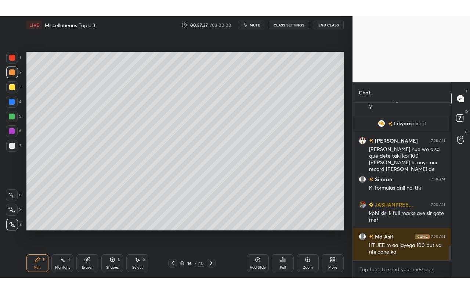
scroll to position [1605, 0]
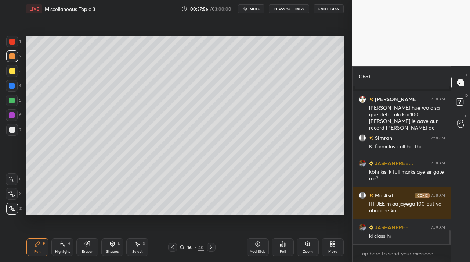
click at [334, 250] on div "More" at bounding box center [333, 252] width 9 height 4
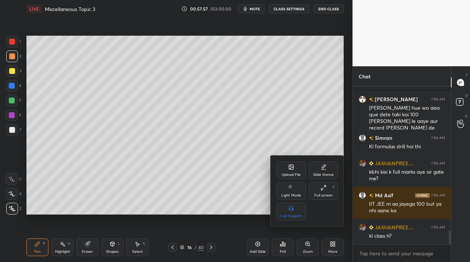
click at [325, 190] on icon at bounding box center [324, 187] width 6 height 6
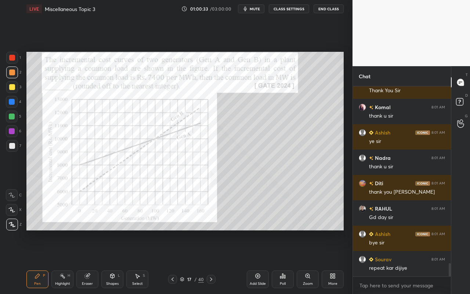
scroll to position [2576, 0]
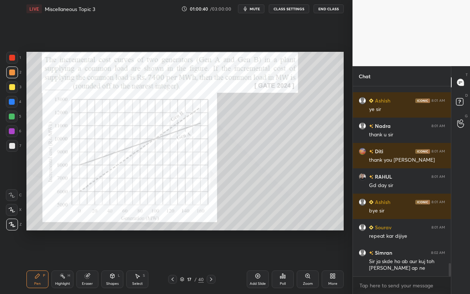
drag, startPoint x: 60, startPoint y: 278, endPoint x: 65, endPoint y: 272, distance: 8.2
click at [60, 261] on icon at bounding box center [63, 276] width 6 height 6
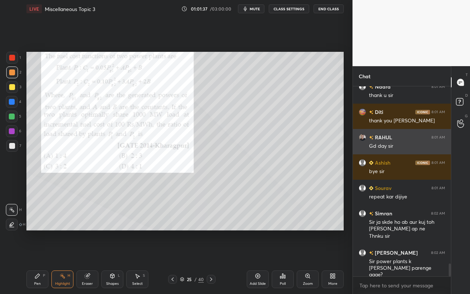
scroll to position [2641, 0]
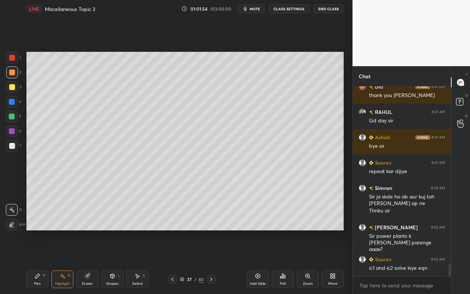
click at [62, 261] on div "Highlight H" at bounding box center [62, 280] width 22 height 18
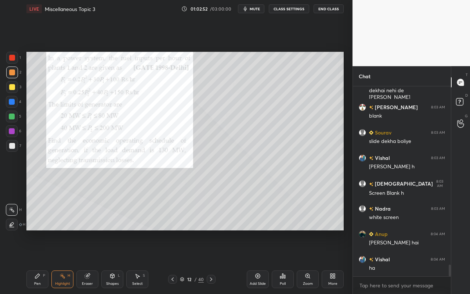
scroll to position [2894, 0]
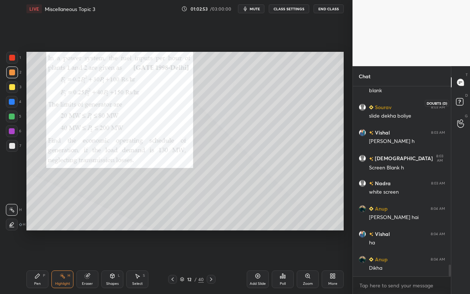
click at [463, 102] on rect at bounding box center [459, 101] width 7 height 7
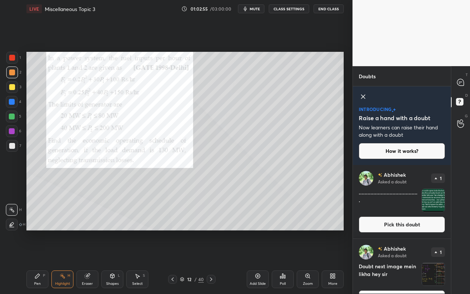
click at [422, 208] on img "grid" at bounding box center [433, 200] width 23 height 23
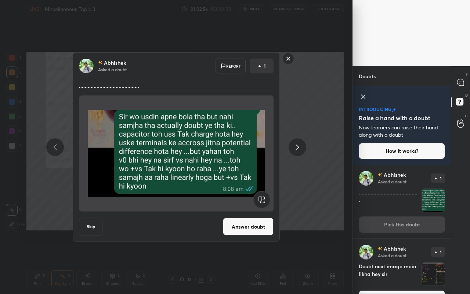
click at [290, 61] on rect at bounding box center [288, 58] width 11 height 11
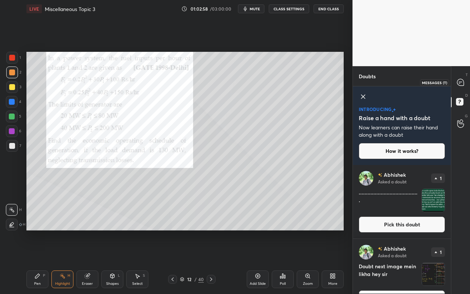
click at [463, 85] on icon at bounding box center [461, 82] width 7 height 7
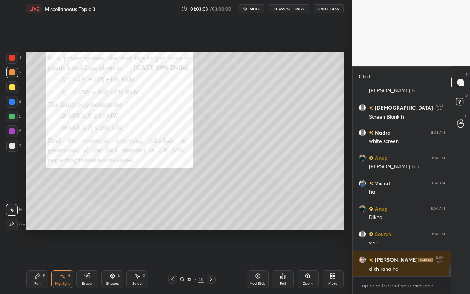
scroll to position [3131, 0]
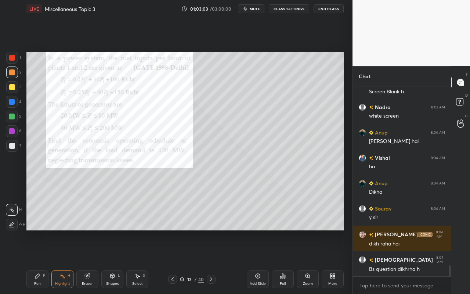
drag, startPoint x: 65, startPoint y: 278, endPoint x: 79, endPoint y: 238, distance: 42.3
click at [67, 261] on div "Highlight H" at bounding box center [62, 280] width 22 height 18
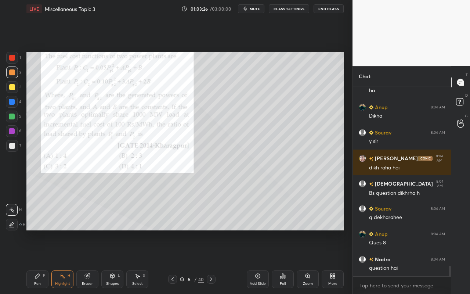
scroll to position [3232, 0]
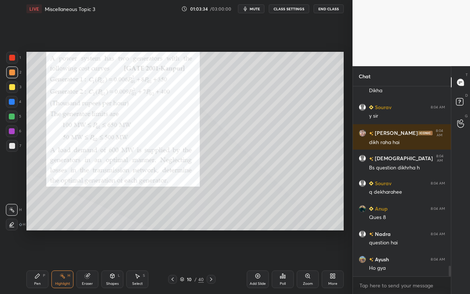
click at [65, 261] on div "Highlight H" at bounding box center [62, 280] width 22 height 18
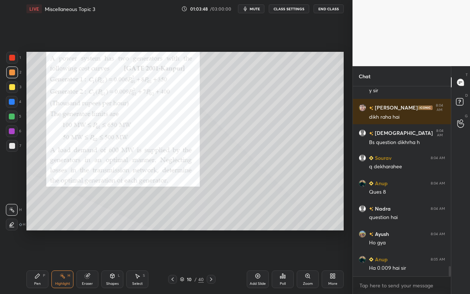
scroll to position [3289, 0]
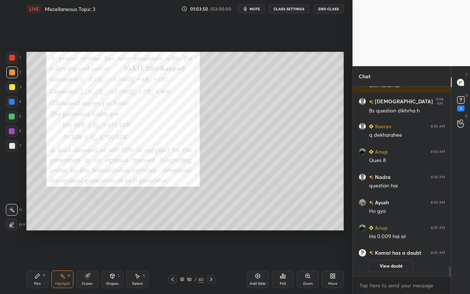
click at [393, 261] on button "View doubt" at bounding box center [391, 266] width 44 height 12
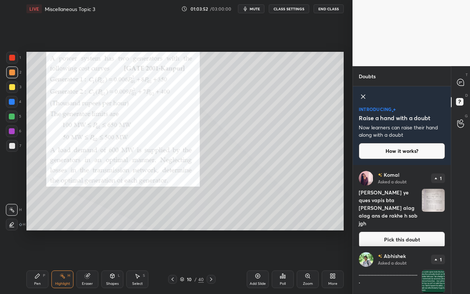
click at [395, 236] on button "Pick this doubt" at bounding box center [402, 240] width 86 height 16
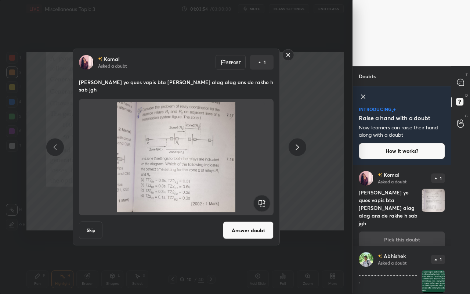
click at [289, 61] on rect at bounding box center [288, 54] width 11 height 11
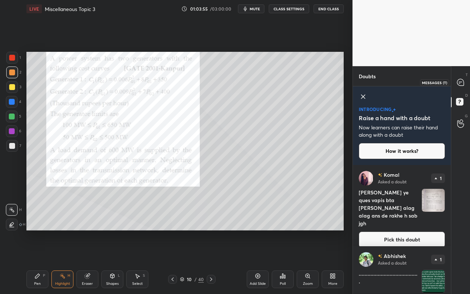
drag, startPoint x: 459, startPoint y: 83, endPoint x: 465, endPoint y: 79, distance: 6.8
click at [459, 83] on icon at bounding box center [461, 83] width 8 height 8
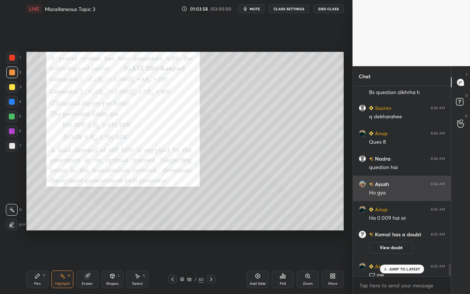
scroll to position [2718, 0]
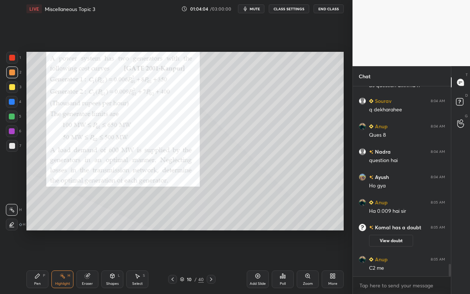
click at [59, 261] on div "Highlight H" at bounding box center [62, 280] width 22 height 18
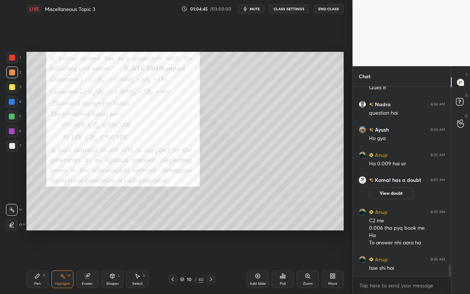
scroll to position [2791, 0]
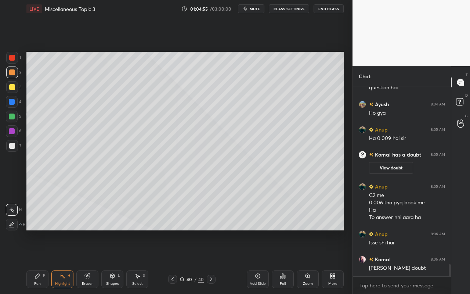
click at [334, 261] on div "More" at bounding box center [333, 280] width 22 height 18
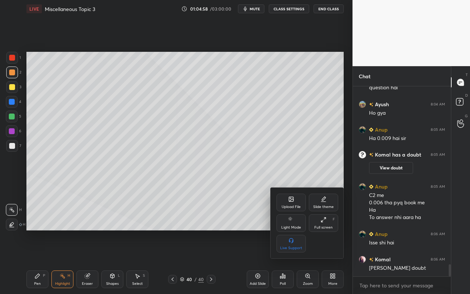
click at [461, 99] on div at bounding box center [235, 147] width 470 height 294
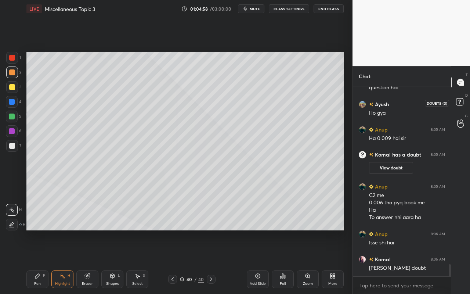
click at [461, 99] on rect at bounding box center [459, 101] width 7 height 7
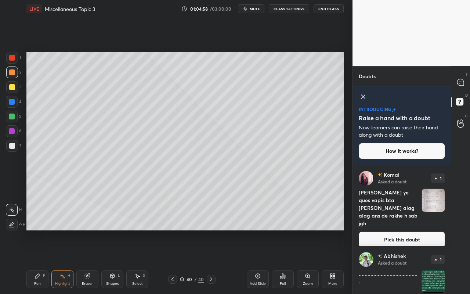
click at [461, 99] on rect at bounding box center [459, 101] width 7 height 7
click at [416, 232] on button "Pick this doubt" at bounding box center [402, 240] width 86 height 16
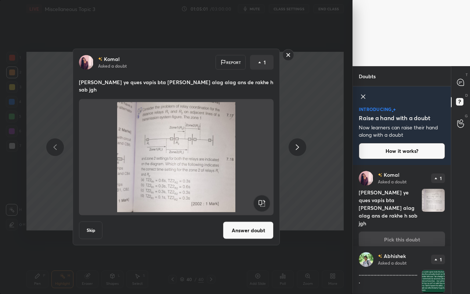
click at [231, 222] on button "Answer doubt" at bounding box center [248, 231] width 51 height 18
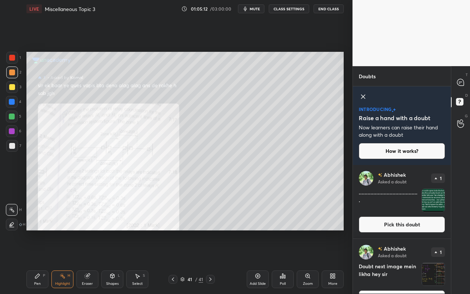
drag, startPoint x: 66, startPoint y: 284, endPoint x: 72, endPoint y: 268, distance: 17.7
click at [66, 261] on div "Highlight" at bounding box center [62, 284] width 15 height 4
click at [37, 261] on icon at bounding box center [38, 276] width 6 height 6
click at [462, 82] on icon at bounding box center [461, 82] width 7 height 7
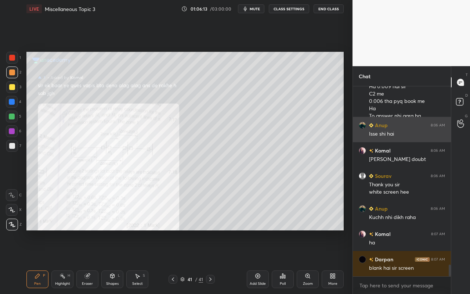
scroll to position [2868, 0]
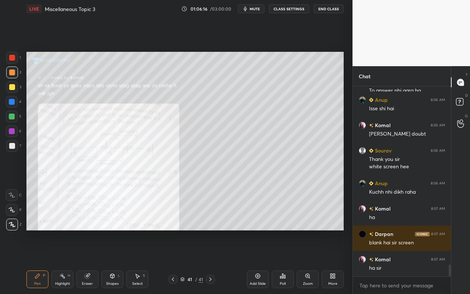
click at [35, 261] on div "Pen P" at bounding box center [37, 280] width 22 height 18
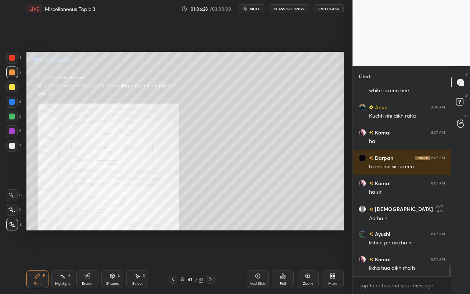
scroll to position [2970, 0]
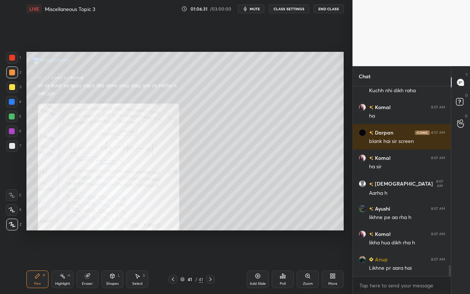
drag, startPoint x: 38, startPoint y: 278, endPoint x: 75, endPoint y: 234, distance: 57.6
click at [38, 261] on icon at bounding box center [38, 276] width 6 height 6
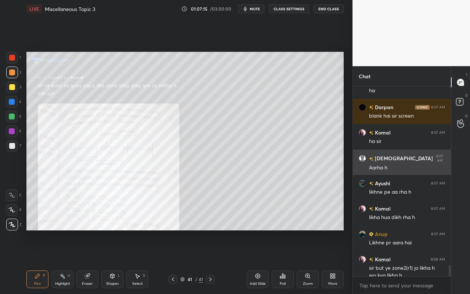
scroll to position [3016, 0]
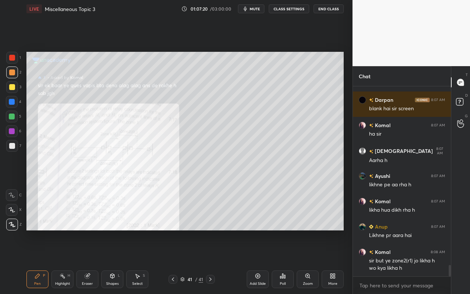
drag, startPoint x: 64, startPoint y: 282, endPoint x: 69, endPoint y: 273, distance: 10.2
click at [67, 261] on div "Highlight H" at bounding box center [62, 280] width 22 height 18
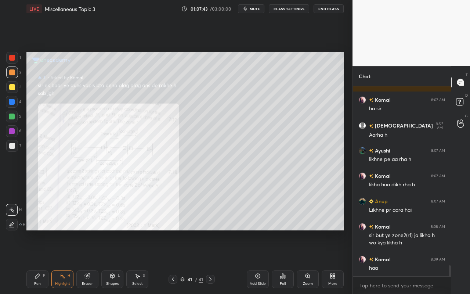
click at [41, 261] on div "Pen P" at bounding box center [37, 280] width 22 height 18
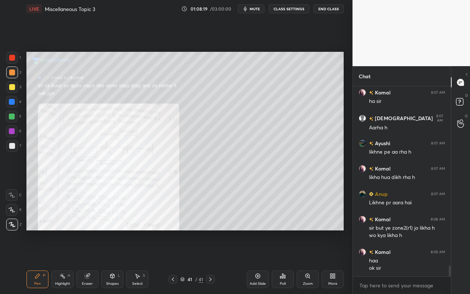
click at [138, 261] on div "Select S" at bounding box center [137, 280] width 22 height 18
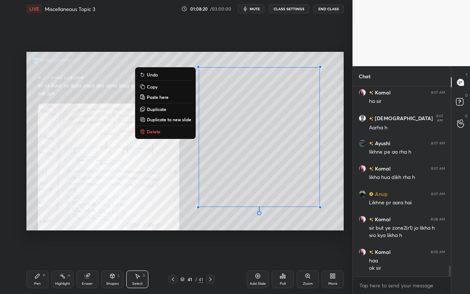
drag, startPoint x: 189, startPoint y: 60, endPoint x: 336, endPoint y: 226, distance: 221.8
click at [337, 229] on div "0 ° Undo Copy Paste here Duplicate Duplicate to new slide Delete" at bounding box center [185, 141] width 318 height 179
drag, startPoint x: 171, startPoint y: 133, endPoint x: 173, endPoint y: 130, distance: 4.1
click at [171, 133] on button "Delete" at bounding box center [165, 131] width 55 height 9
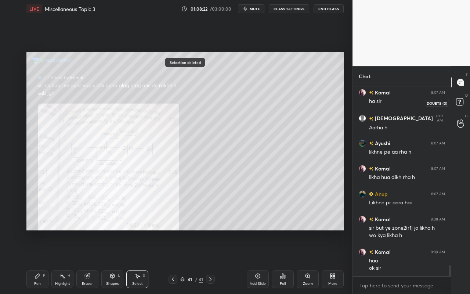
click at [460, 106] on icon at bounding box center [461, 102] width 13 height 13
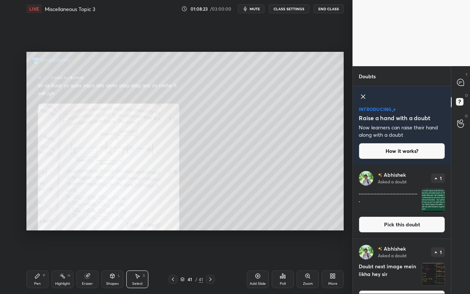
click at [406, 231] on button "Pick this doubt" at bounding box center [402, 224] width 86 height 16
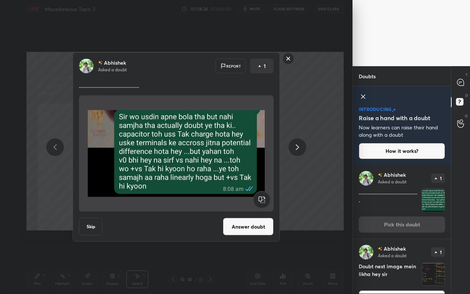
click at [247, 229] on button "Answer doubt" at bounding box center [248, 227] width 51 height 18
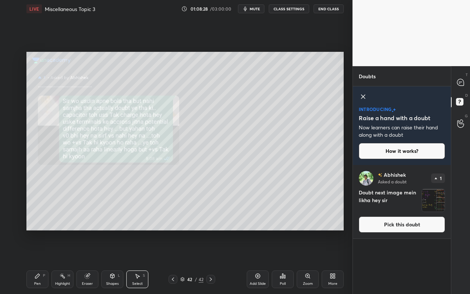
click at [63, 261] on div "Highlight H" at bounding box center [62, 280] width 22 height 18
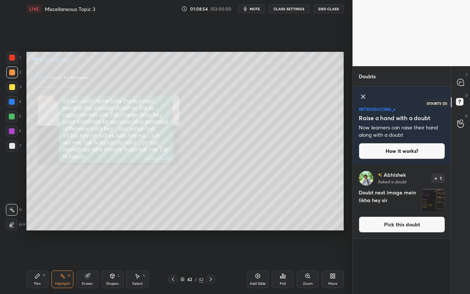
click at [461, 104] on rect at bounding box center [459, 101] width 7 height 7
click at [394, 226] on button "Pick this doubt" at bounding box center [402, 224] width 86 height 16
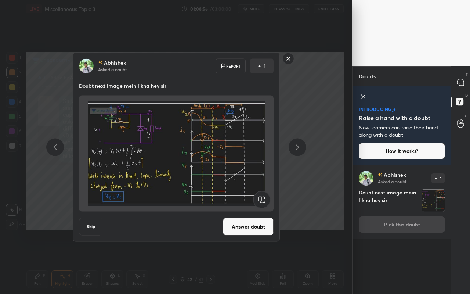
click at [227, 227] on button "Answer doubt" at bounding box center [248, 227] width 51 height 18
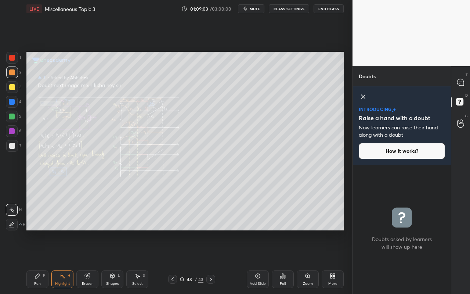
click at [59, 261] on div "Highlight H" at bounding box center [62, 280] width 22 height 18
drag, startPoint x: 36, startPoint y: 278, endPoint x: 54, endPoint y: 253, distance: 31.3
click at [37, 261] on icon at bounding box center [38, 276] width 6 height 6
click at [462, 85] on icon at bounding box center [461, 82] width 7 height 7
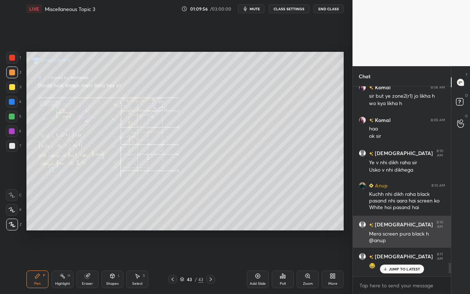
scroll to position [3235, 0]
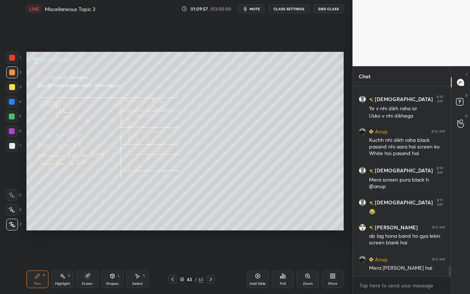
click at [62, 261] on icon at bounding box center [63, 276] width 6 height 6
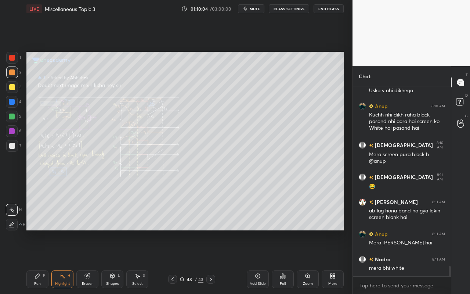
scroll to position [3286, 0]
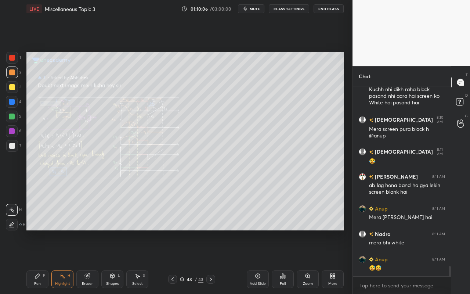
click at [44, 261] on div "Pen P Highlight H Eraser Shapes L Select S 43 / 43 Add Slide Poll Zoom More" at bounding box center [185, 279] width 318 height 29
drag, startPoint x: 40, startPoint y: 282, endPoint x: 55, endPoint y: 254, distance: 31.9
click at [40, 261] on div "Pen" at bounding box center [37, 284] width 7 height 4
click at [461, 100] on icon at bounding box center [460, 101] width 3 height 3
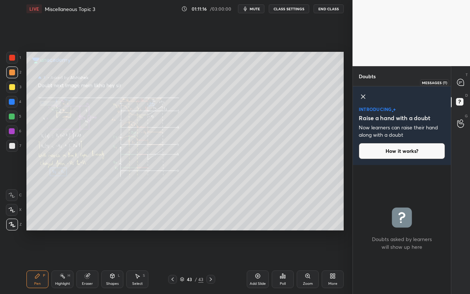
click at [461, 82] on icon at bounding box center [461, 82] width 7 height 7
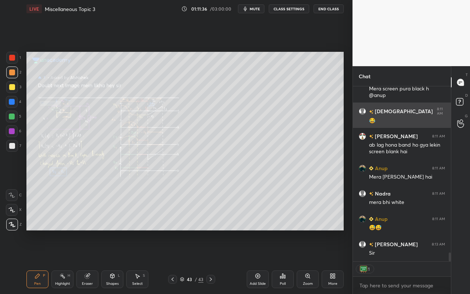
scroll to position [3358, 0]
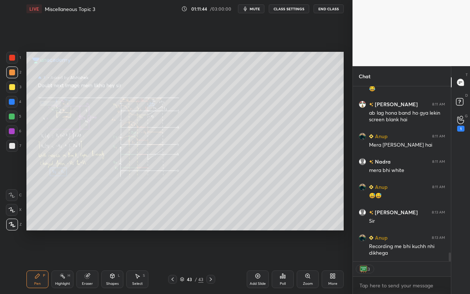
click at [460, 132] on div "G Raise Hand (G) 1" at bounding box center [461, 123] width 19 height 21
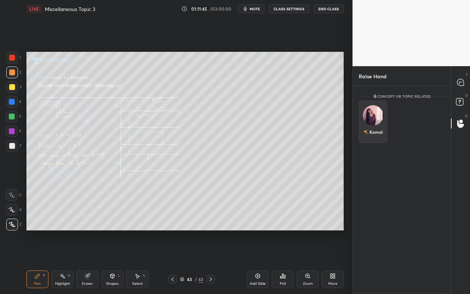
click at [367, 109] on img "grid" at bounding box center [373, 115] width 21 height 21
click at [373, 138] on button "INVITE" at bounding box center [373, 137] width 22 height 10
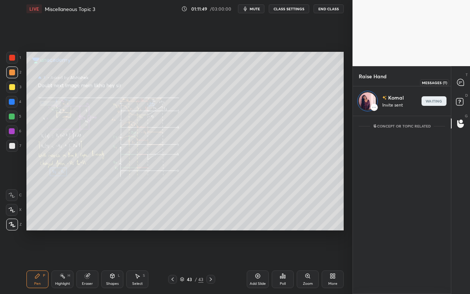
click at [465, 82] on icon at bounding box center [461, 83] width 8 height 8
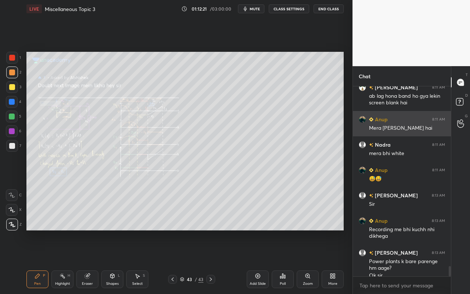
scroll to position [3382, 0]
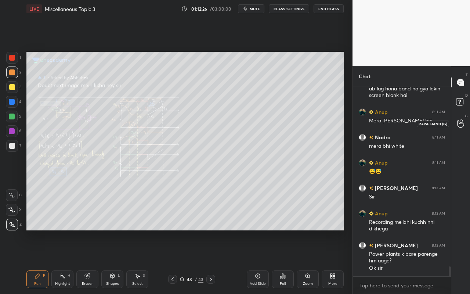
click at [466, 124] on div at bounding box center [461, 123] width 15 height 13
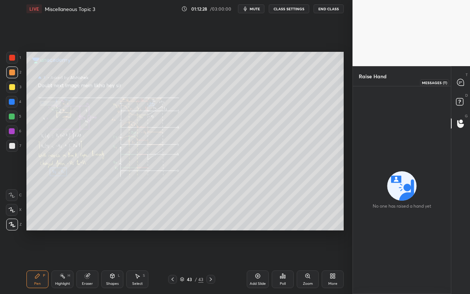
click at [463, 86] on div at bounding box center [461, 82] width 15 height 13
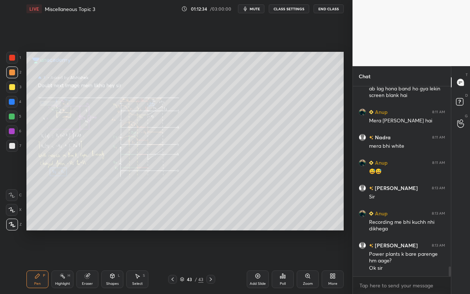
scroll to position [3414, 0]
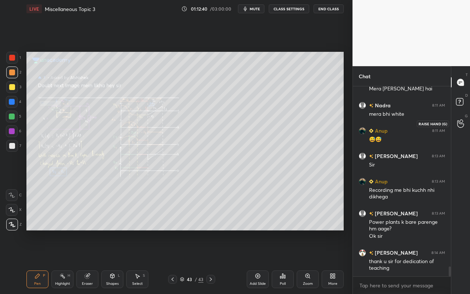
click at [464, 122] on icon at bounding box center [461, 123] width 7 height 8
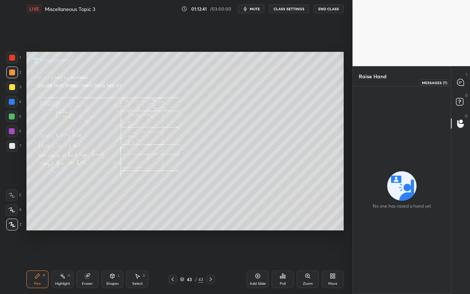
click at [461, 82] on icon at bounding box center [461, 82] width 7 height 7
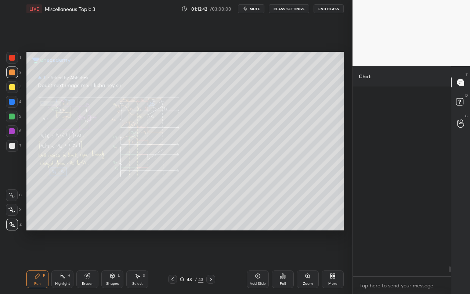
scroll to position [188, 96]
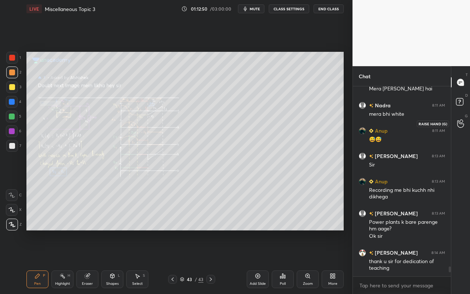
click at [459, 122] on icon at bounding box center [461, 123] width 7 height 8
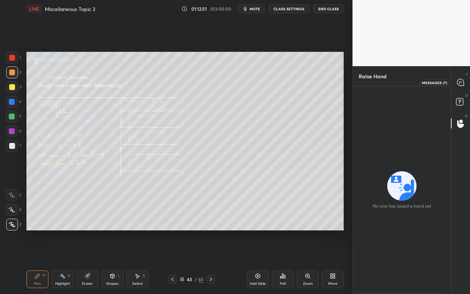
click at [464, 86] on icon at bounding box center [461, 83] width 8 height 8
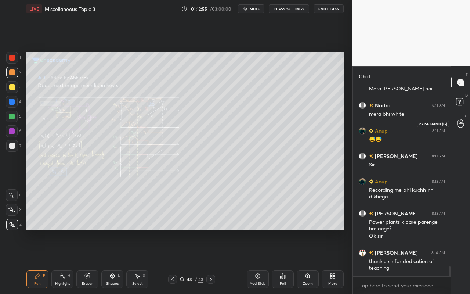
scroll to position [3440, 0]
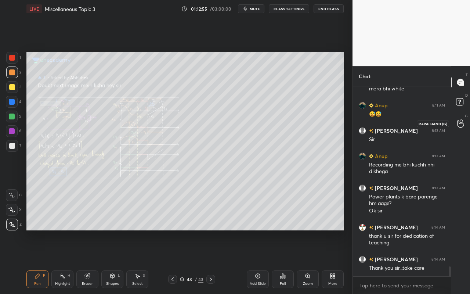
click at [462, 128] on div at bounding box center [461, 123] width 15 height 13
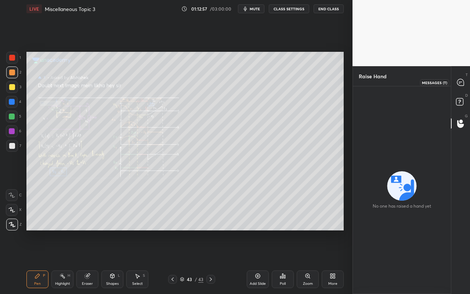
click at [463, 79] on icon at bounding box center [461, 83] width 8 height 8
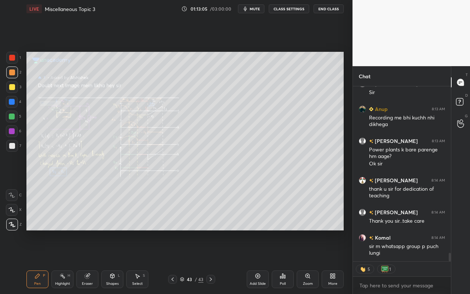
scroll to position [3512, 0]
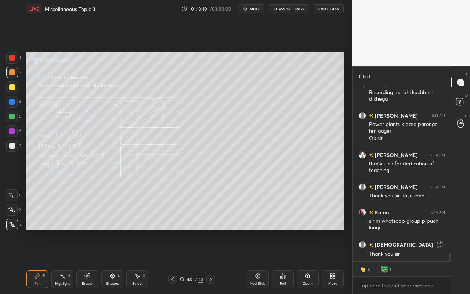
type textarea "x"
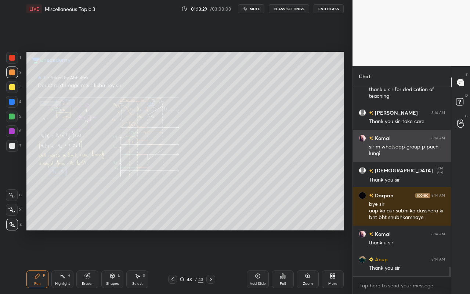
scroll to position [3612, 0]
